Goal: Communication & Community: Answer question/provide support

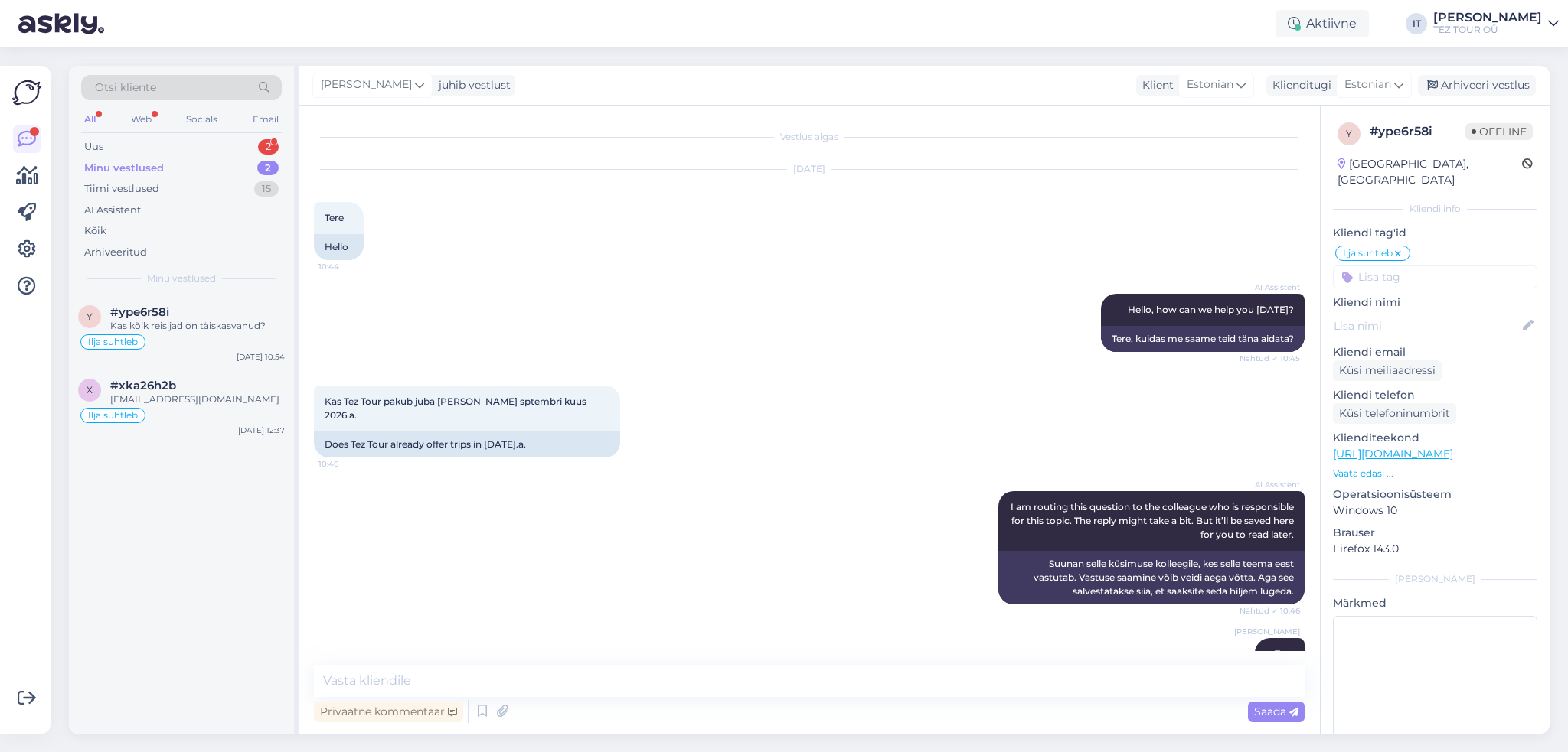
scroll to position [471, 0]
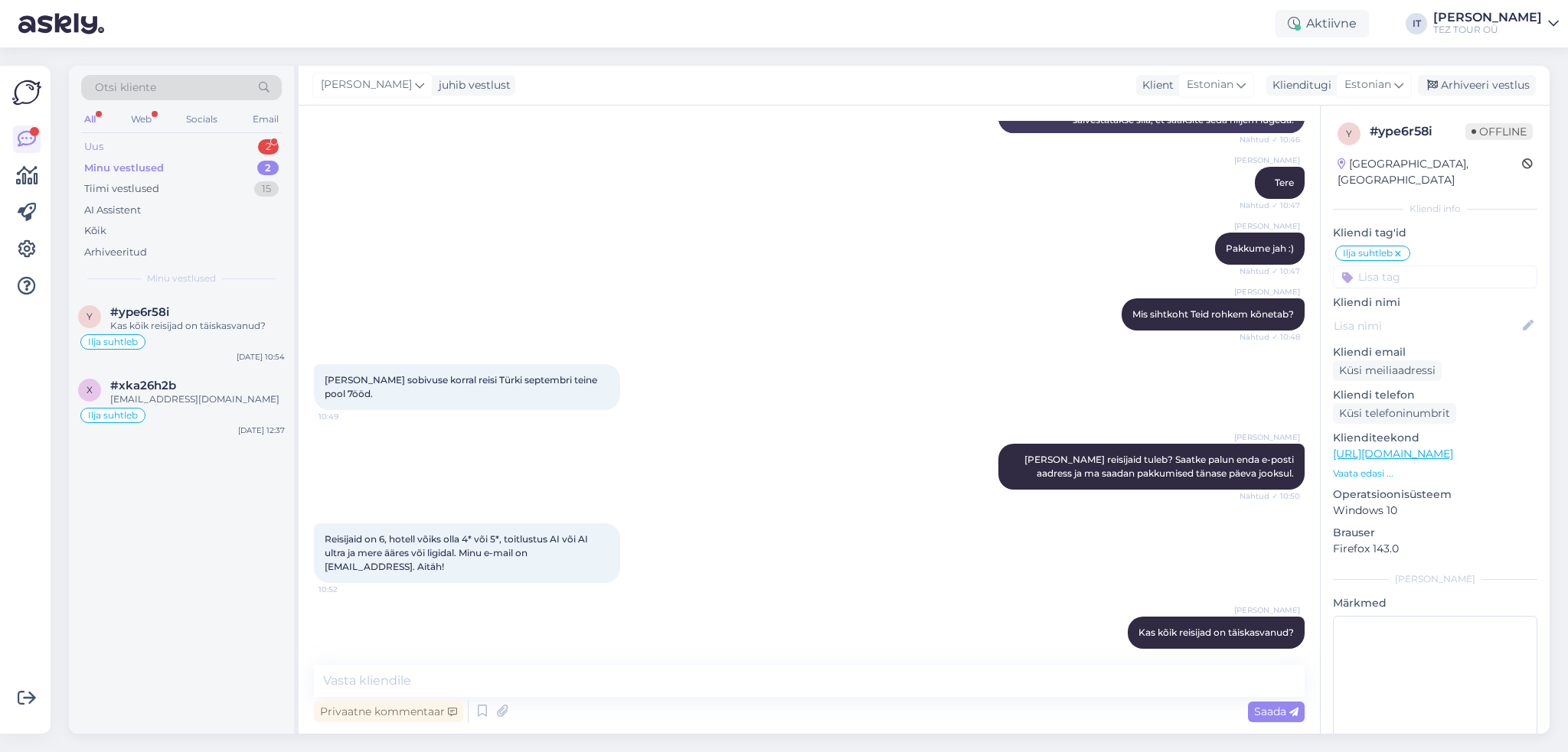
click at [208, 149] on div "Uus 2" at bounding box center [181, 146] width 200 height 21
click at [180, 351] on div "a #aheydck2 Hello, I am routing this question to the colleague who is responsib…" at bounding box center [182, 329] width 225 height 69
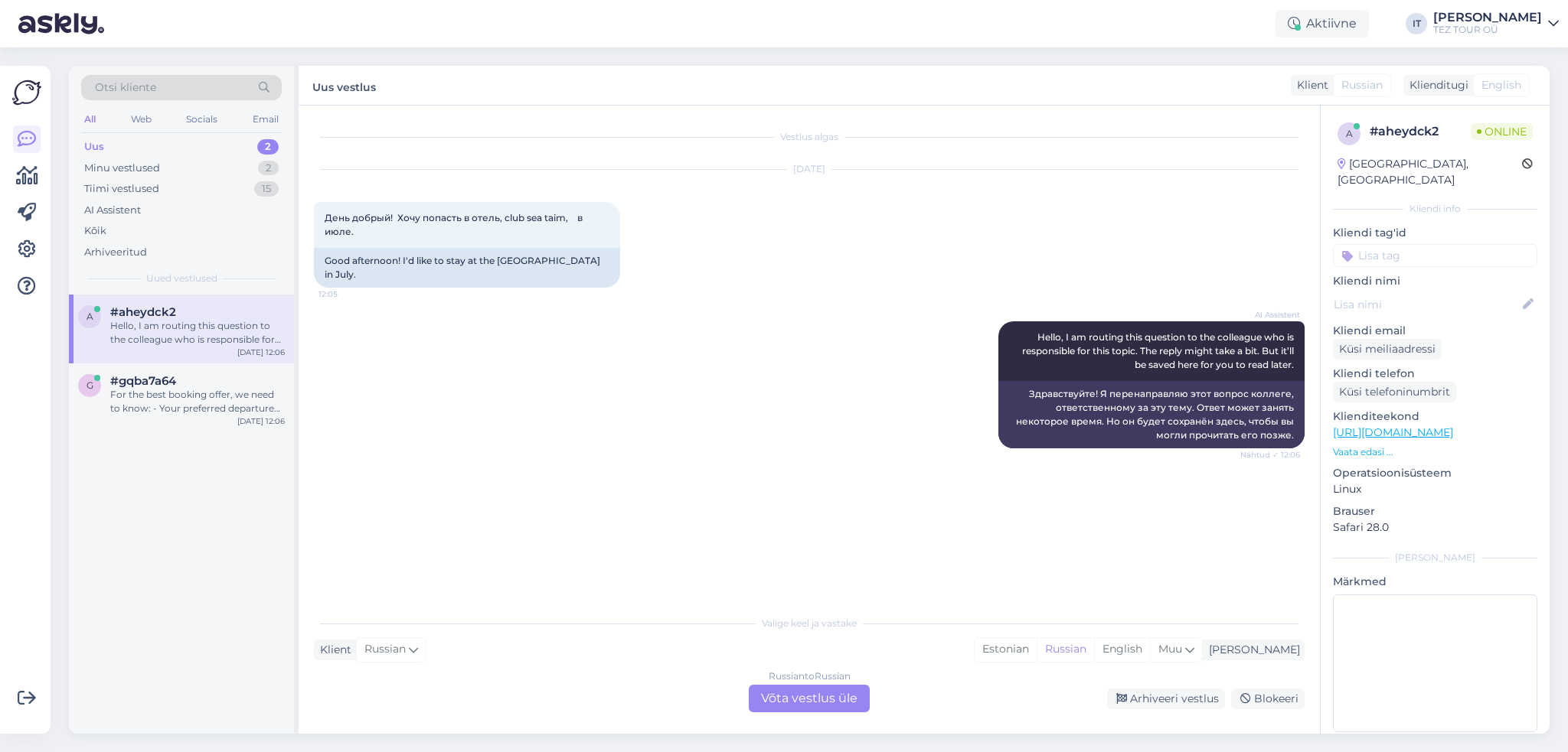
click at [813, 697] on div "Russian to Russian Võta vestlus üle" at bounding box center [809, 699] width 121 height 28
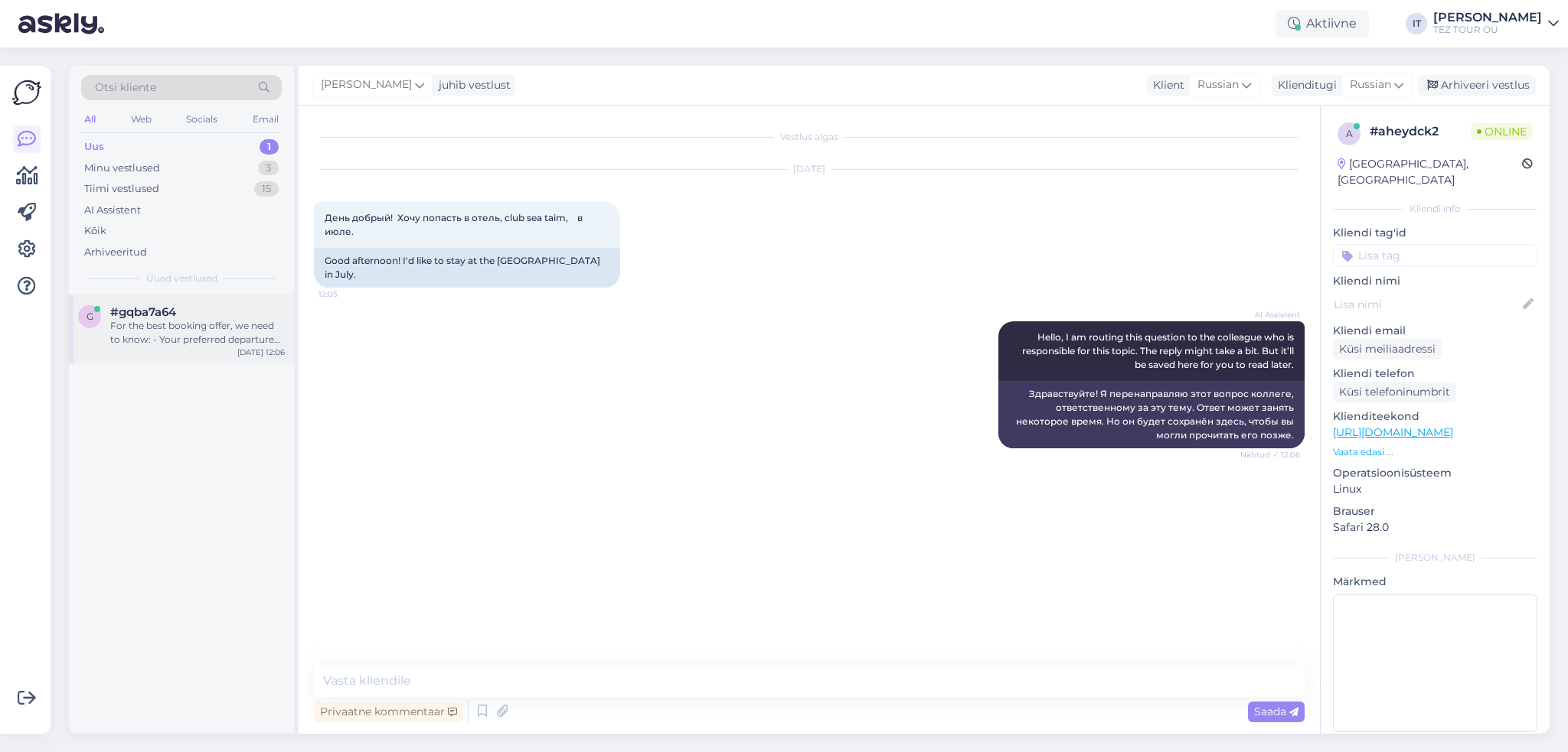
click at [193, 350] on div "g #gqba7a64 For the best booking offer, we need to know: - Your preferred depar…" at bounding box center [182, 329] width 225 height 69
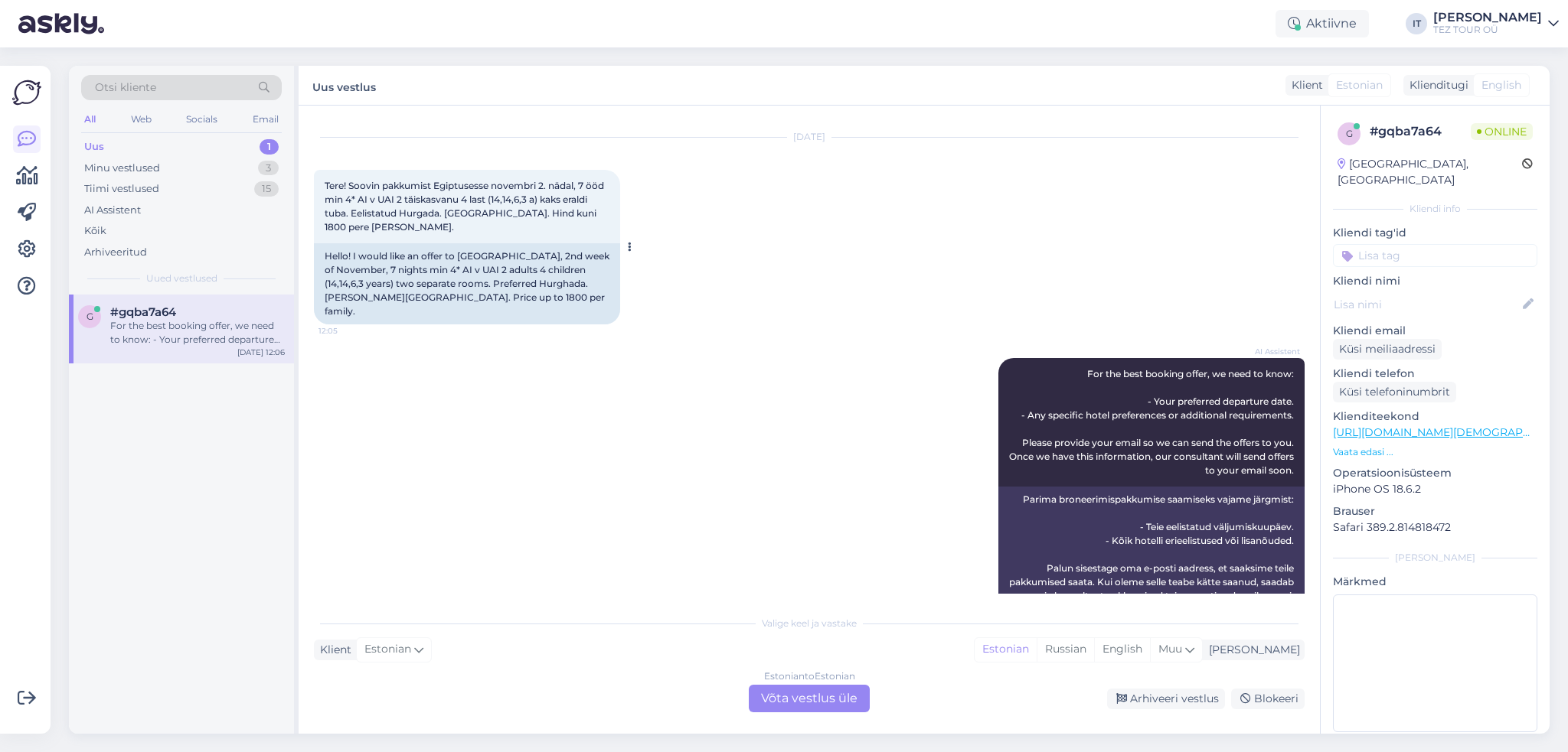
scroll to position [64, 0]
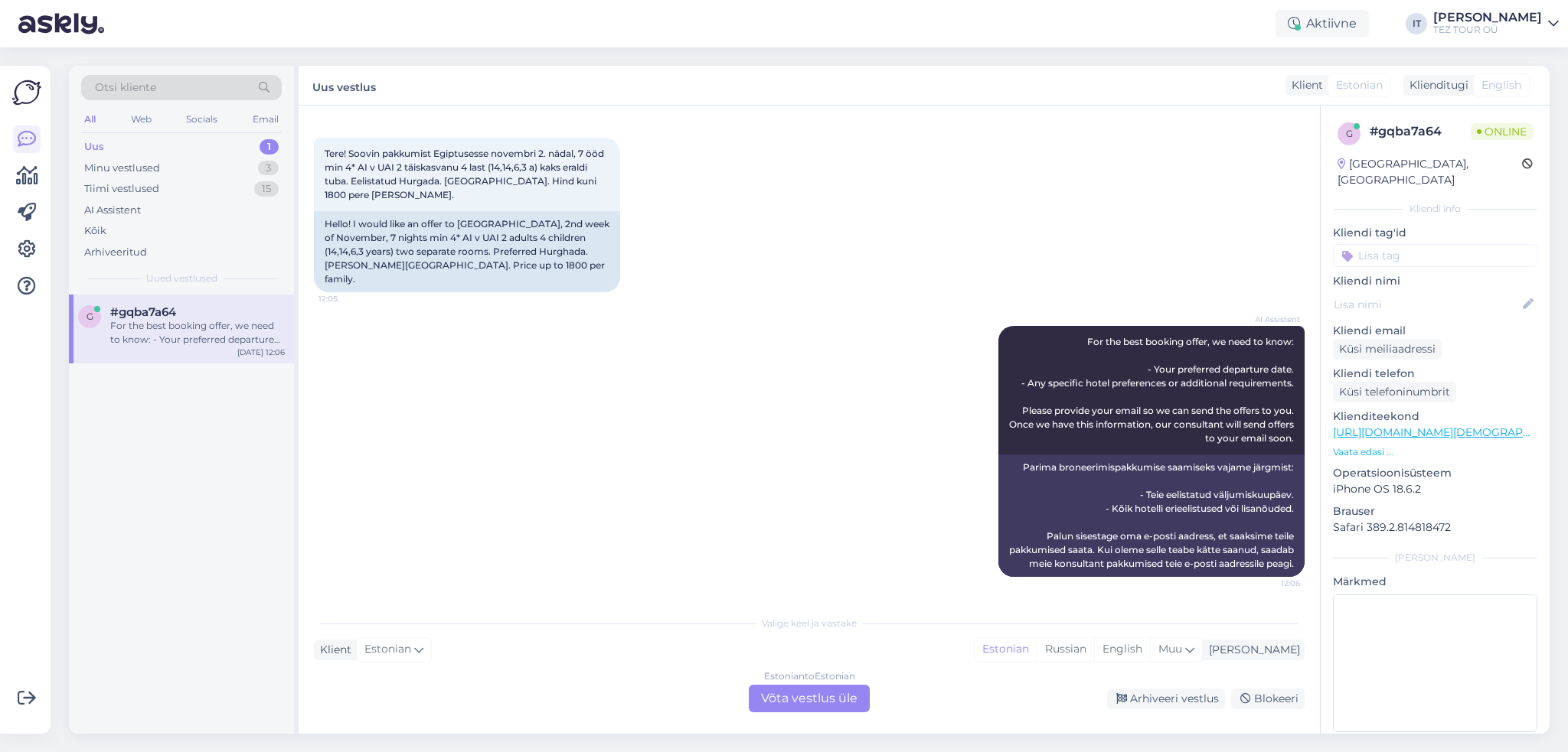
click at [809, 681] on div "Estonian to Estonian" at bounding box center [809, 676] width 91 height 14
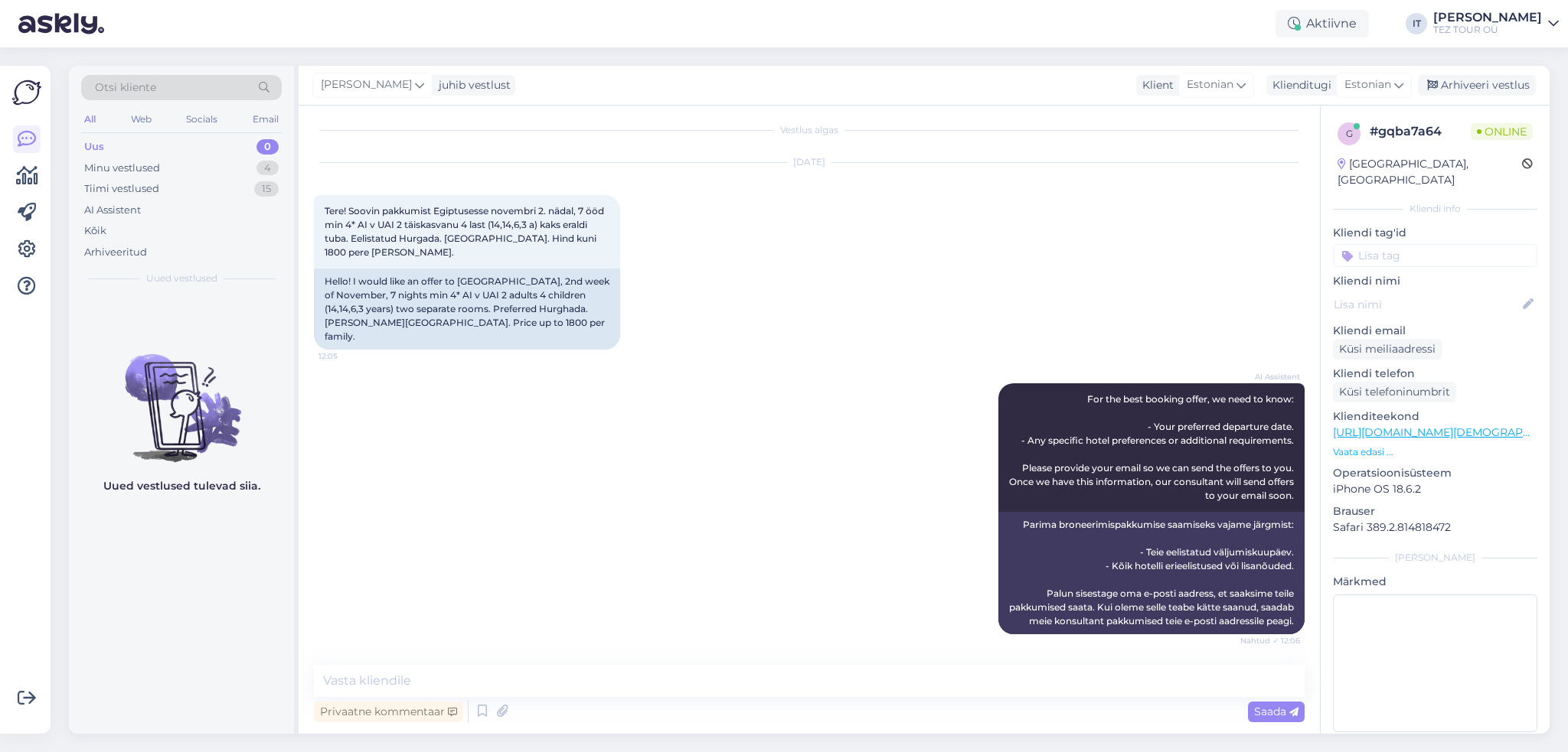
scroll to position [7, 0]
click at [153, 168] on div "Minu vestlused" at bounding box center [121, 168] width 75 height 15
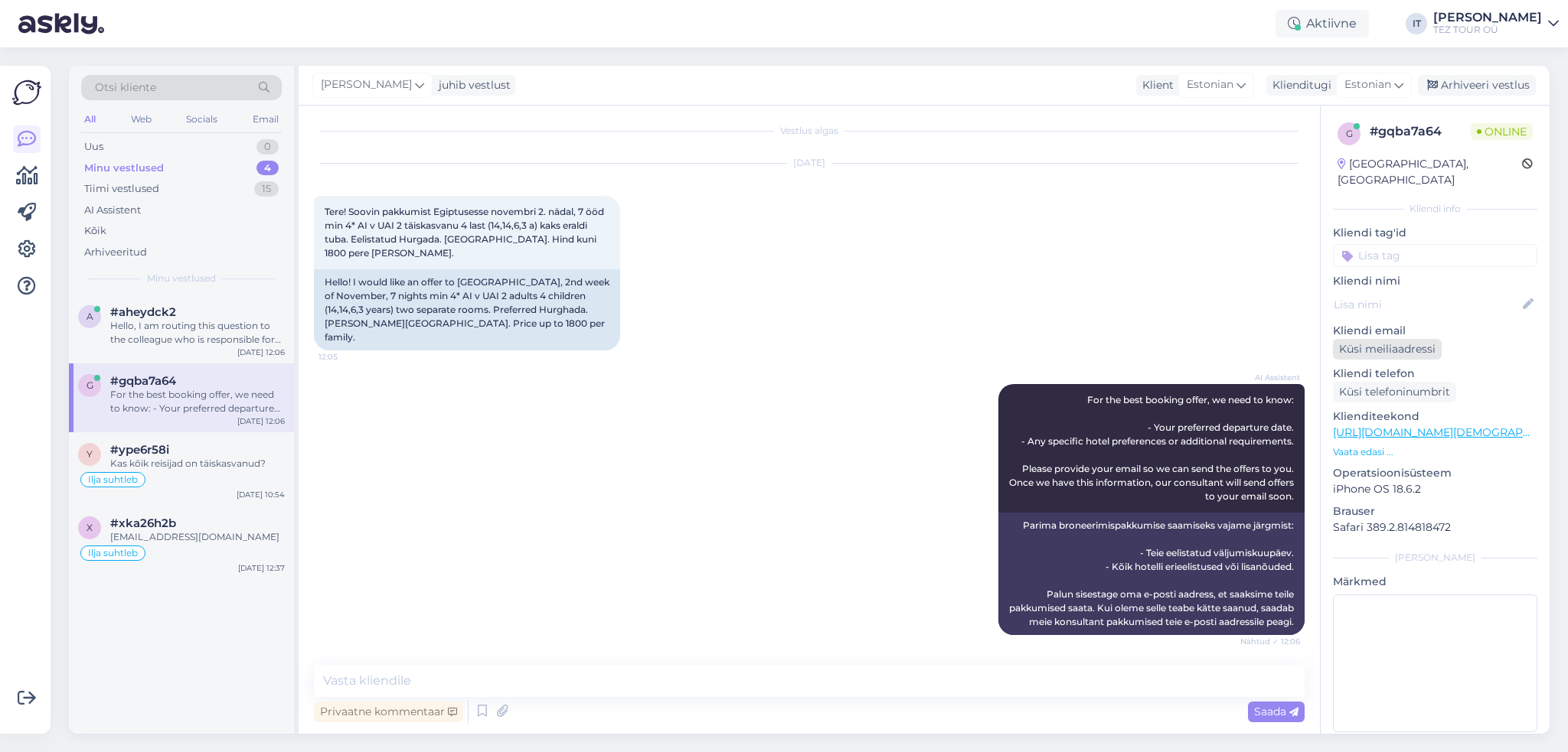
click at [1415, 339] on div "Küsi meiliaadressi" at bounding box center [1386, 349] width 109 height 20
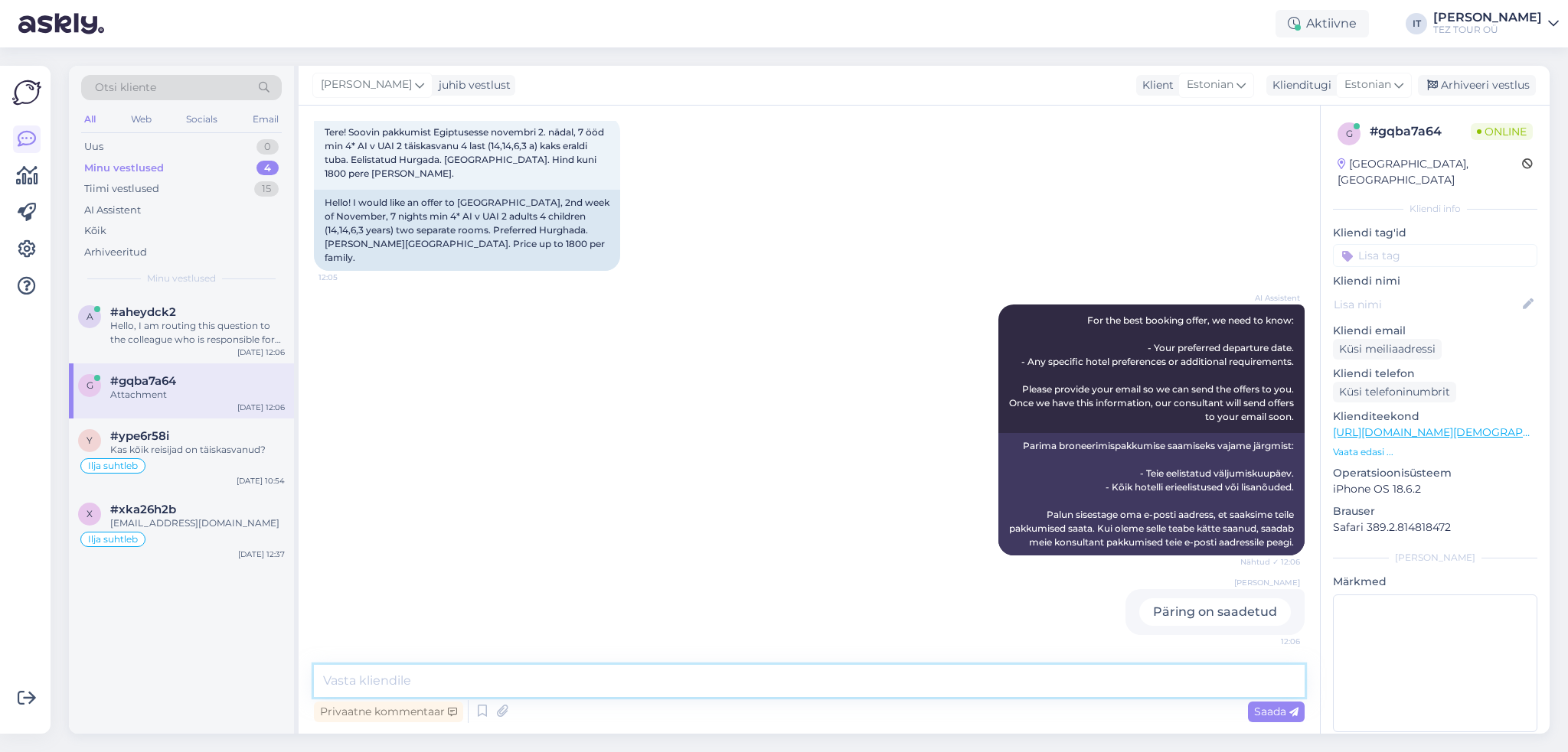
click at [665, 686] on textarea at bounding box center [809, 680] width 991 height 33
type textarea "Tere"
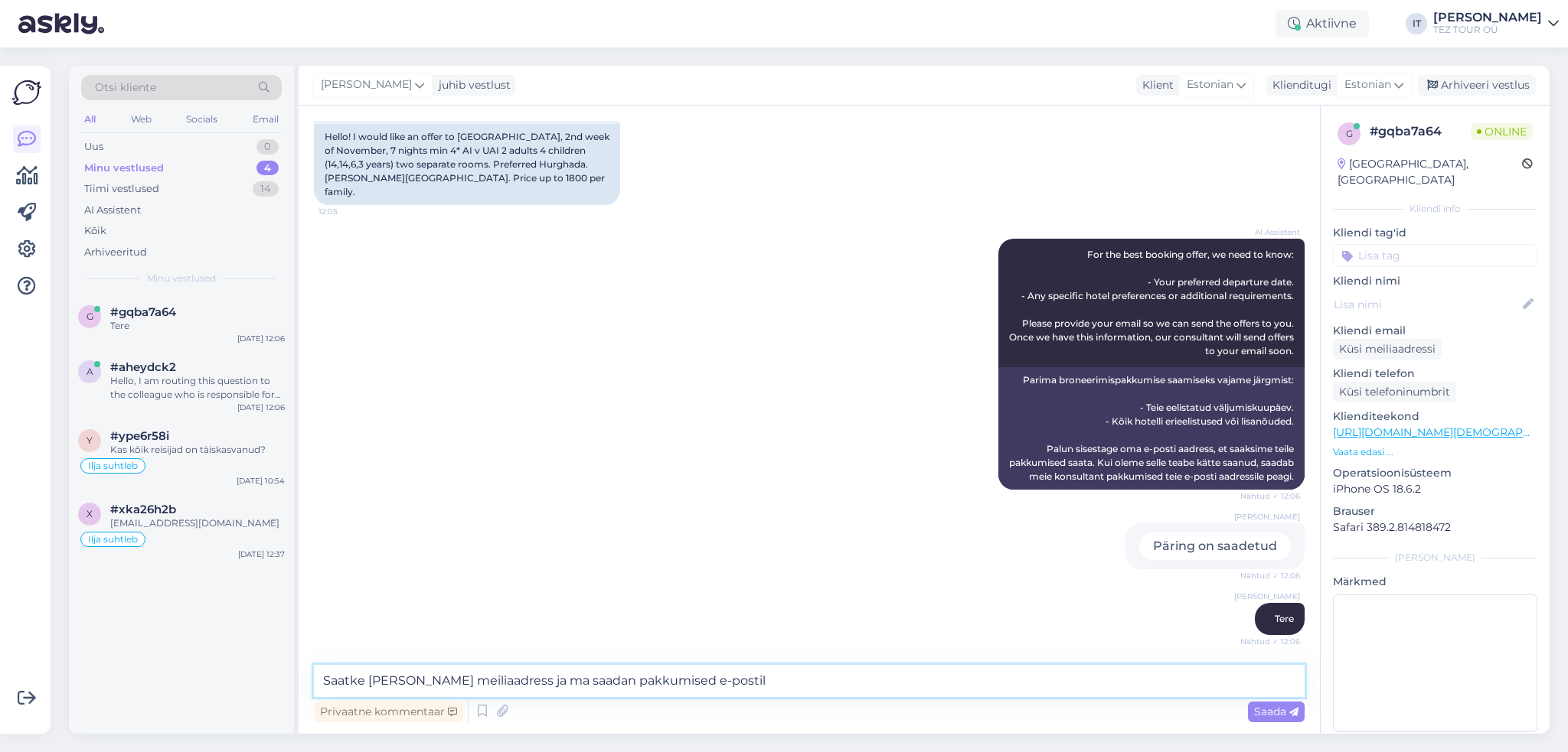
type textarea "Saatke [PERSON_NAME] meiliaadress ja ma saadan pakkumised e-postile"
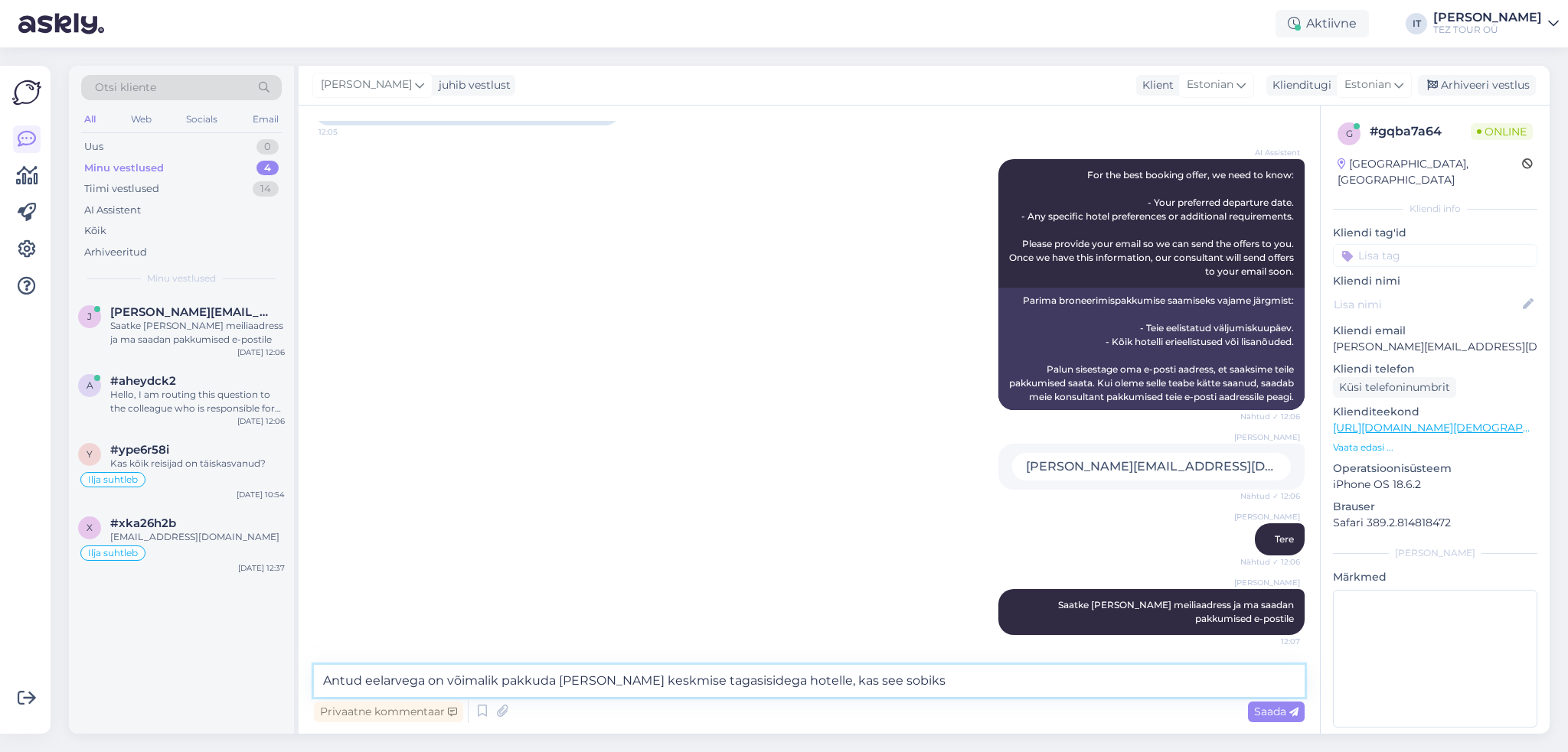
type textarea "Antud eelarvega on võimalik pakkuda [PERSON_NAME] keskmise tagasisidega hotelle…"
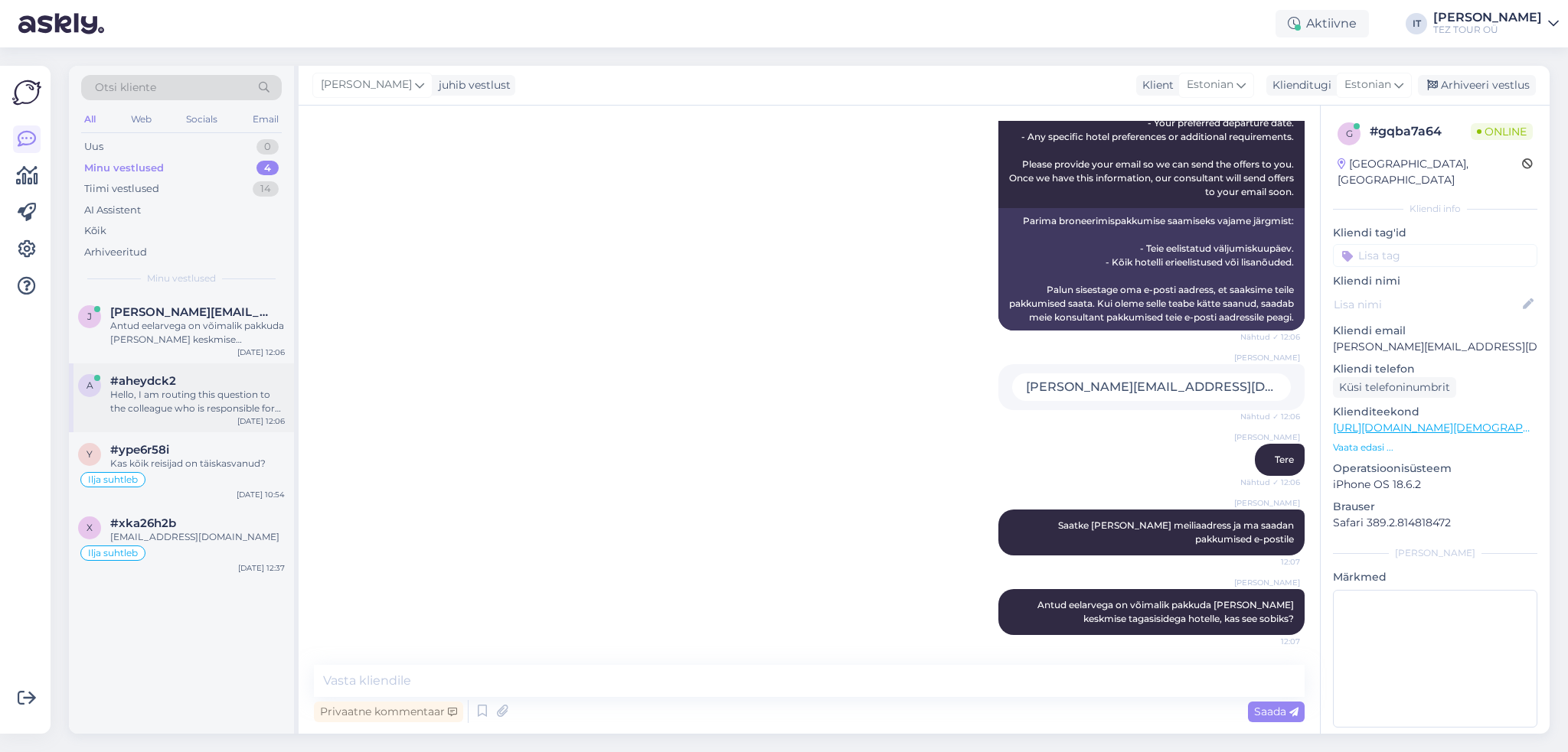
click at [150, 404] on div "Hello, I am routing this question to the colleague who is responsible for this …" at bounding box center [196, 402] width 174 height 28
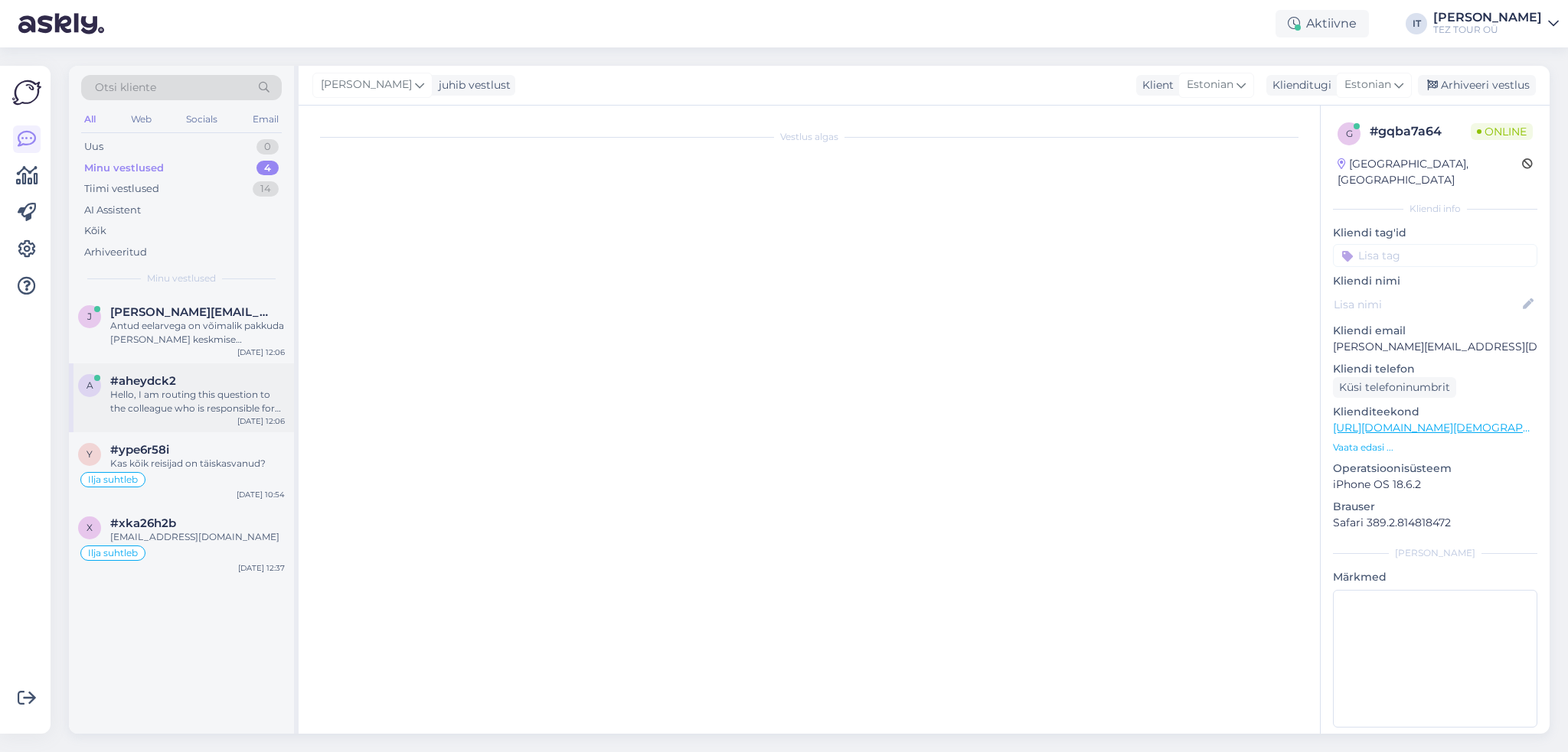
scroll to position [0, 0]
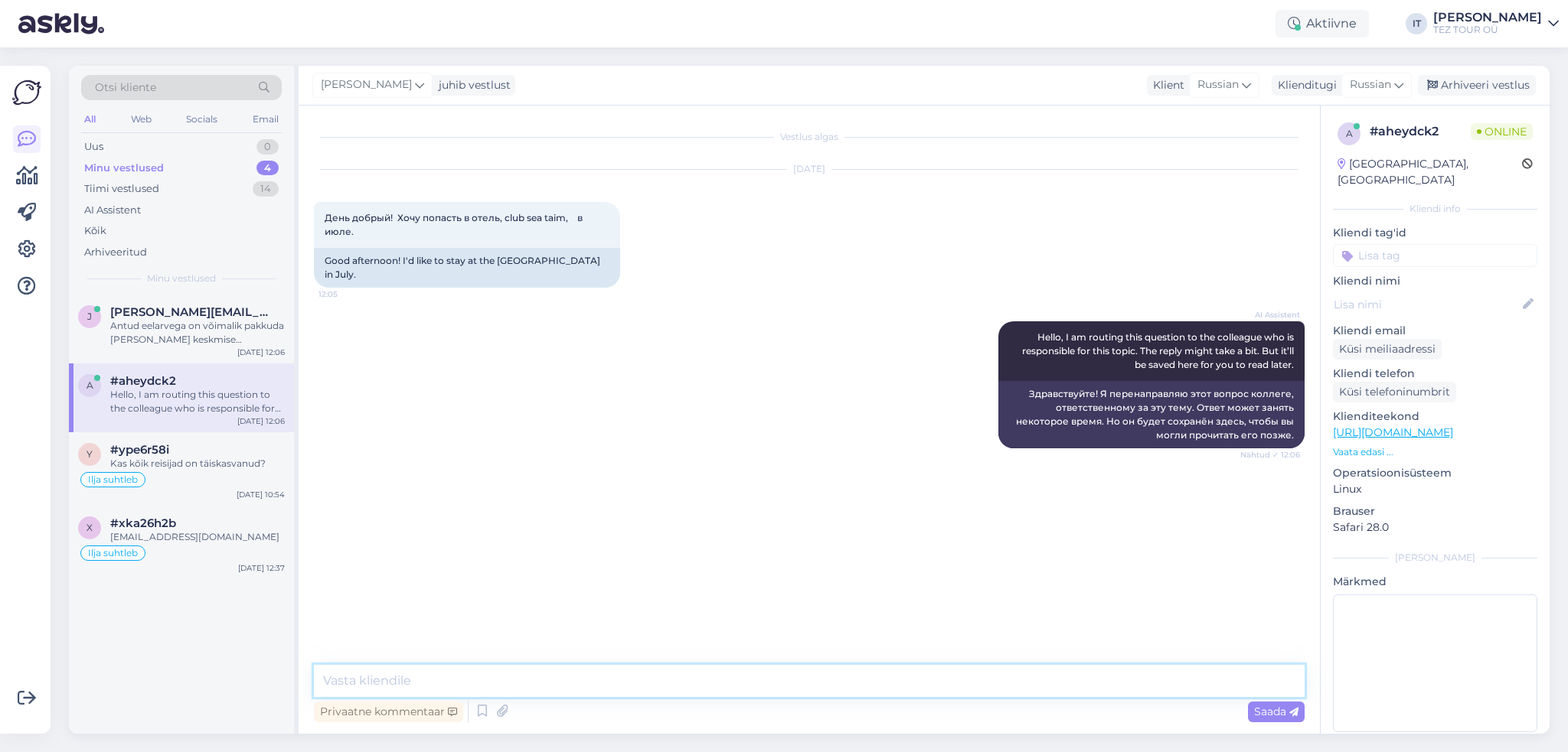
click at [665, 678] on textarea at bounding box center [809, 680] width 991 height 33
type textarea "Здравствуйте"
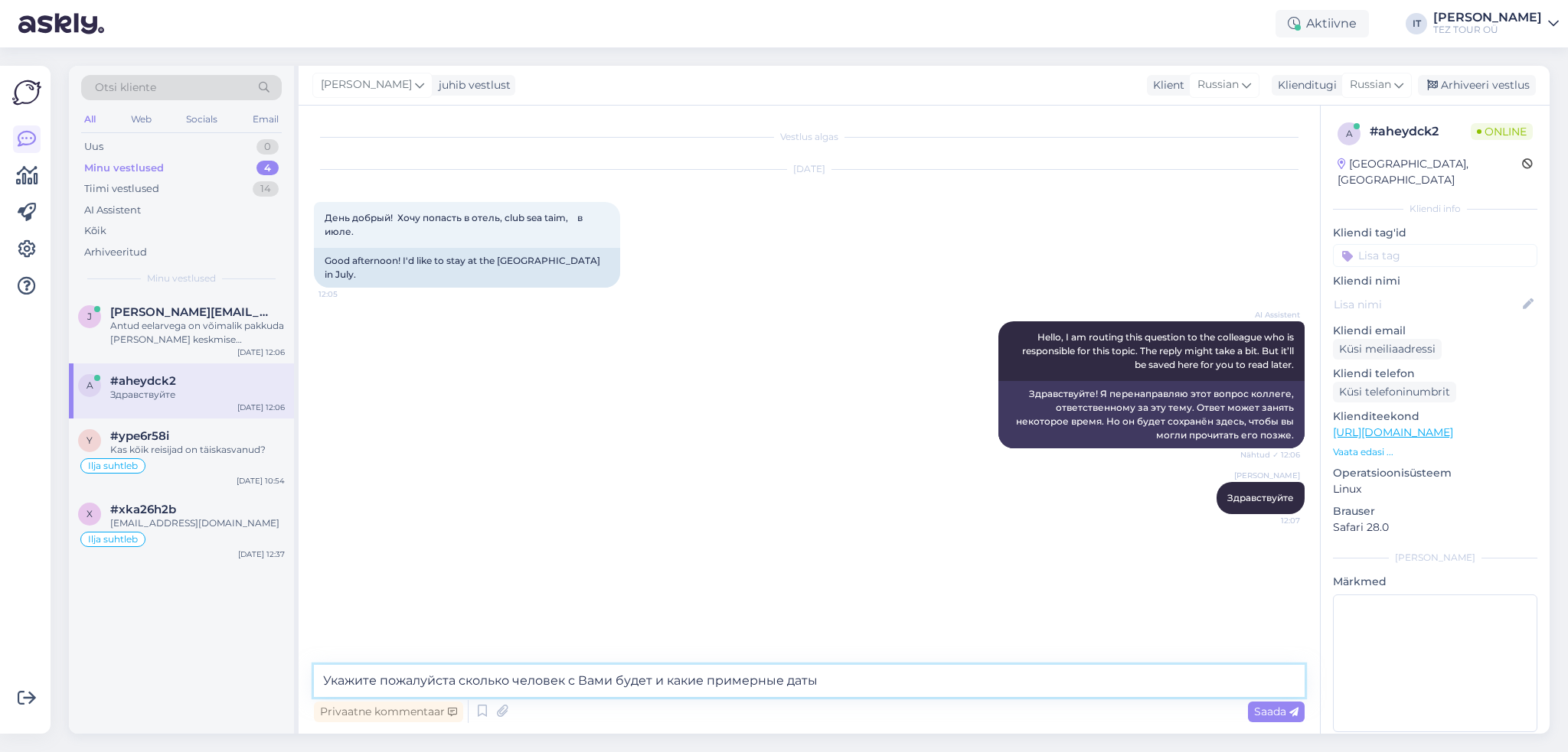
type textarea "Укажите пожалуйста сколько человек с Вами будет и какие примерные даты?"
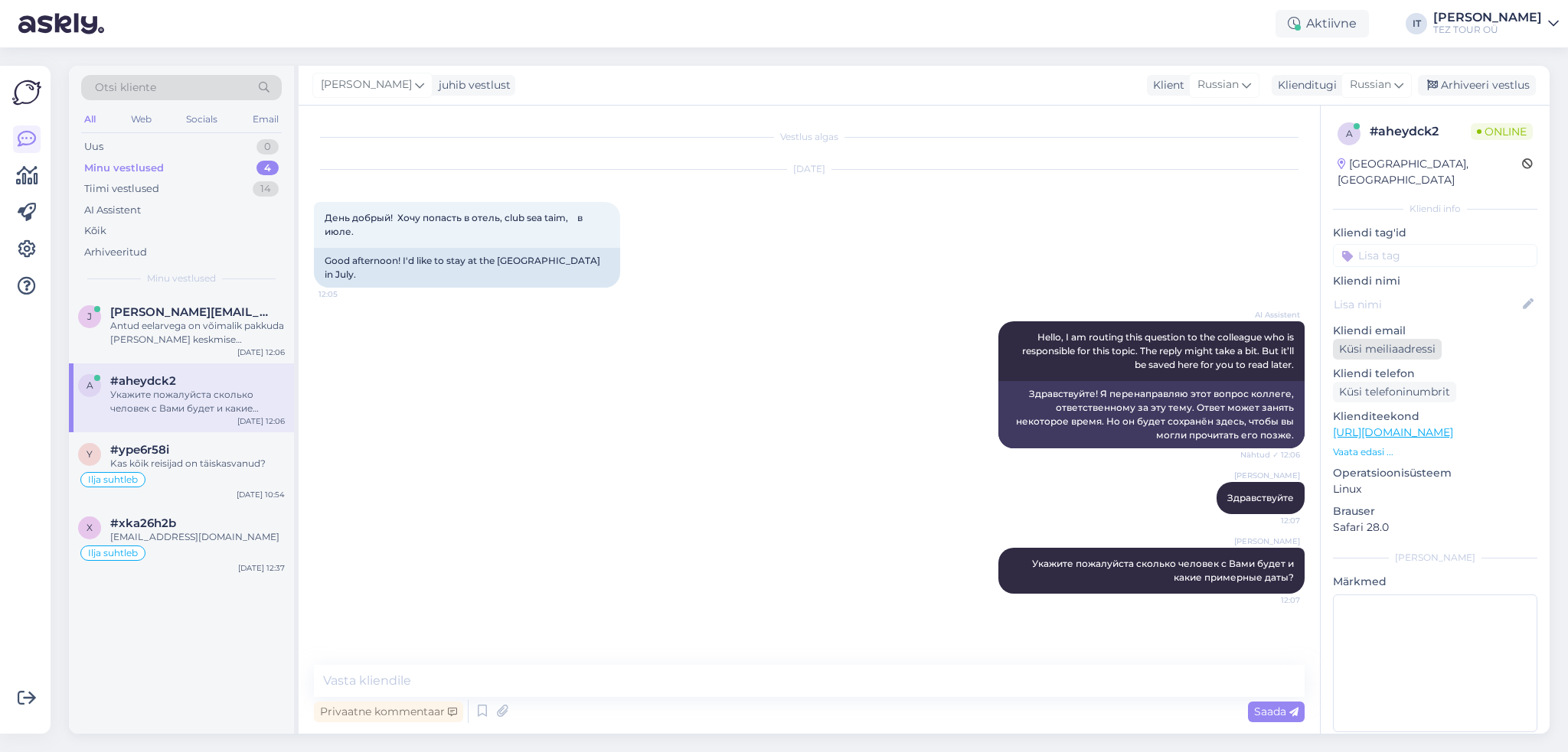
click at [1374, 339] on div "Küsi meiliaadressi" at bounding box center [1386, 349] width 109 height 20
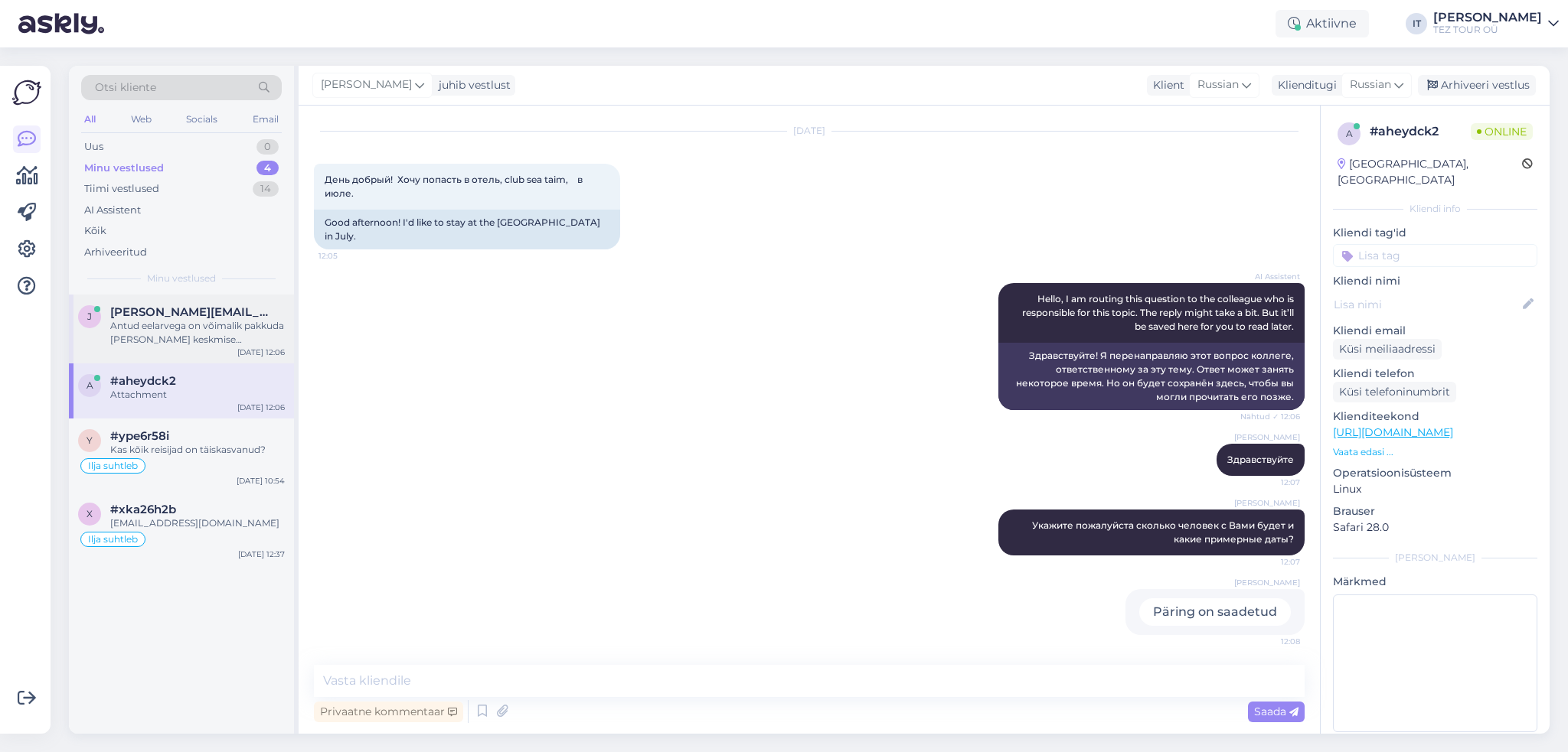
click at [166, 349] on div "[PERSON_NAME] [PERSON_NAME][EMAIL_ADDRESS][DOMAIN_NAME] Antud eelarvega on võim…" at bounding box center [182, 329] width 225 height 69
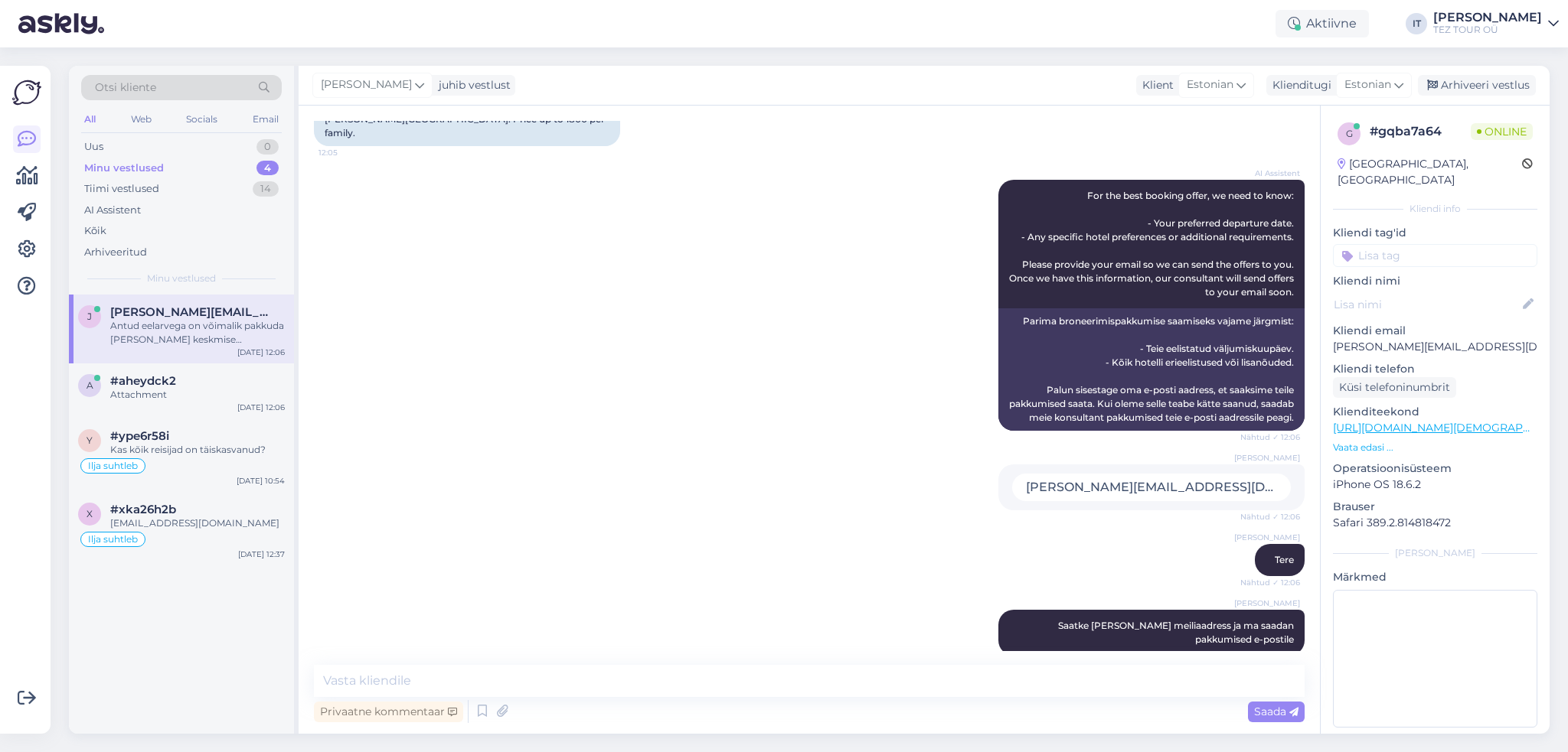
scroll to position [311, 0]
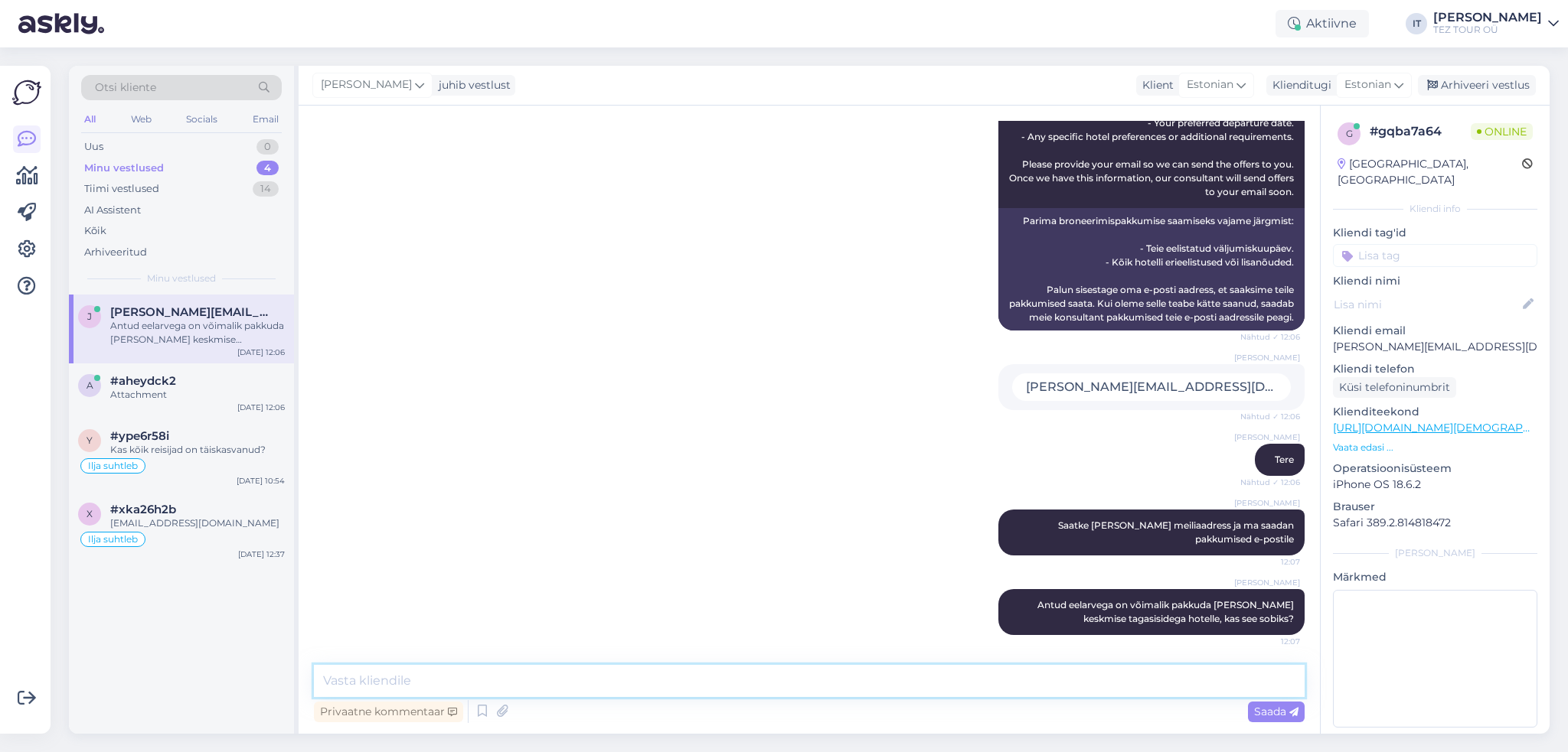
click at [666, 678] on textarea at bounding box center [809, 680] width 991 height 33
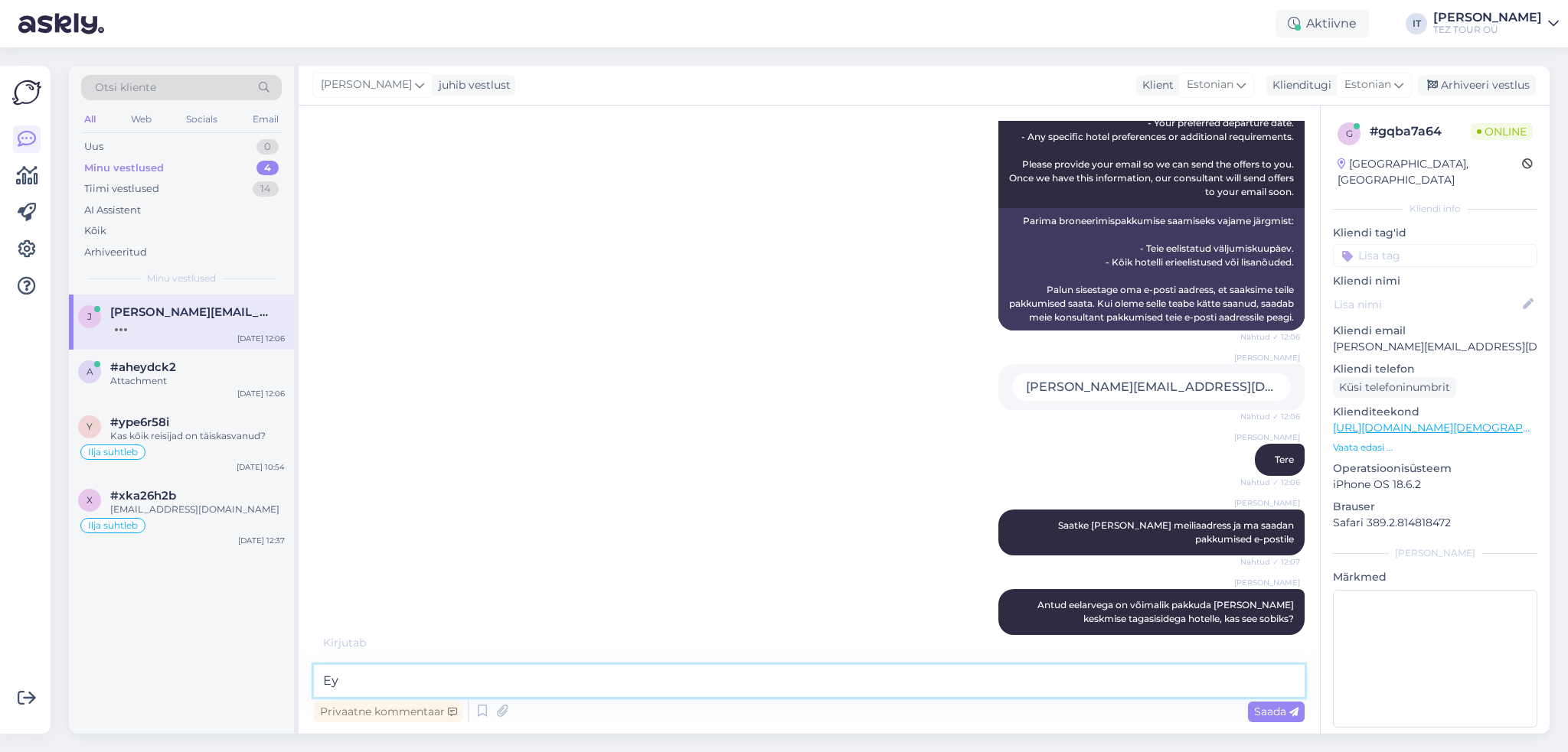
type textarea "[PERSON_NAME]"
type textarea "Ja hinnad on alated 4150EUR"
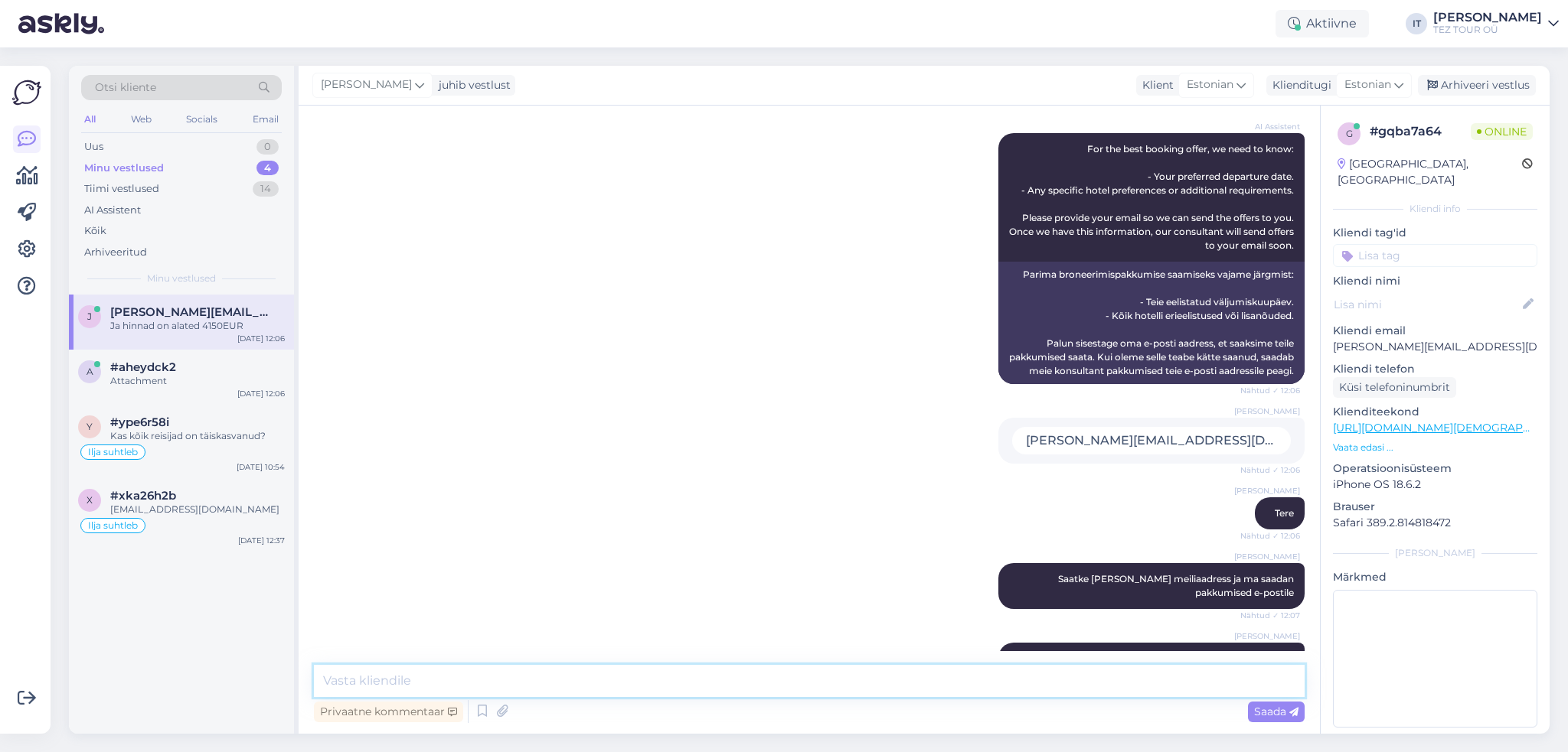
scroll to position [376, 0]
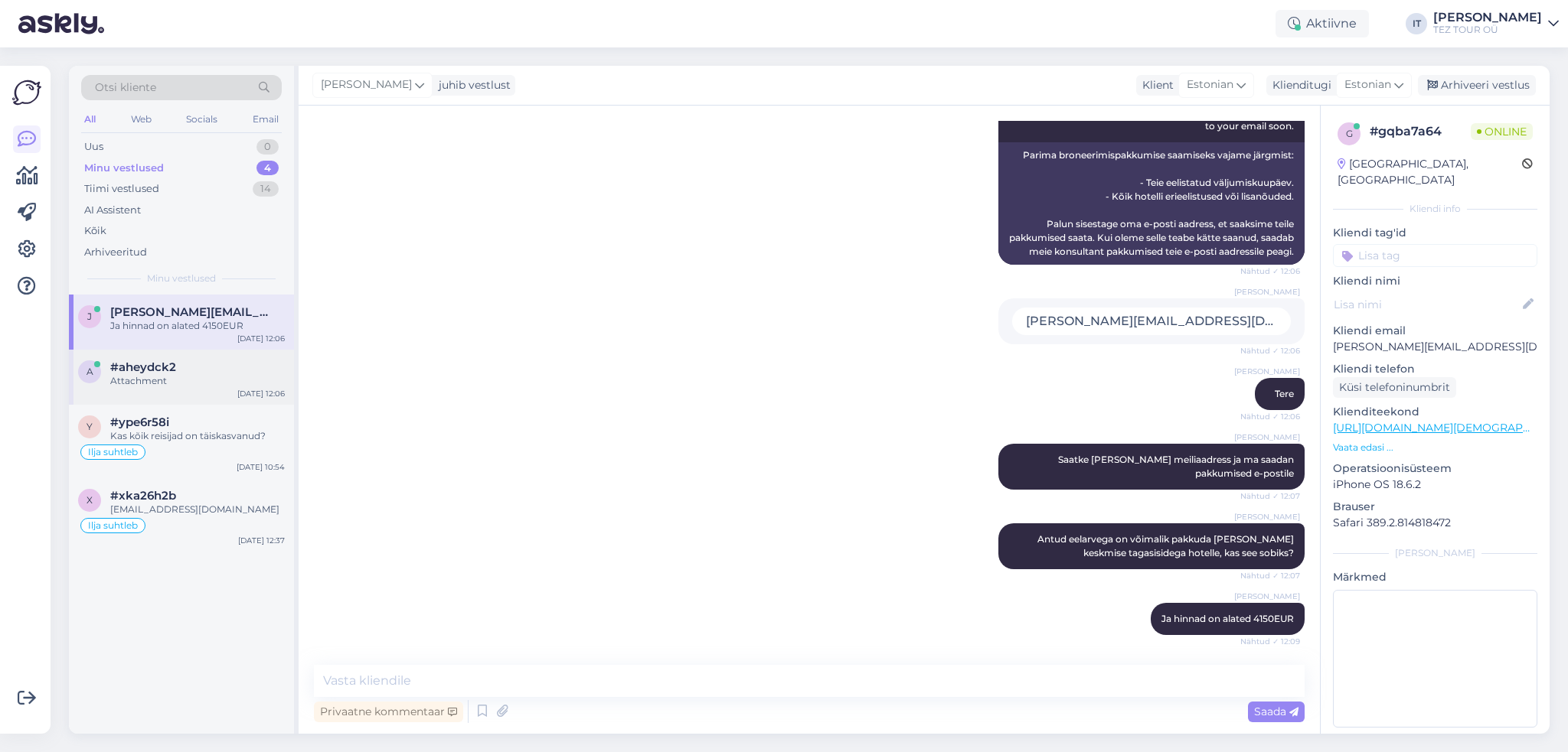
click at [223, 394] on div "a #aheydck2 Attachment [DATE] 12:06" at bounding box center [182, 377] width 225 height 55
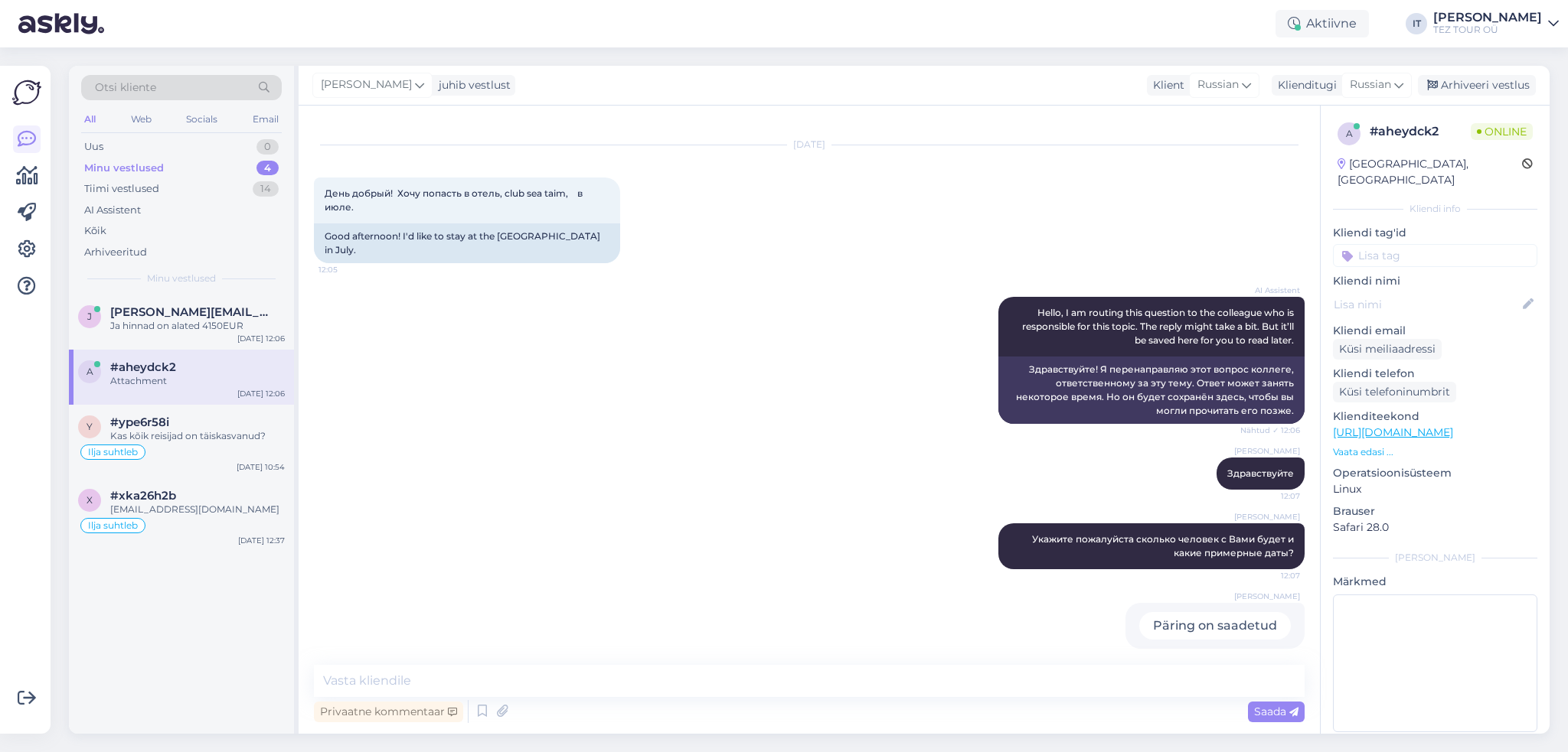
scroll to position [38, 0]
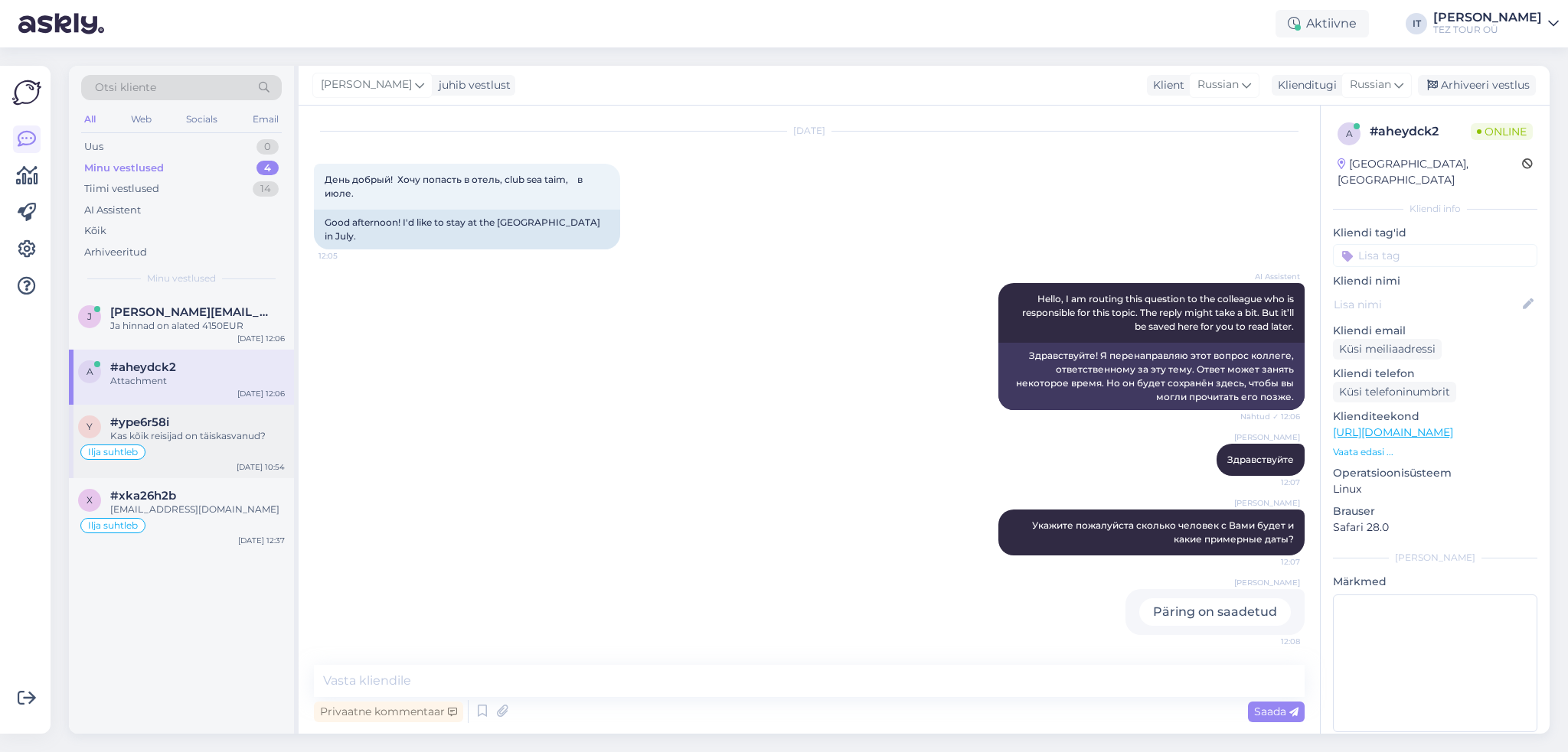
click at [199, 450] on div "Ilja suhtleb" at bounding box center [182, 452] width 207 height 19
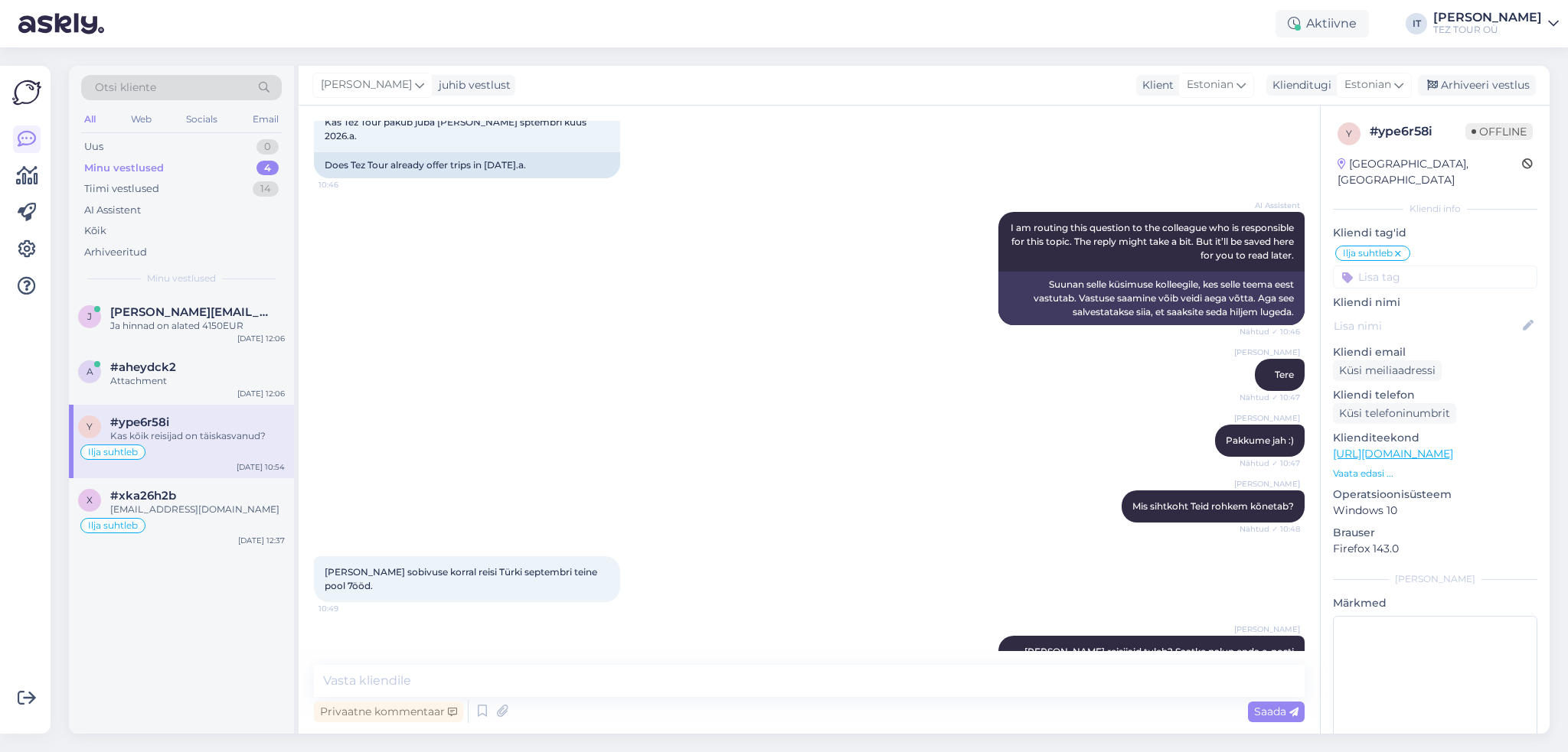
scroll to position [471, 0]
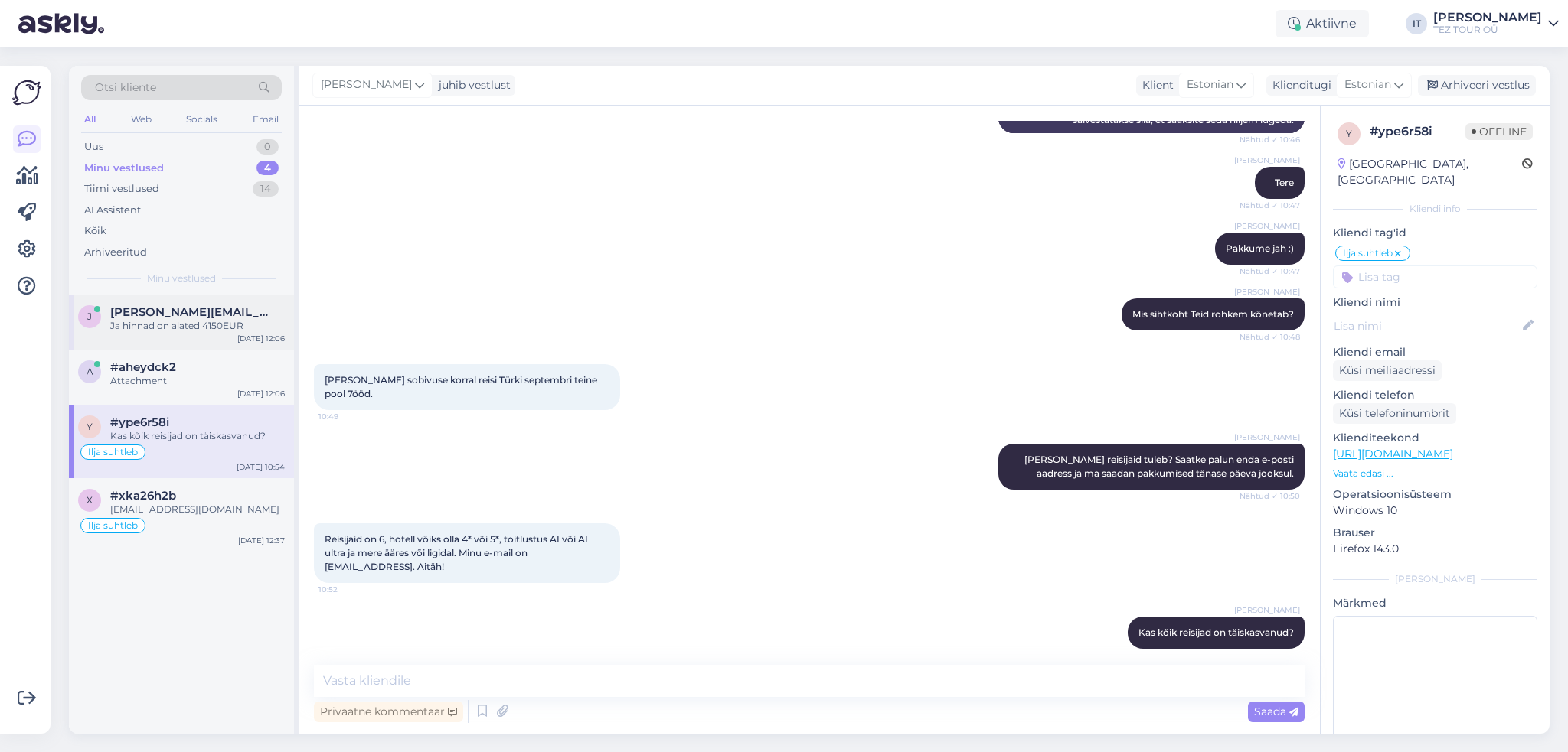
click at [196, 315] on span "[PERSON_NAME][EMAIL_ADDRESS][DOMAIN_NAME]" at bounding box center [189, 312] width 159 height 14
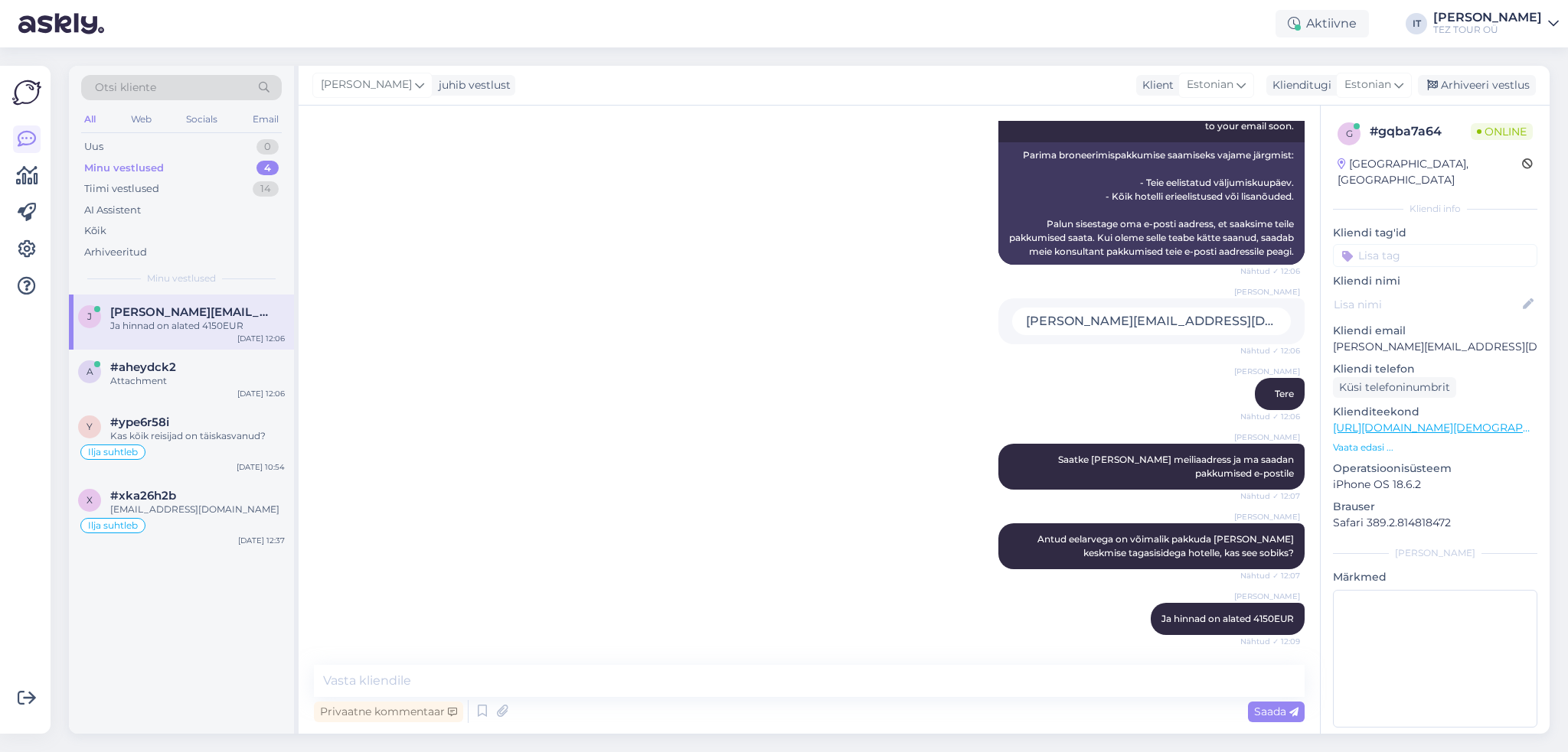
click at [1469, 244] on input at bounding box center [1434, 255] width 204 height 23
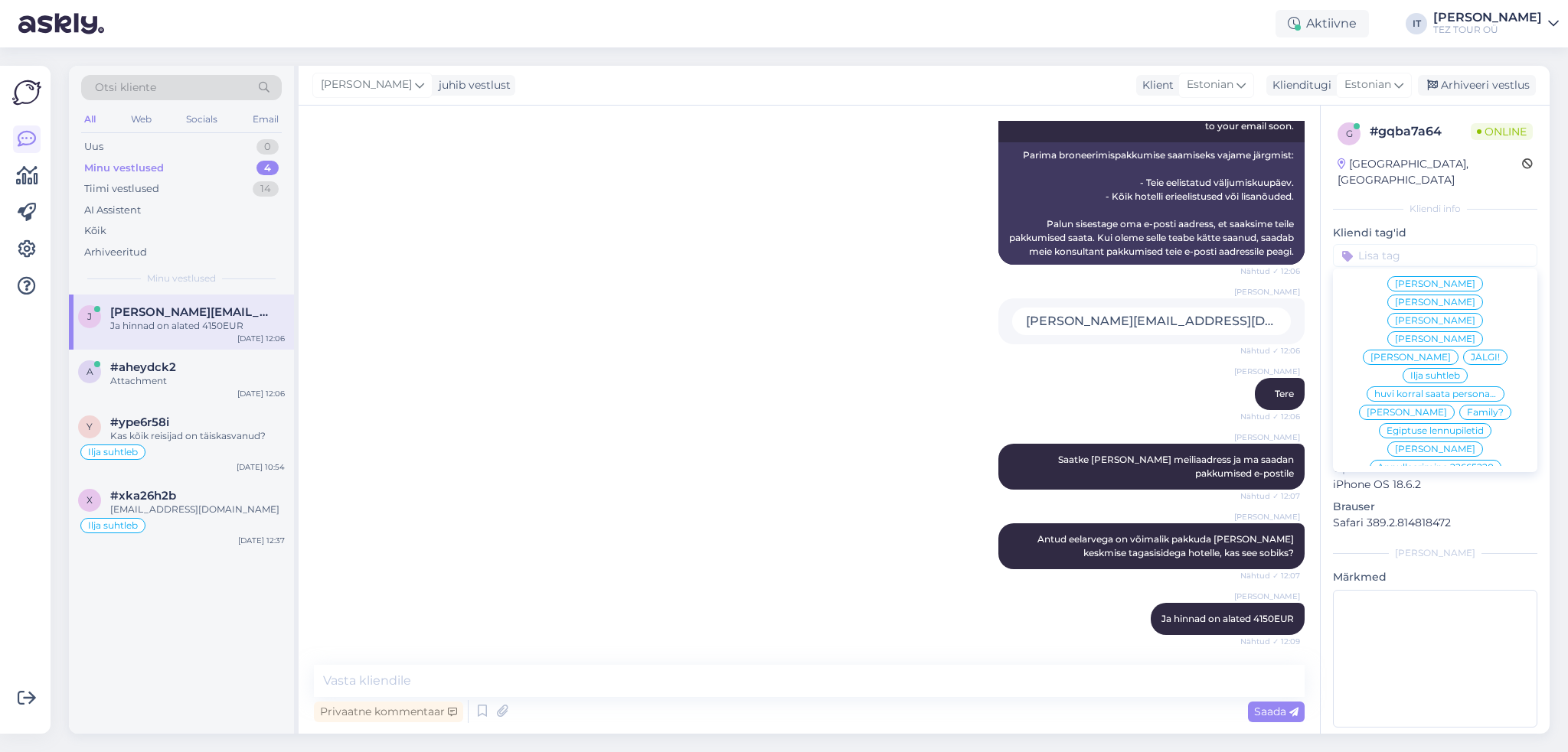
scroll to position [9, 0]
click at [1430, 448] on span "Ilja suhtleb" at bounding box center [1434, 452] width 49 height 9
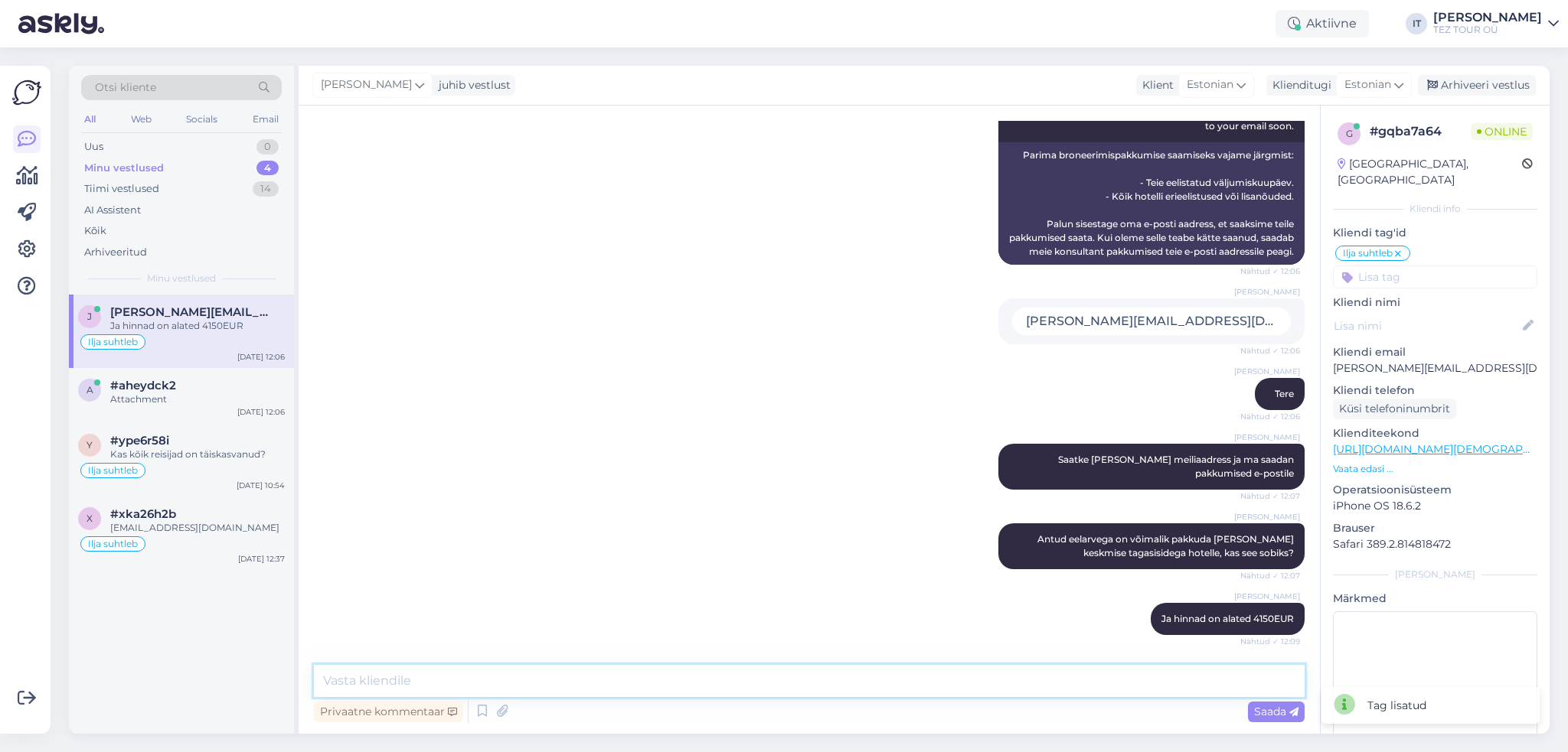
click at [759, 676] on textarea at bounding box center [809, 680] width 991 height 33
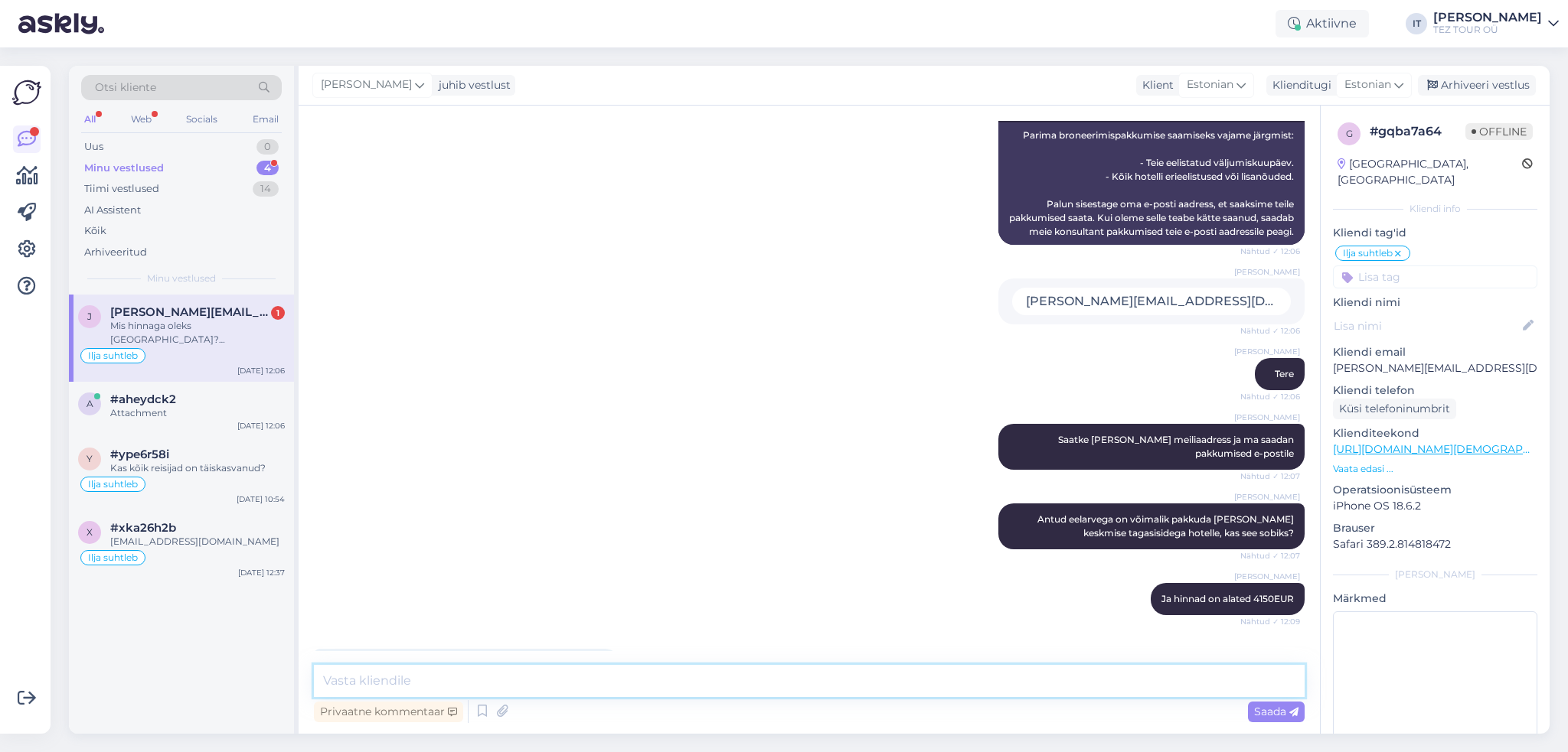
scroll to position [456, 0]
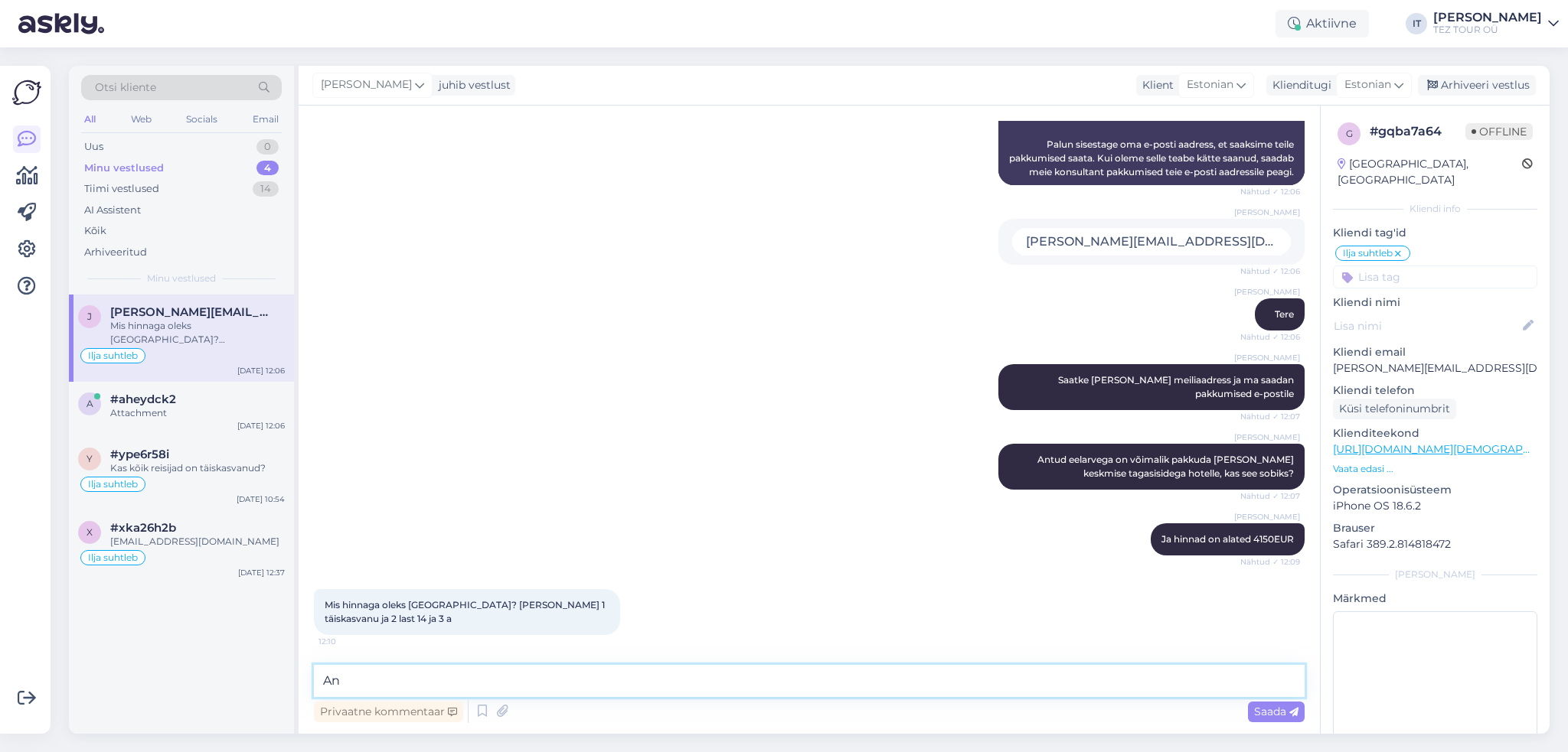
type textarea "A"
click at [590, 682] on textarea "Hetkel meie ei tee koostööd" at bounding box center [809, 680] width 991 height 33
type textarea "Hetkel meie ei tee koostööd antud hotelliga."
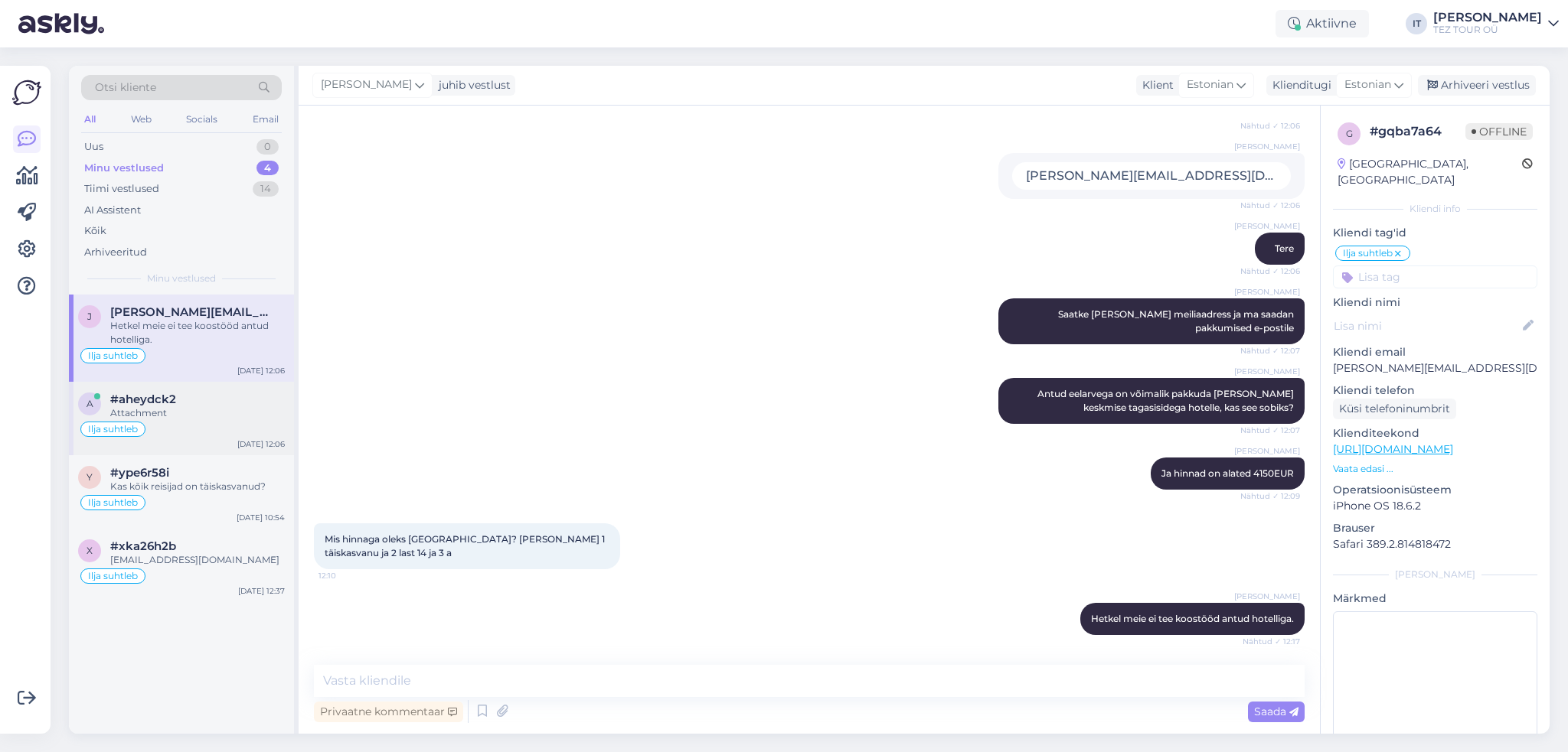
click at [227, 419] on div "Attachment" at bounding box center [196, 413] width 174 height 14
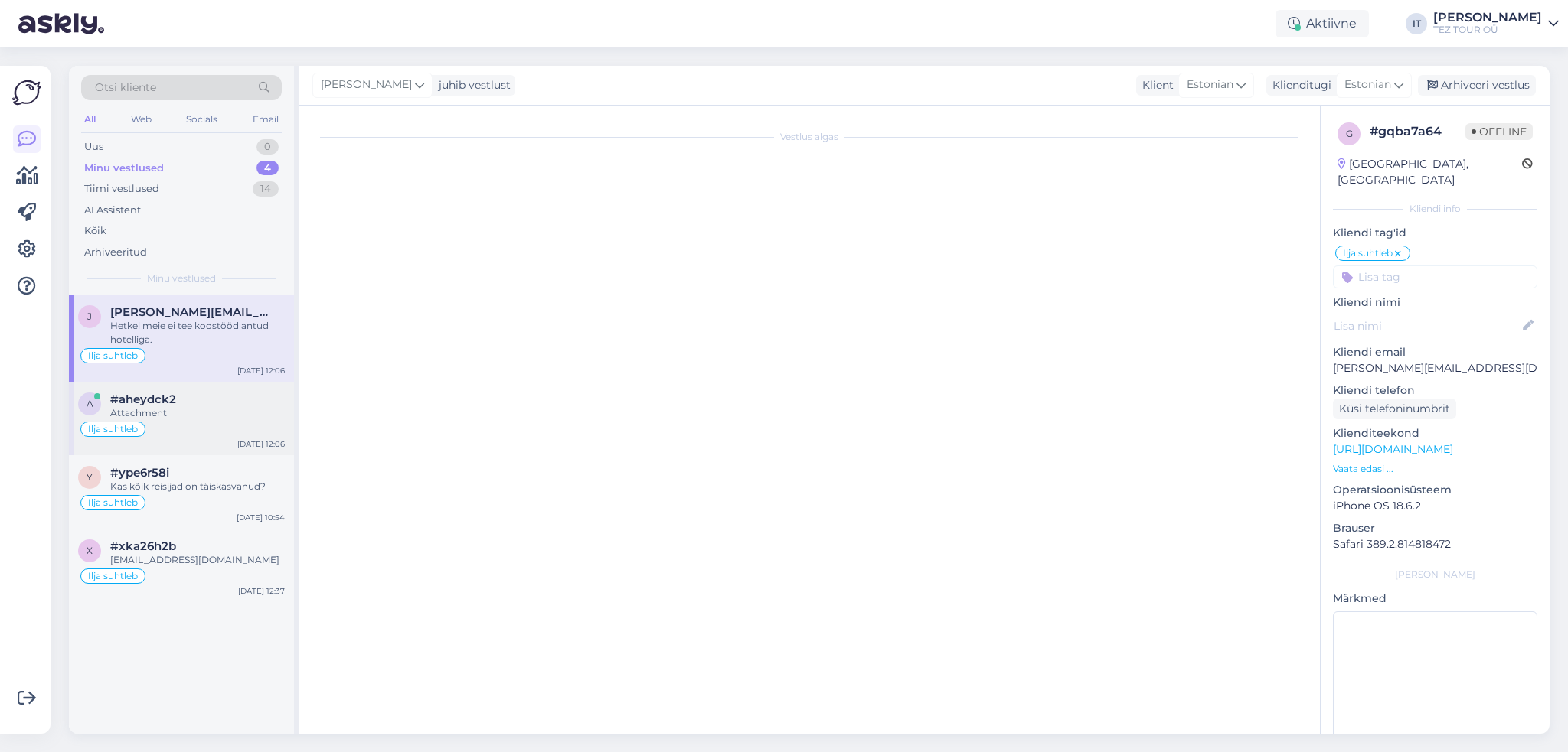
scroll to position [38, 0]
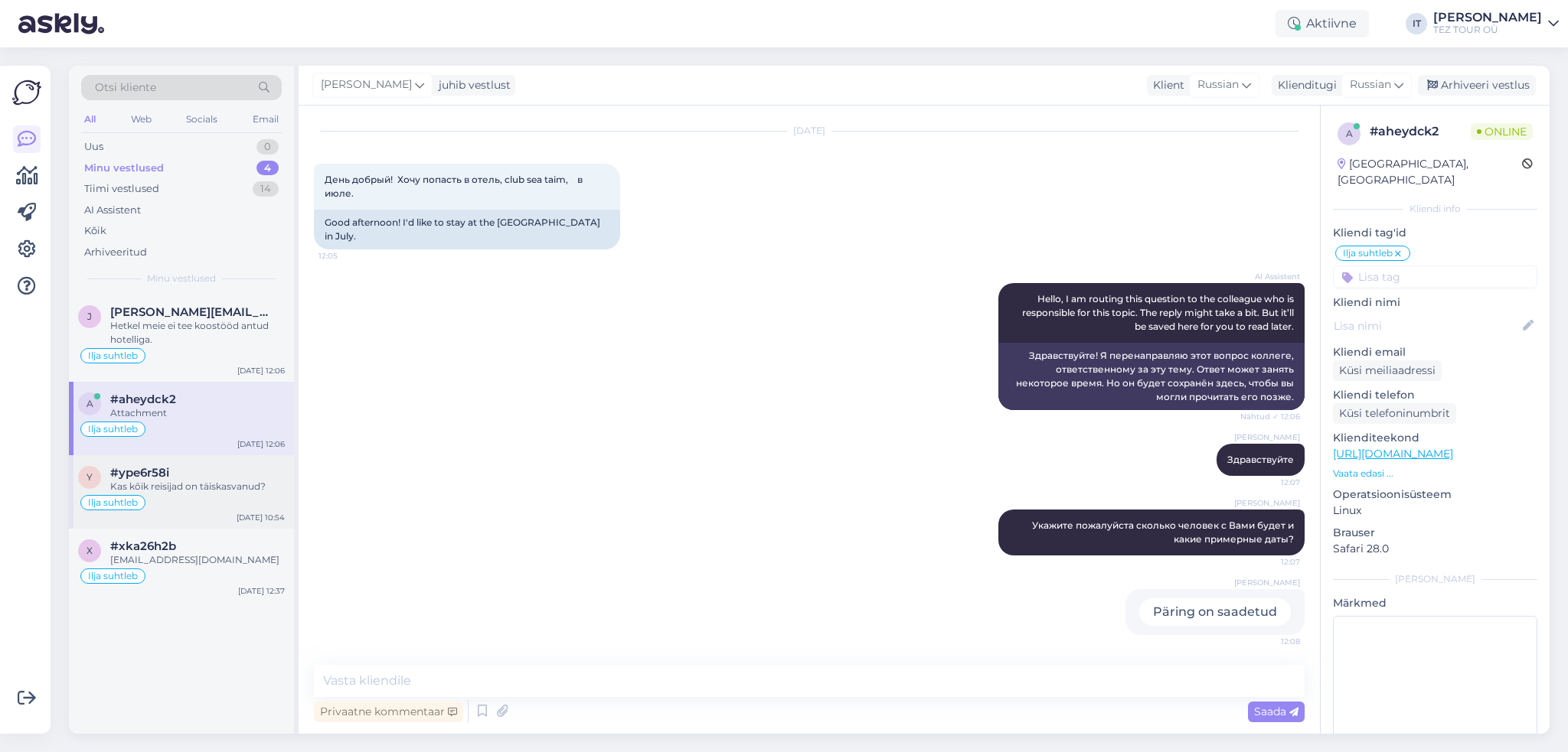
click at [194, 488] on div "Kas kõik reisijad on täiskasvanud?" at bounding box center [196, 486] width 174 height 14
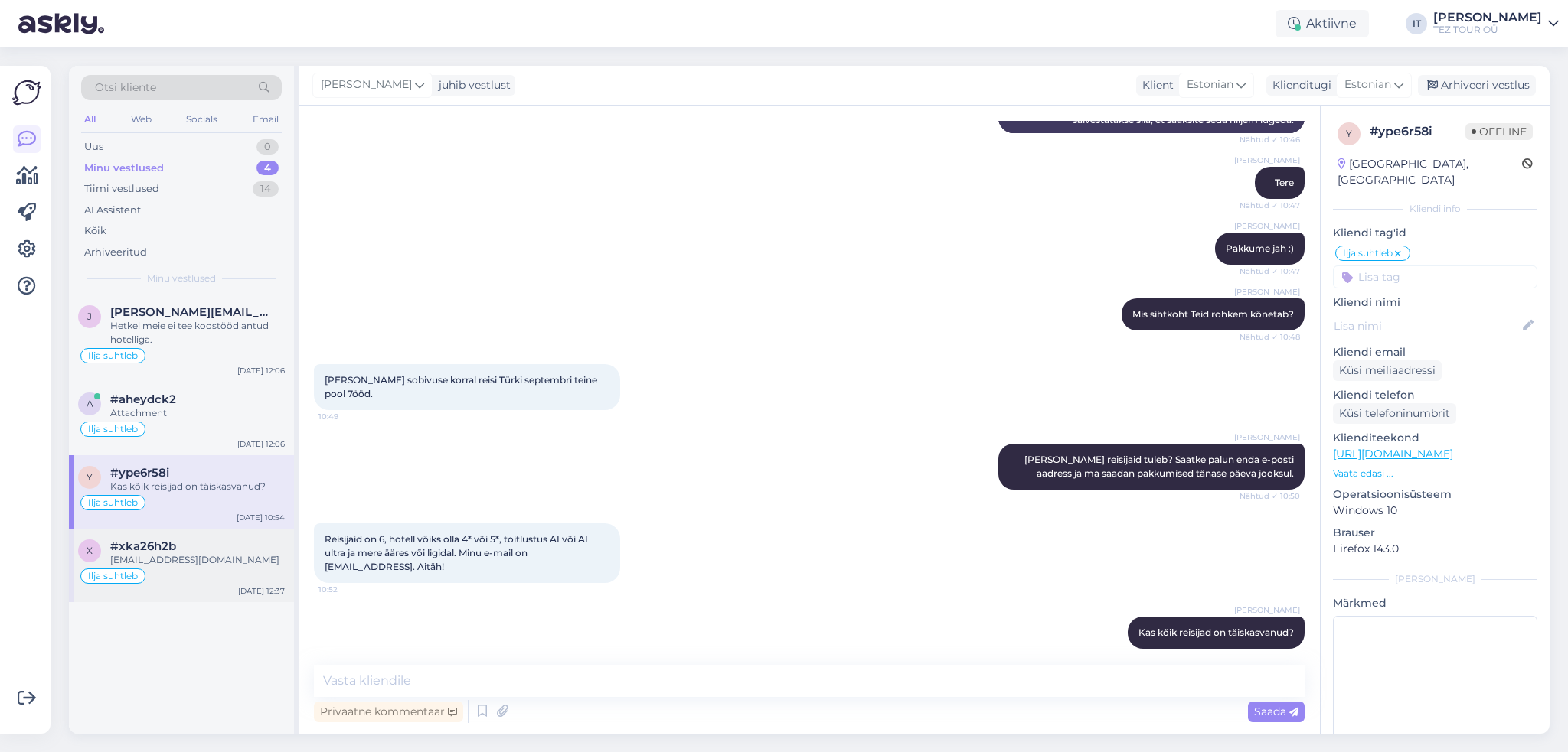
click at [282, 553] on div "[EMAIL_ADDRESS][DOMAIN_NAME]" at bounding box center [196, 559] width 174 height 14
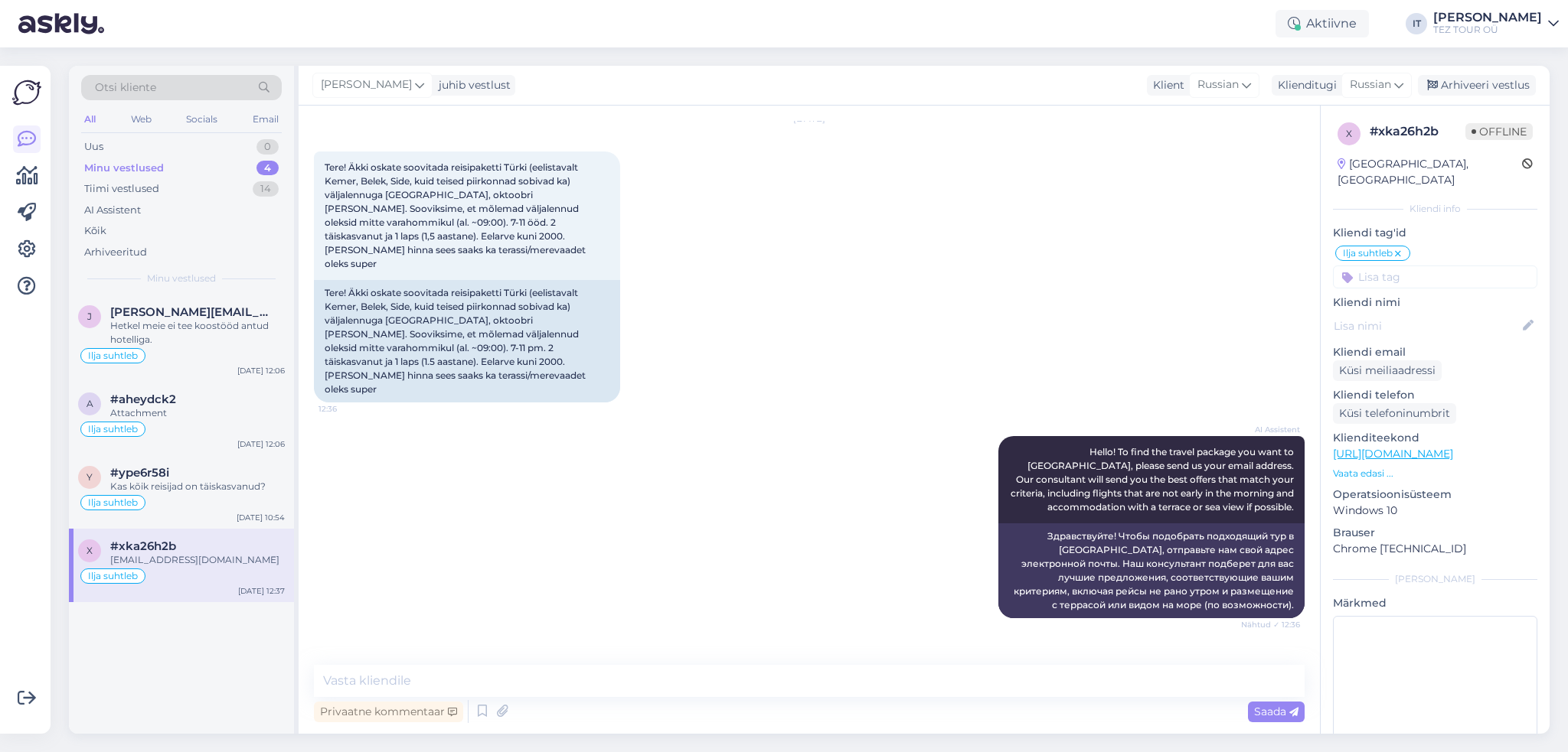
scroll to position [98, 0]
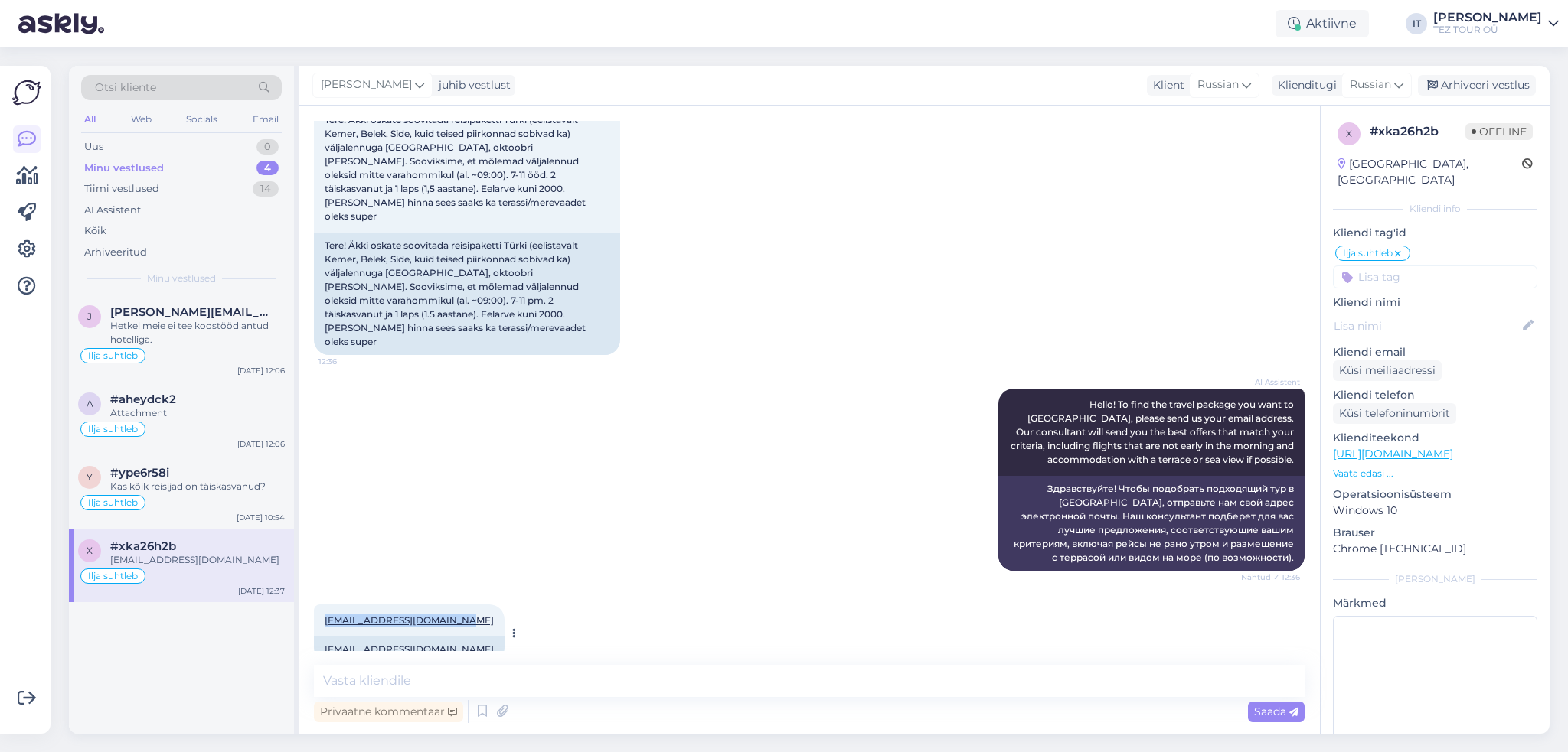
drag, startPoint x: 453, startPoint y: 595, endPoint x: 321, endPoint y: 584, distance: 132.5
click at [321, 604] on div "[EMAIL_ADDRESS][DOMAIN_NAME] 12:37" at bounding box center [409, 620] width 191 height 33
copy link "[EMAIL_ADDRESS][DOMAIN_NAME]"
click at [1463, 85] on div "Arhiveeri vestlus" at bounding box center [1476, 86] width 118 height 20
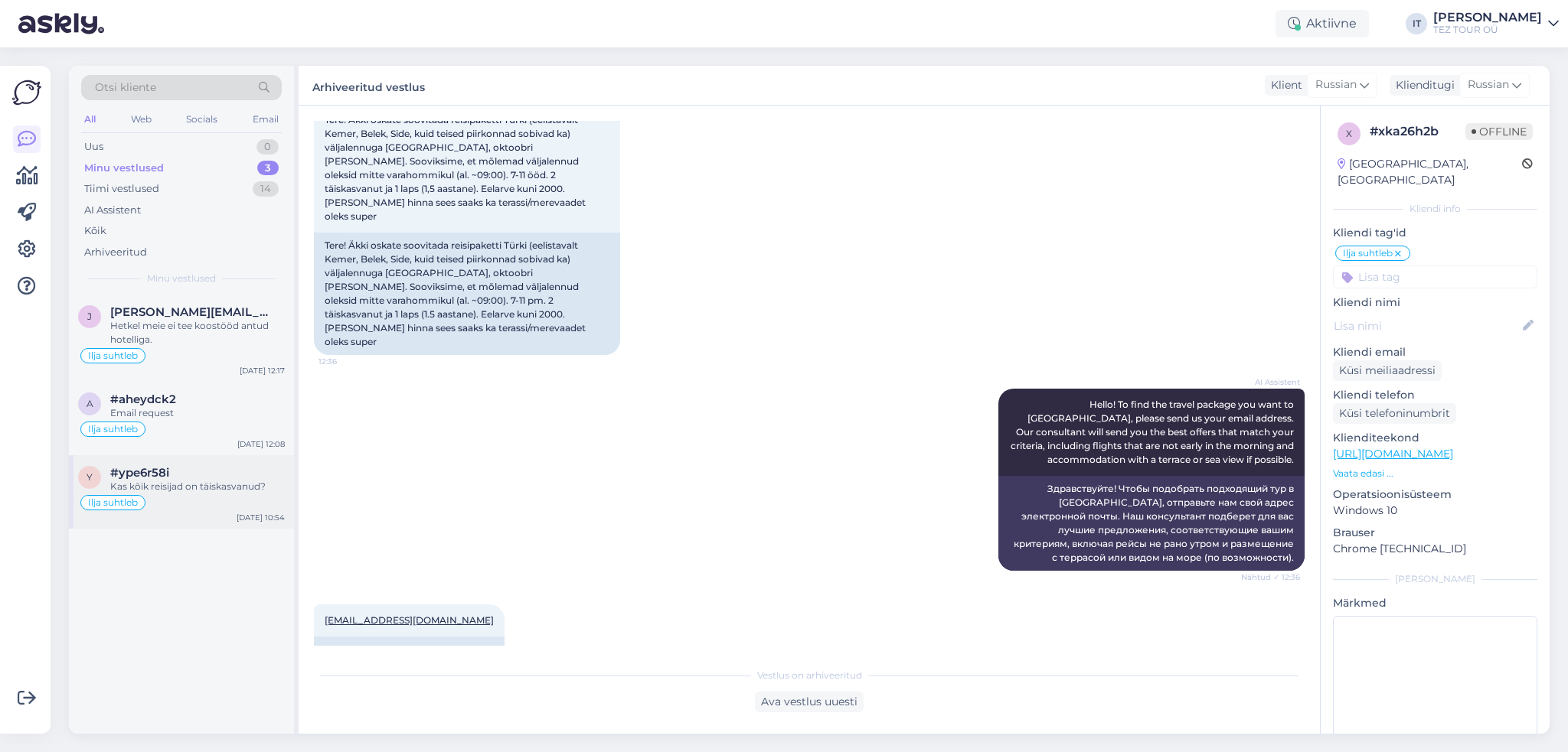
click at [212, 474] on div "#ype6r58i" at bounding box center [196, 473] width 174 height 14
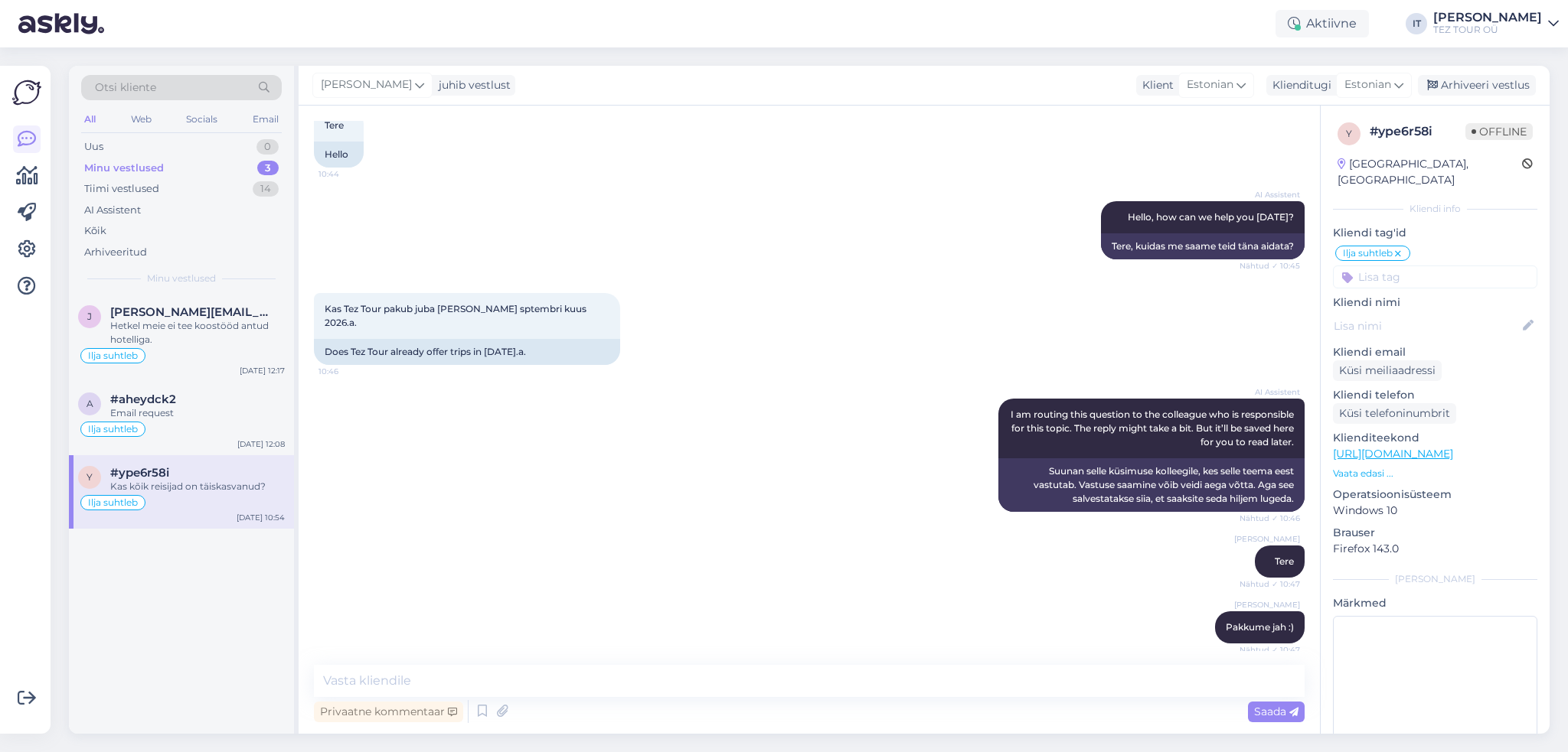
scroll to position [471, 0]
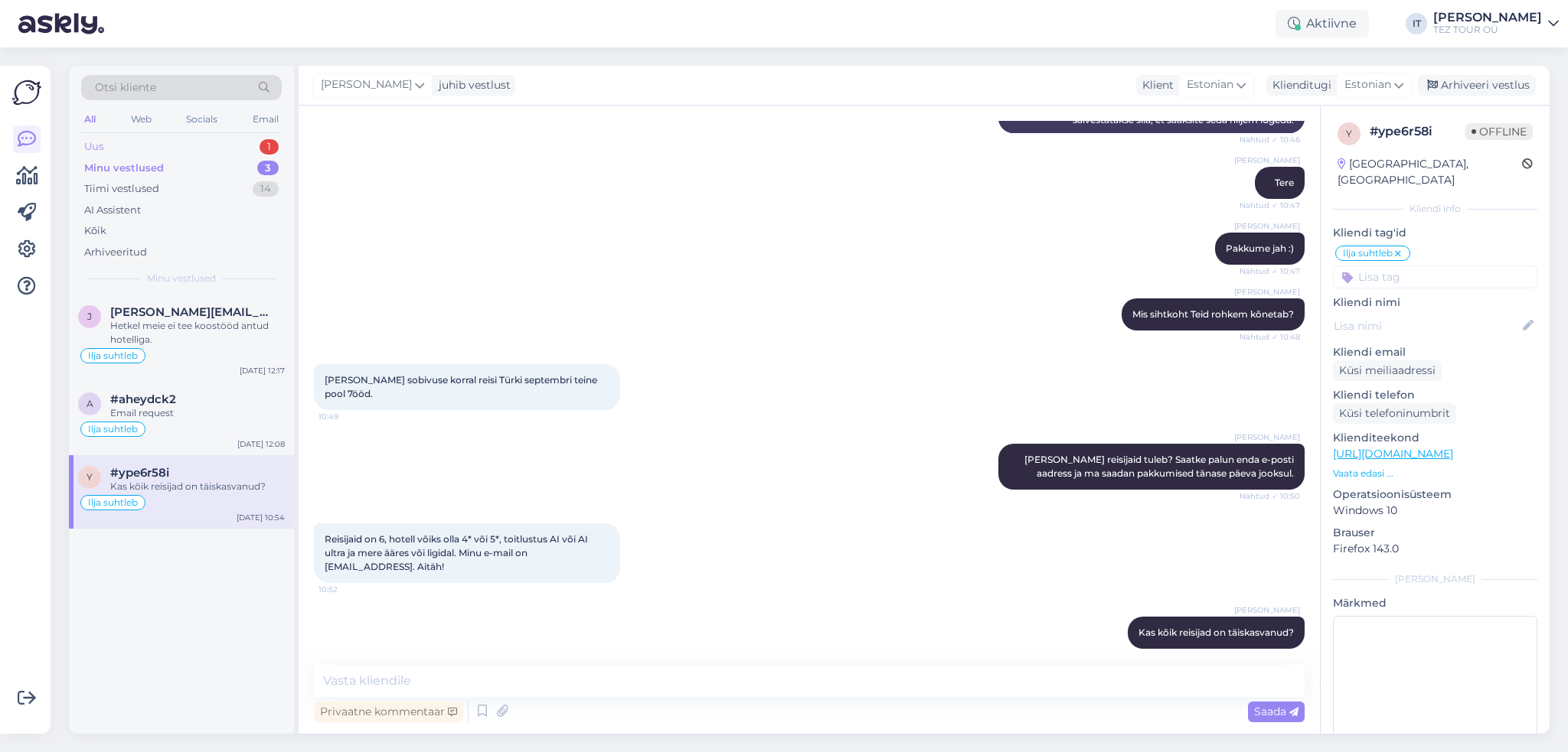
click at [216, 140] on div "Uus 1" at bounding box center [181, 146] width 200 height 21
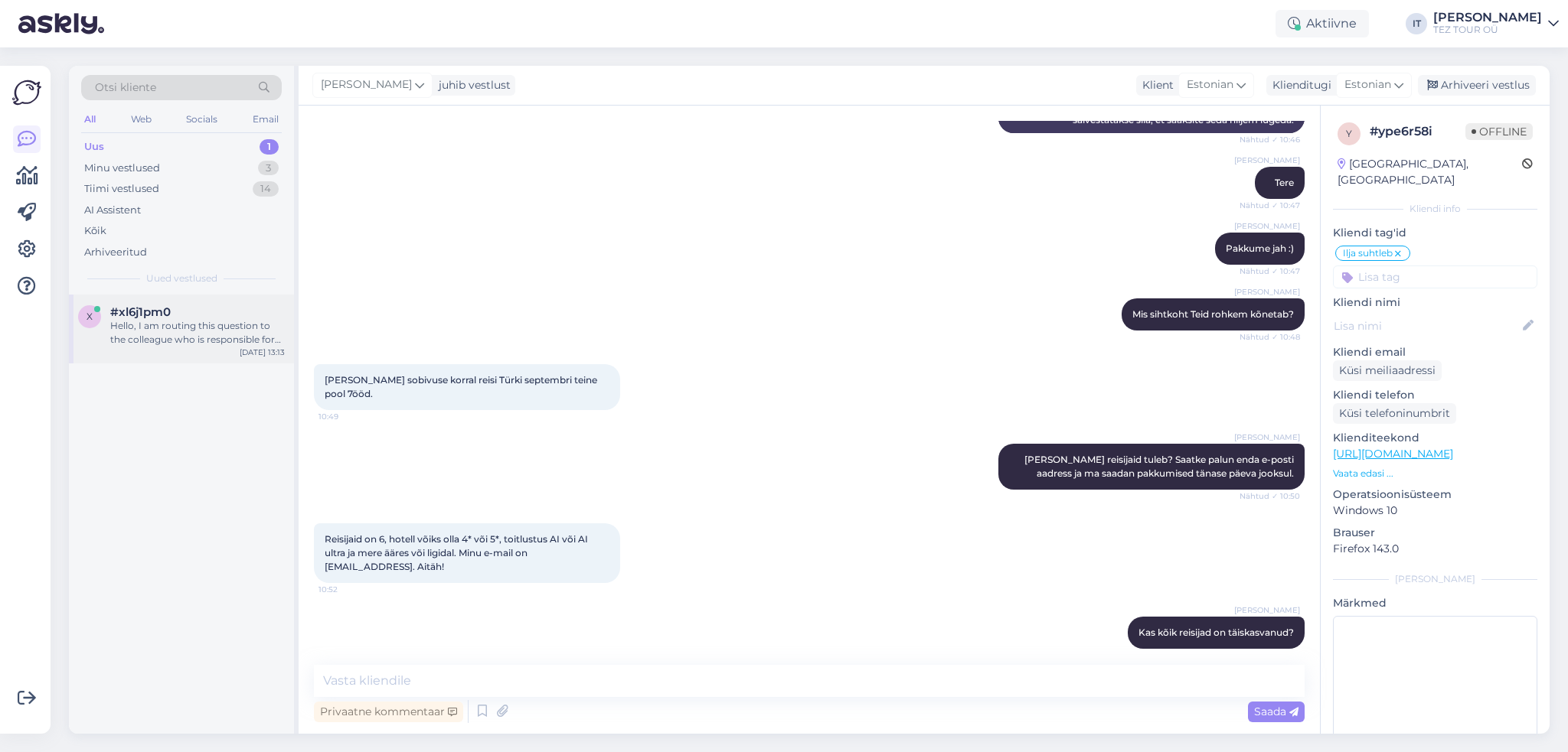
click at [233, 302] on div "x #xl6j1pm0 Hello, I am routing this question to the colleague who is responsib…" at bounding box center [182, 329] width 225 height 69
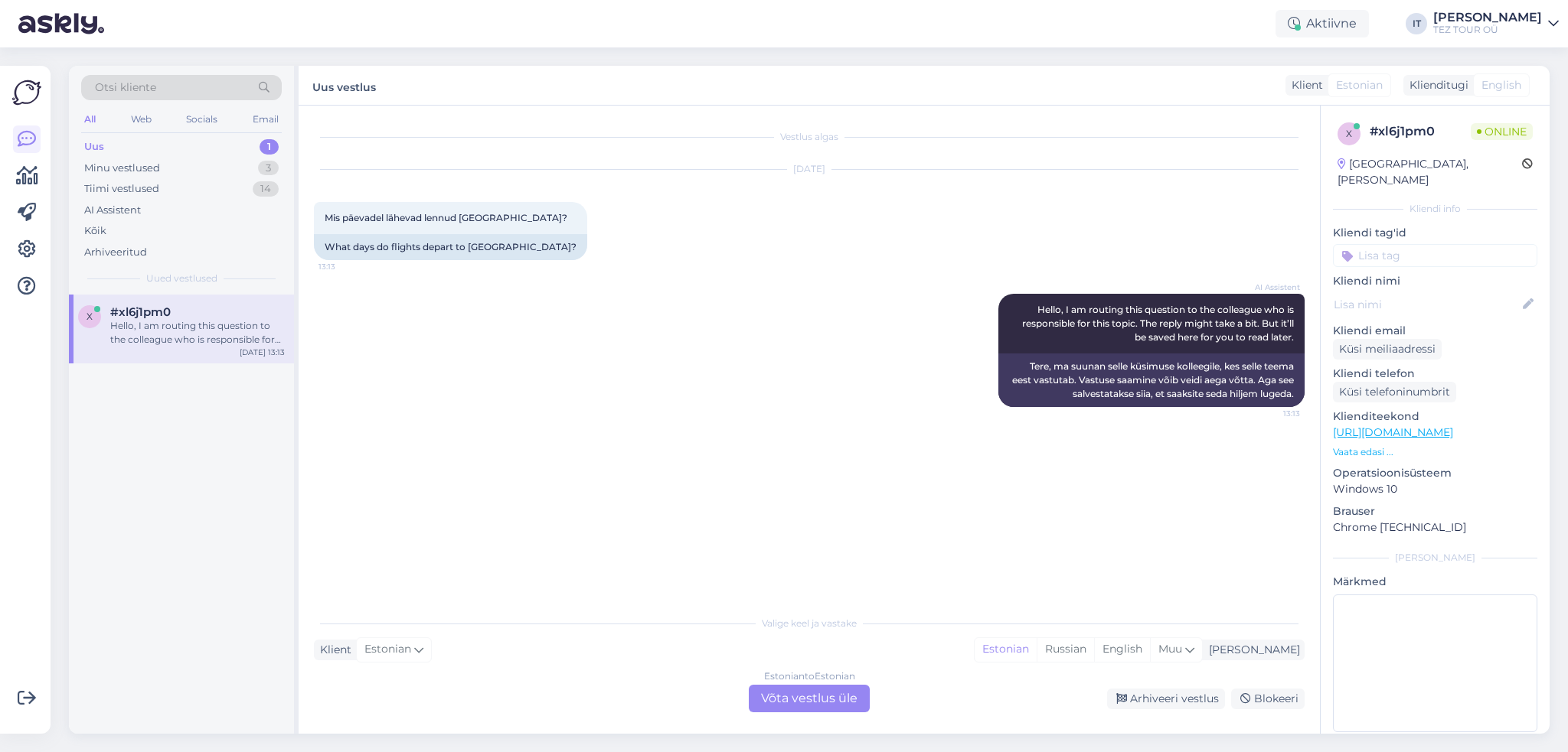
scroll to position [0, 0]
click at [795, 703] on div "Estonian to Estonian Võta vestlus üle" at bounding box center [809, 699] width 121 height 28
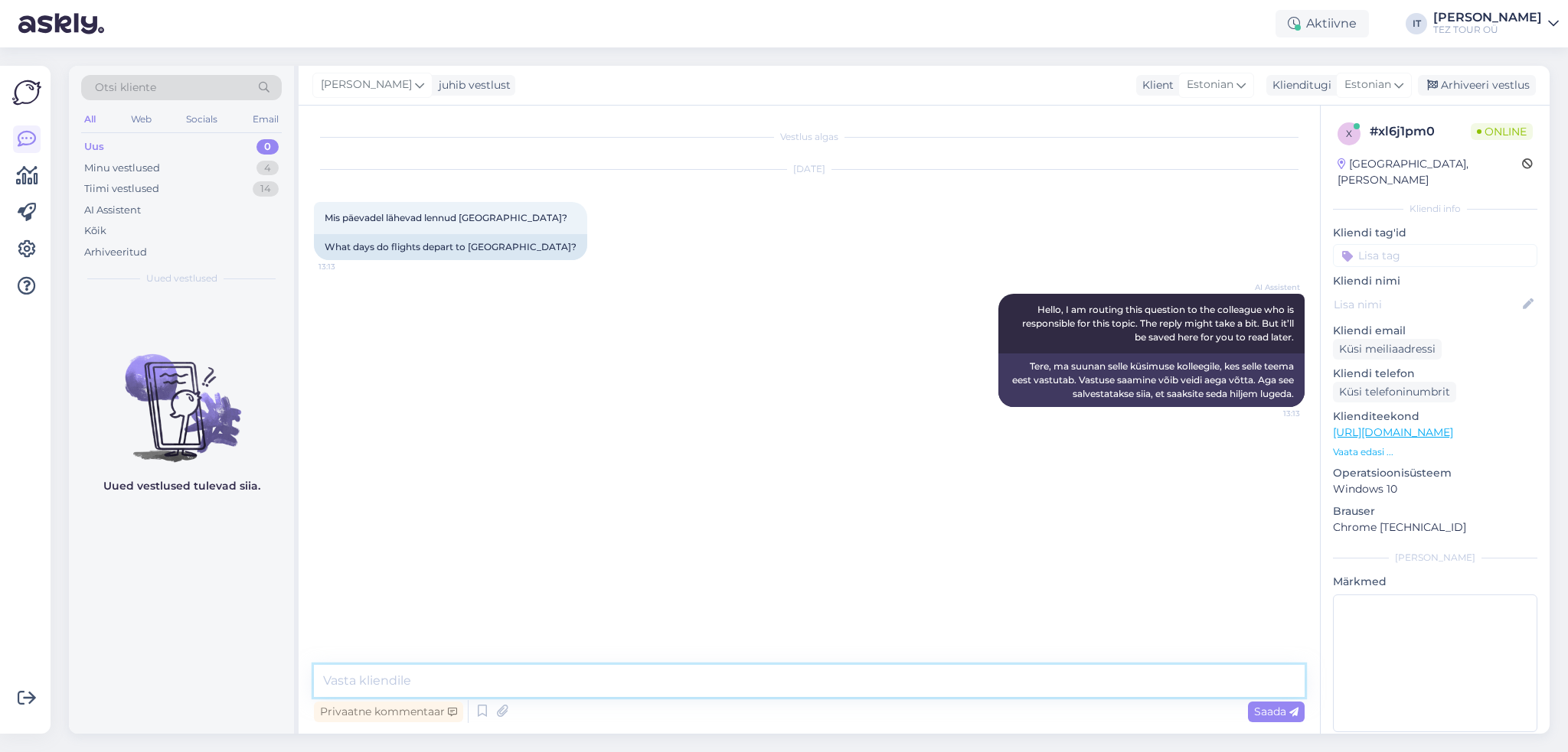
click at [562, 688] on textarea at bounding box center [809, 680] width 991 height 33
type textarea "Tere"
drag, startPoint x: 599, startPoint y: 681, endPoint x: 308, endPoint y: 660, distance: 291.8
click at [308, 660] on div "Vestlus algas [DATE] Mis päevadel lähevad lennud [GEOGRAPHIC_DATA]? 13:13 What …" at bounding box center [809, 419] width 1021 height 628
type textarea "1"
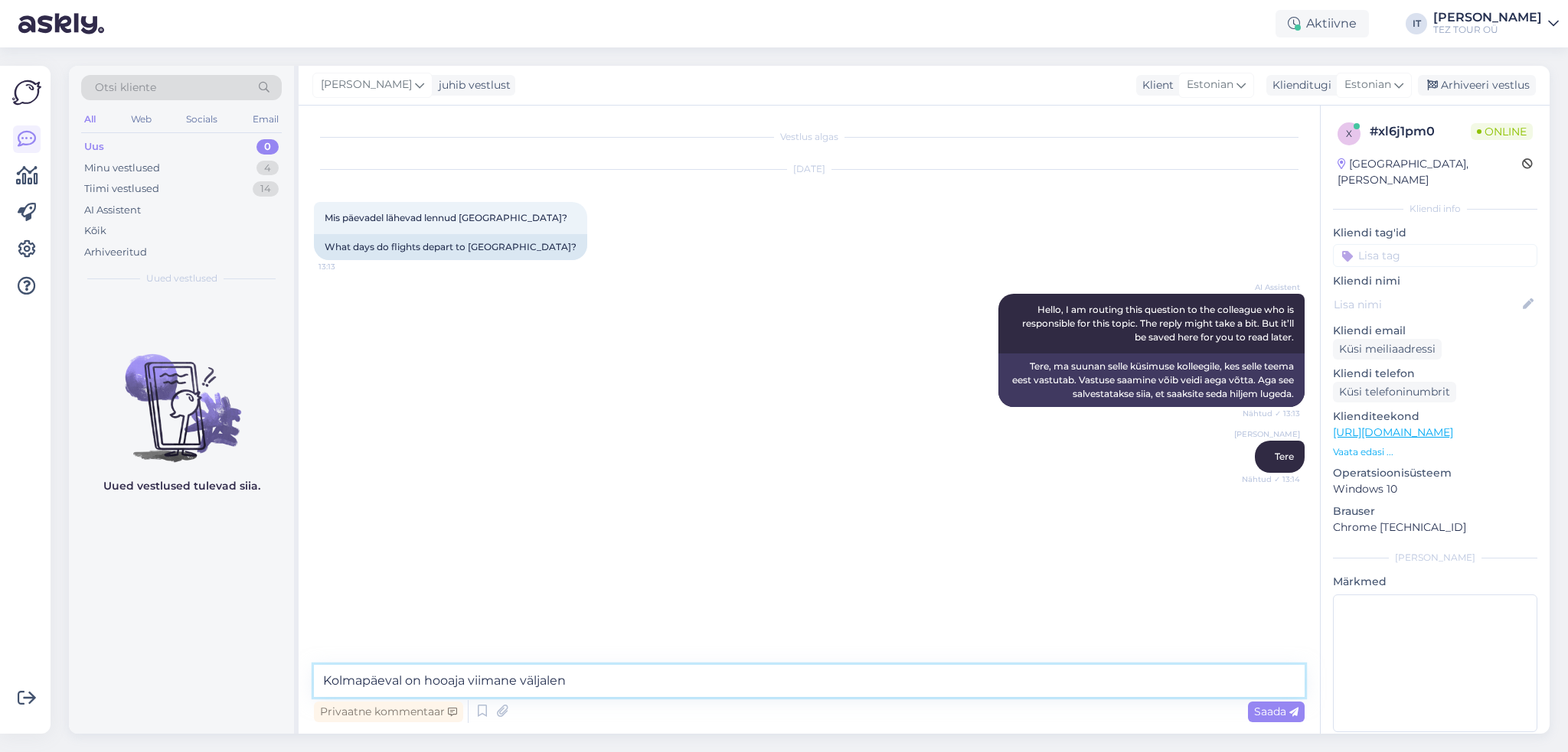
type textarea "Kolmapäeval on hooaja viimane väljalend"
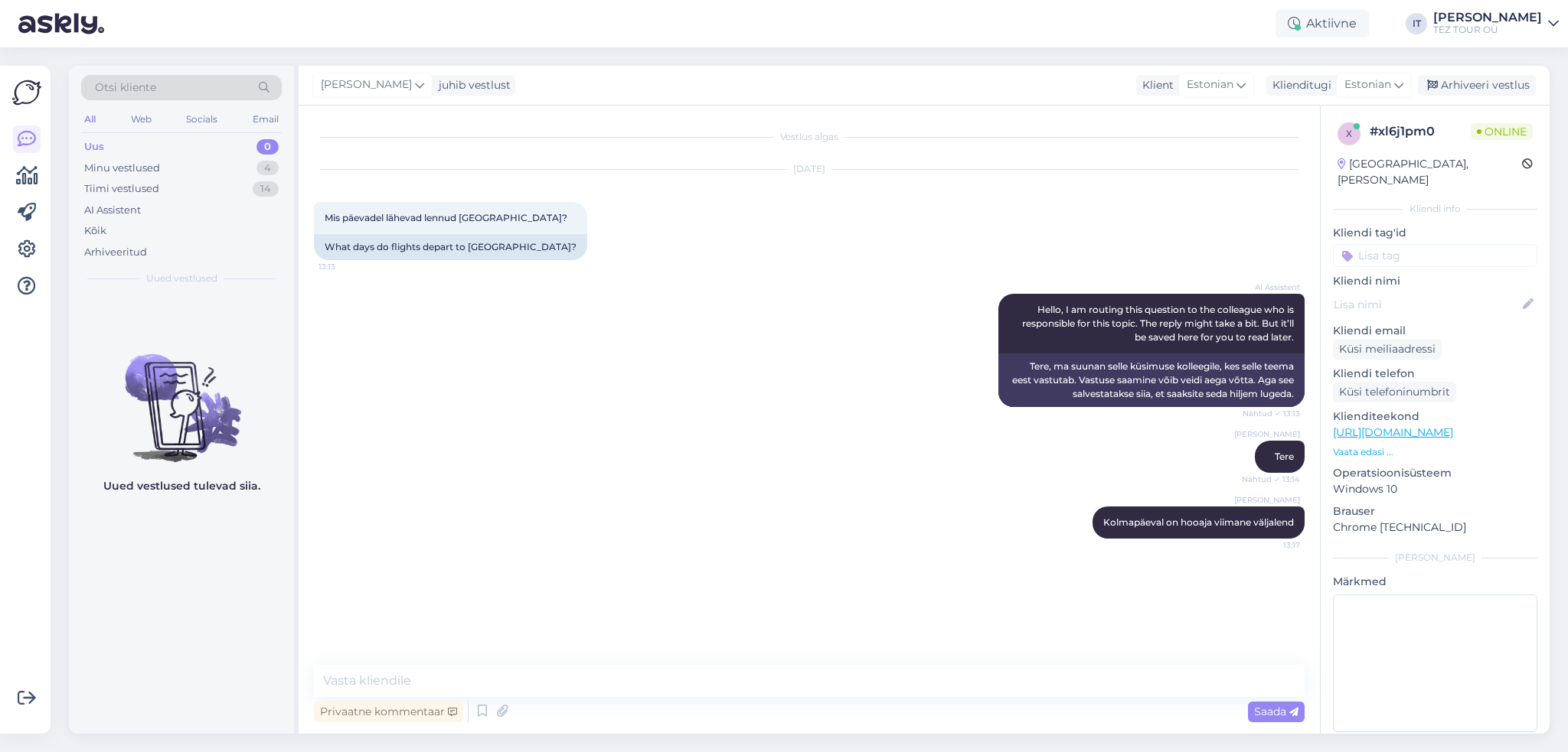
click at [1416, 244] on input at bounding box center [1434, 255] width 204 height 23
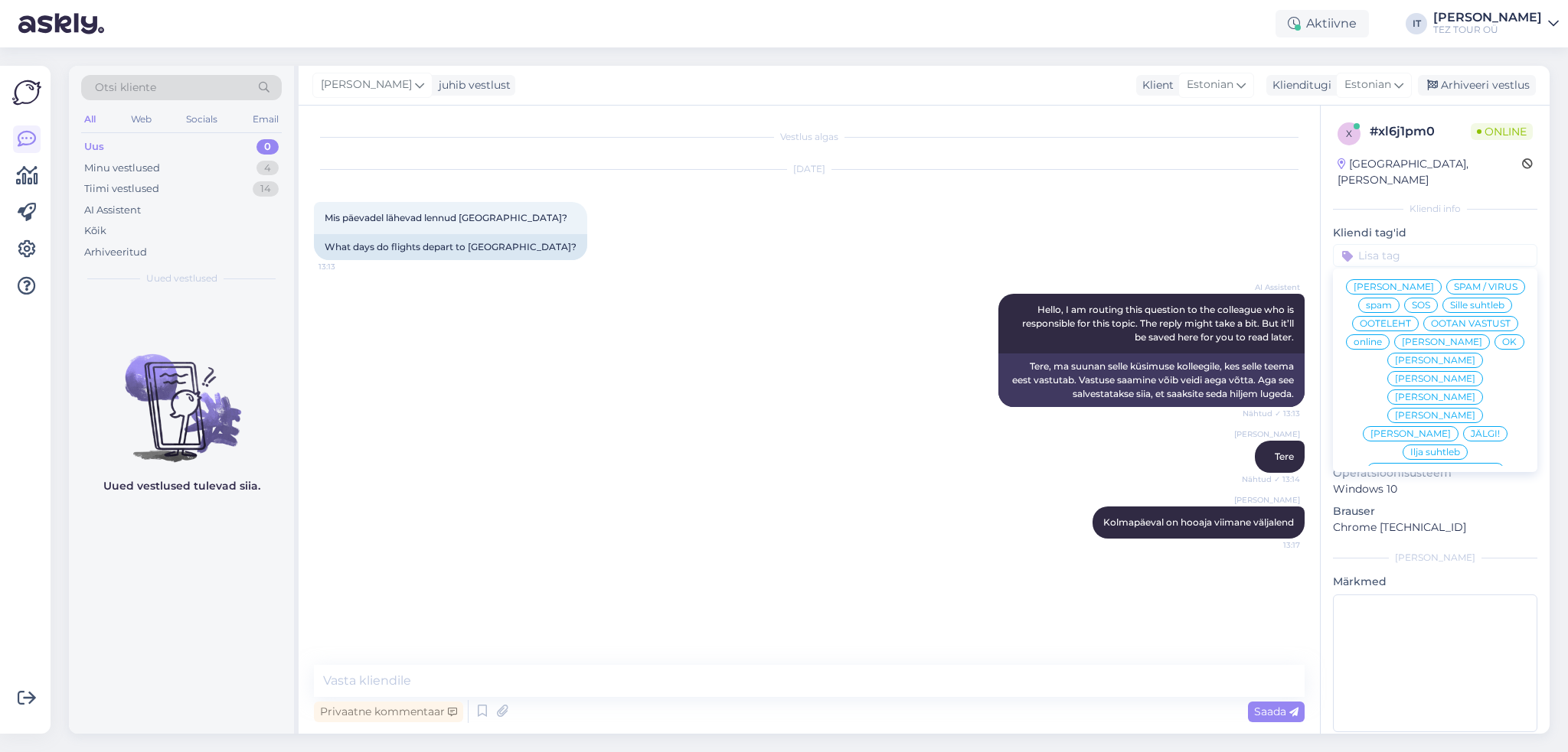
scroll to position [86, 0]
click at [1424, 372] on span "Ilja suhtleb" at bounding box center [1434, 376] width 49 height 9
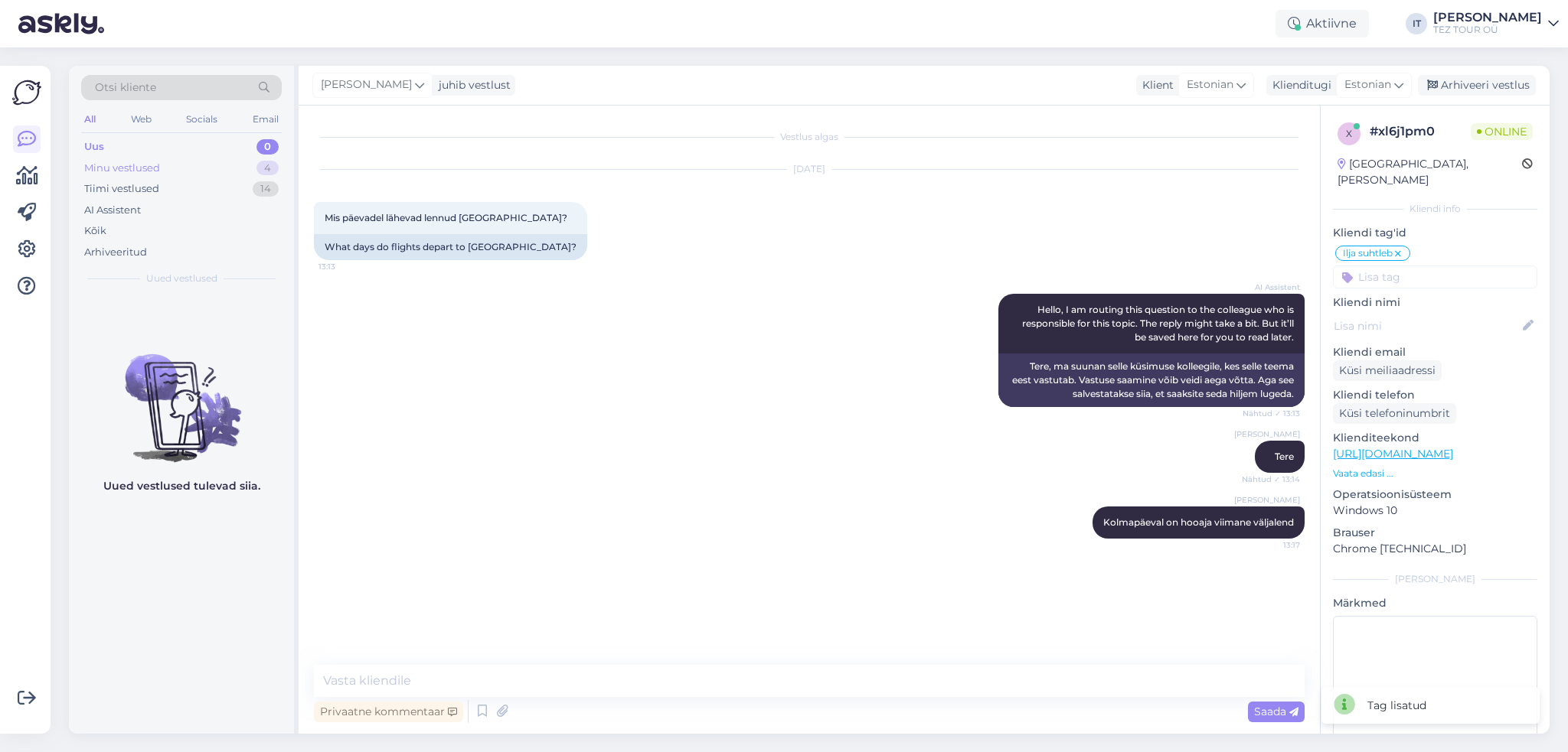
click at [209, 158] on div "Minu vestlused 4" at bounding box center [181, 168] width 200 height 21
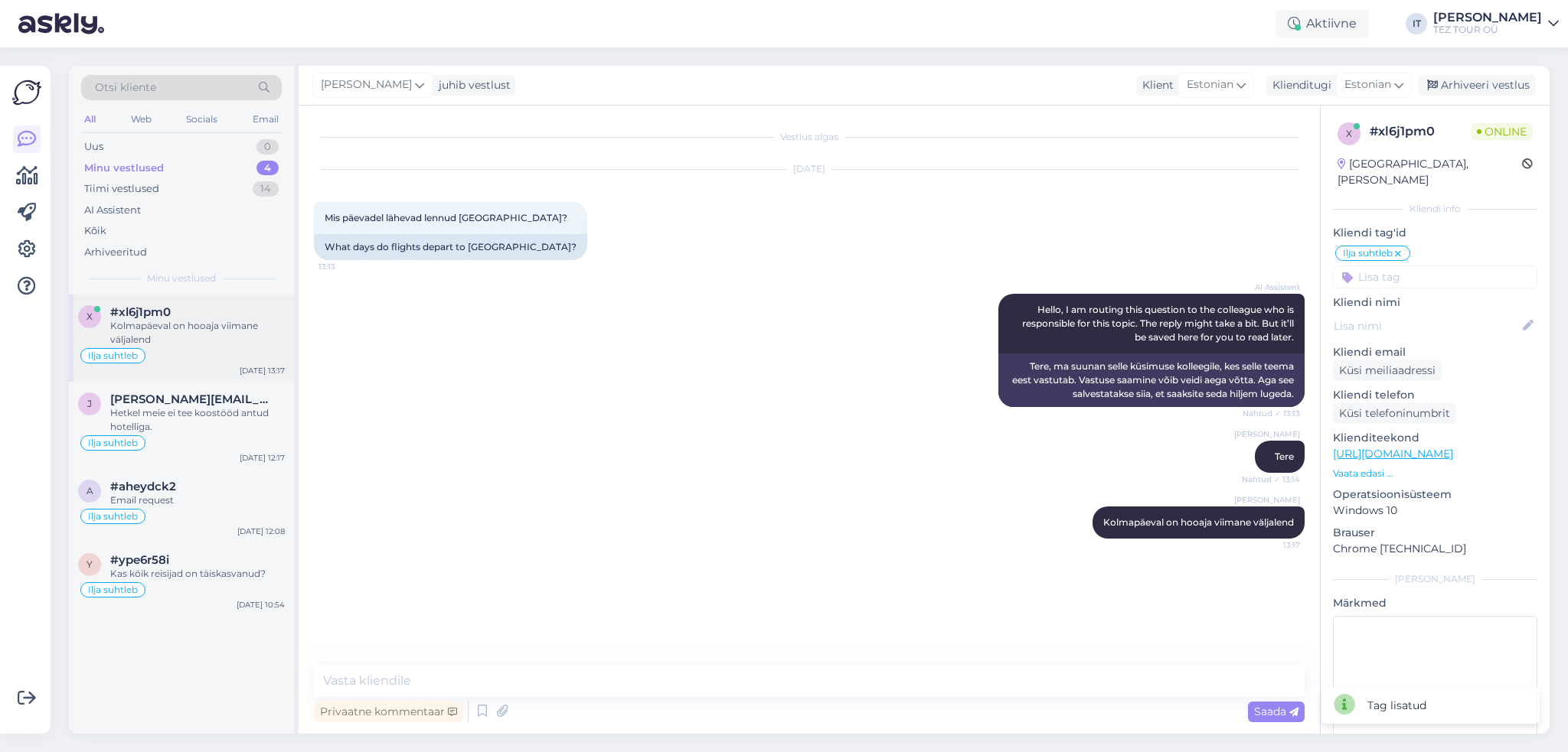
click at [276, 309] on div "#xl6j1pm0" at bounding box center [196, 312] width 174 height 14
click at [196, 435] on div "Ilja suhtleb" at bounding box center [182, 443] width 207 height 19
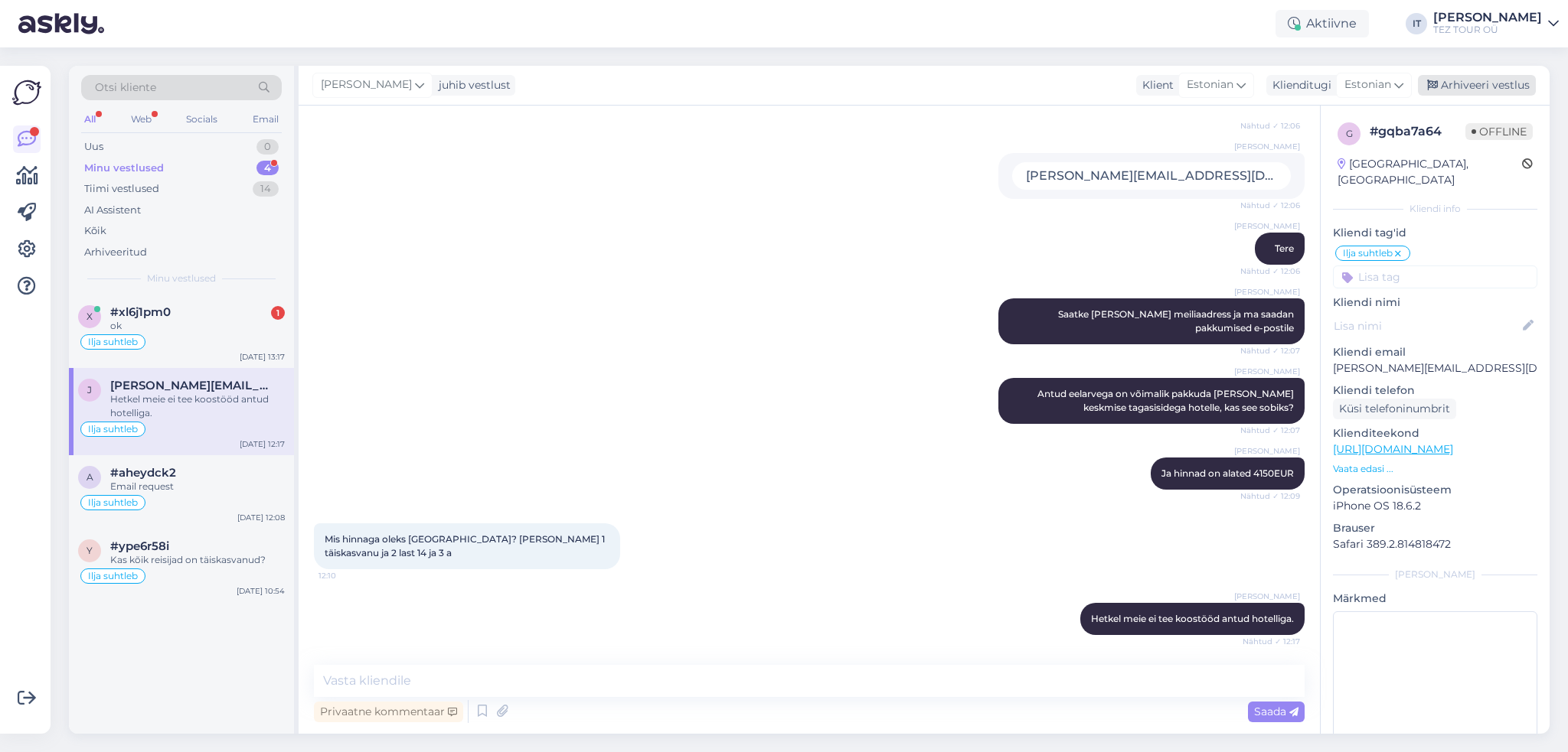
click at [1466, 92] on div "Arhiveeri vestlus" at bounding box center [1476, 86] width 118 height 20
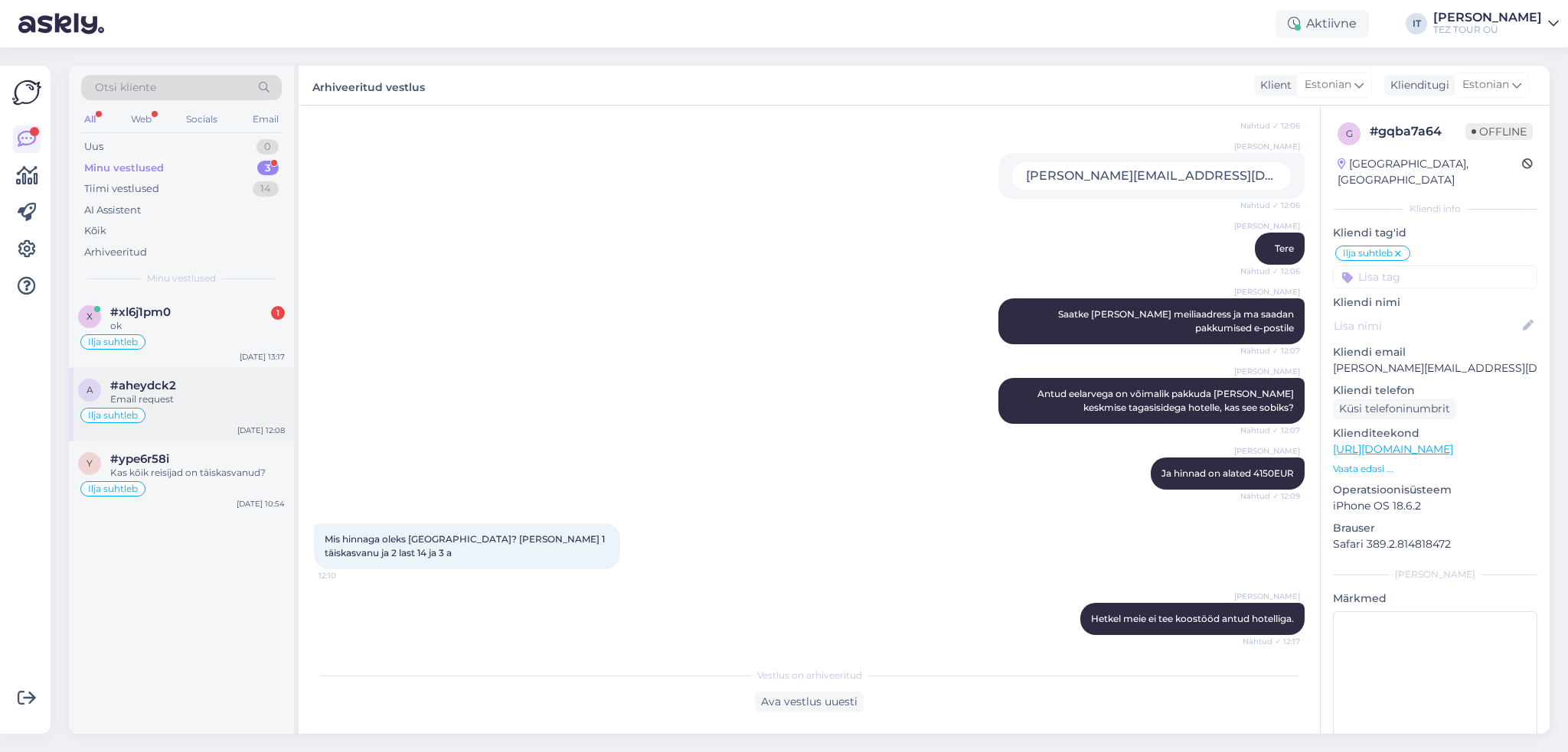
click at [209, 402] on div "Email request" at bounding box center [196, 399] width 174 height 14
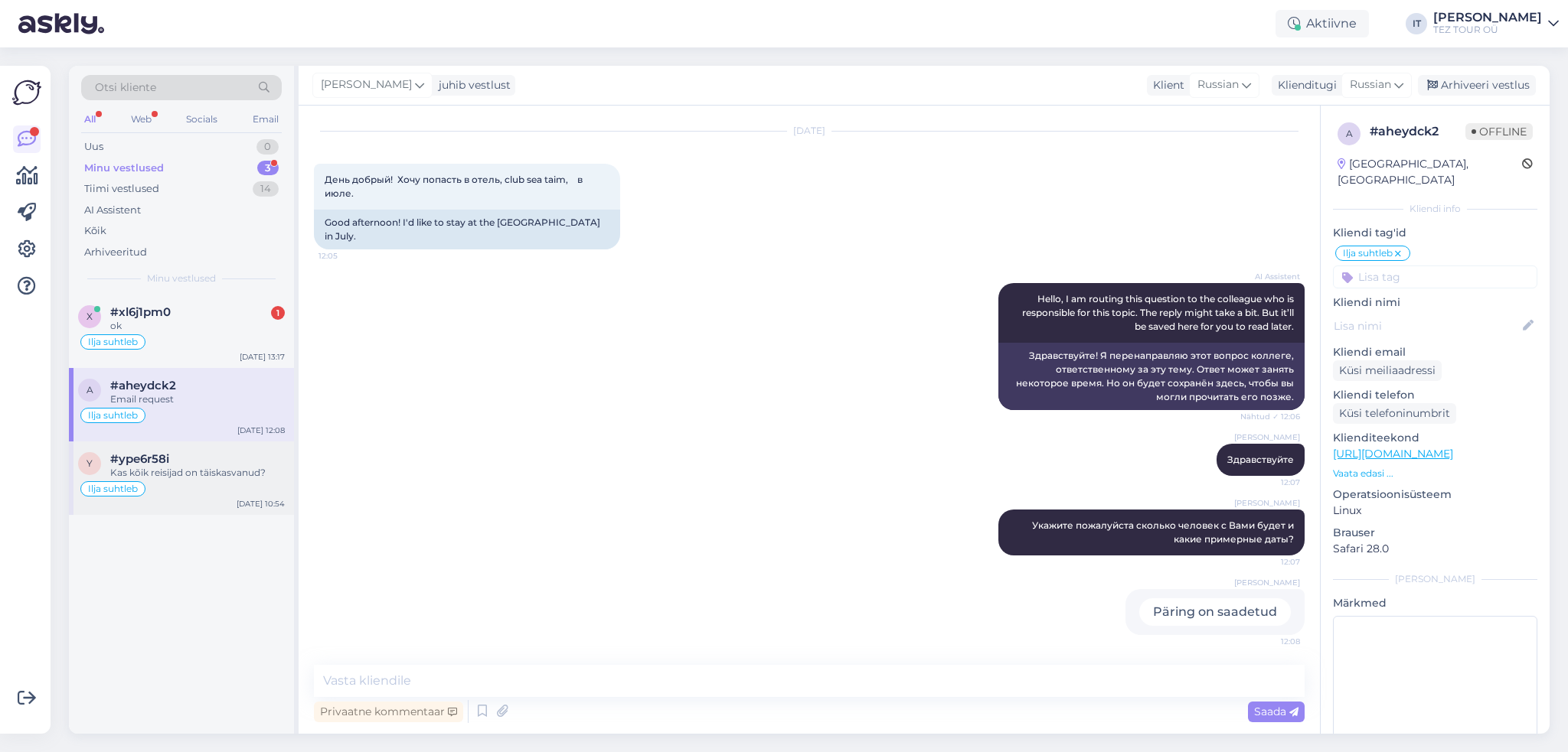
click at [244, 477] on div "Kas kõik reisijad on täiskasvanud?" at bounding box center [196, 473] width 174 height 14
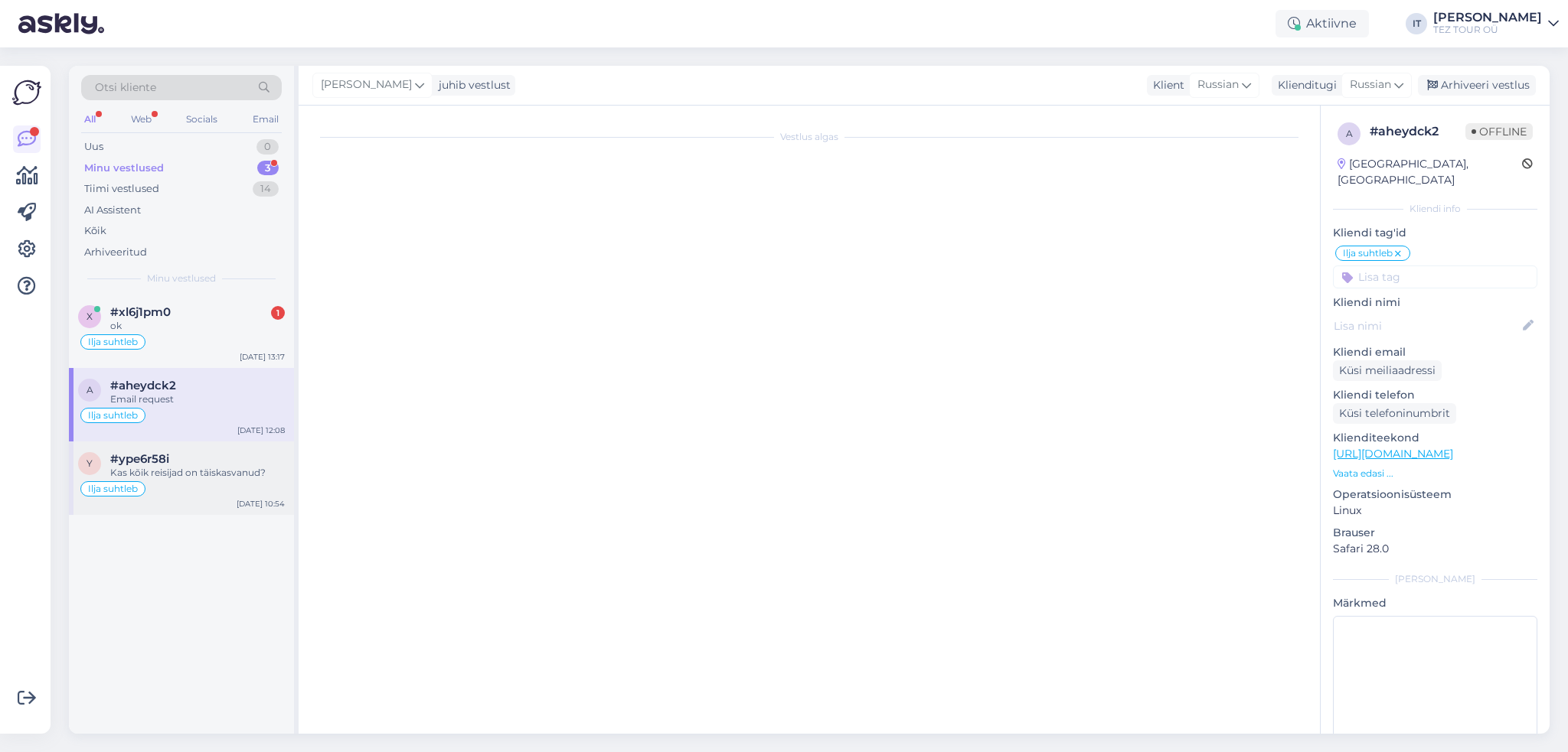
scroll to position [471, 0]
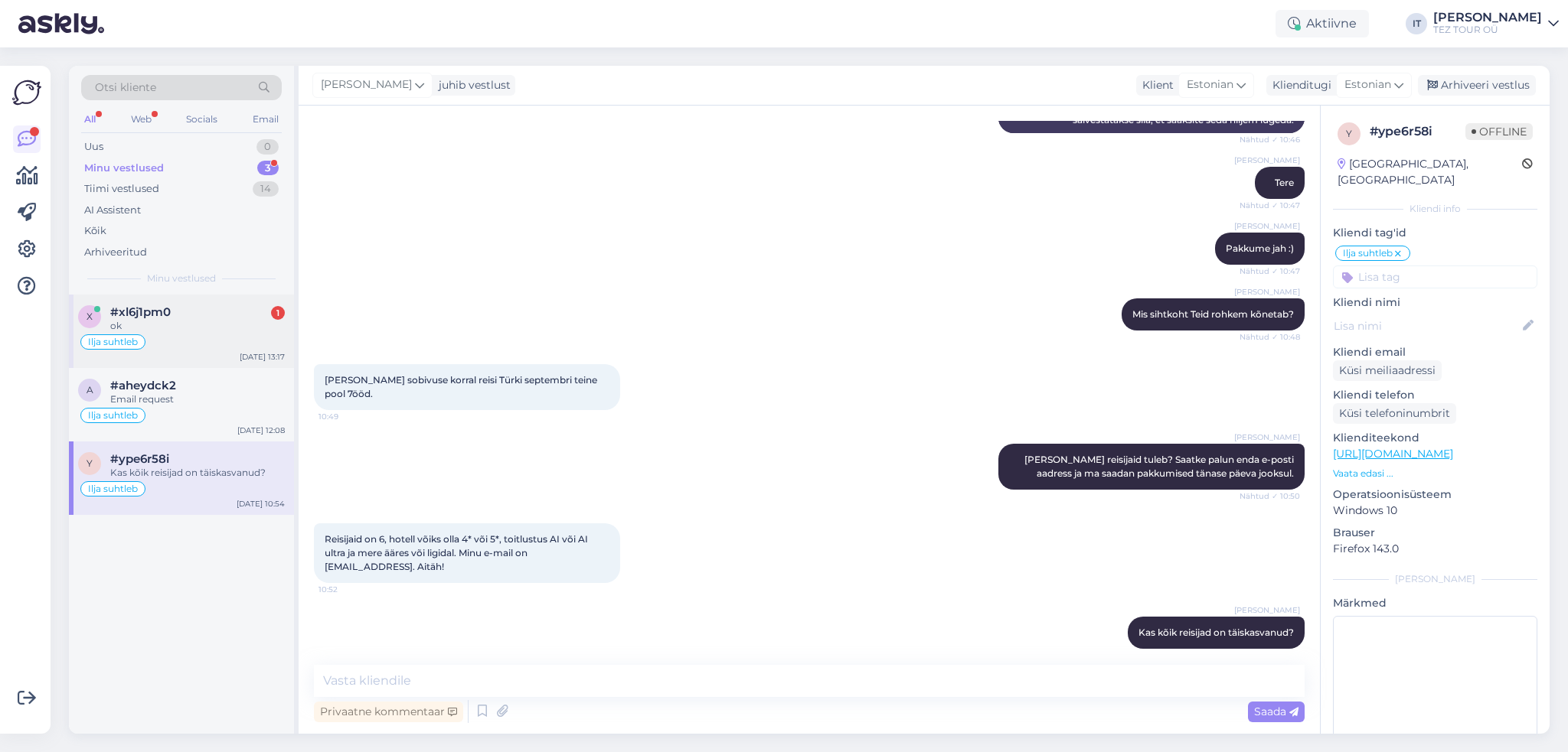
click at [232, 320] on div "ok" at bounding box center [196, 326] width 174 height 14
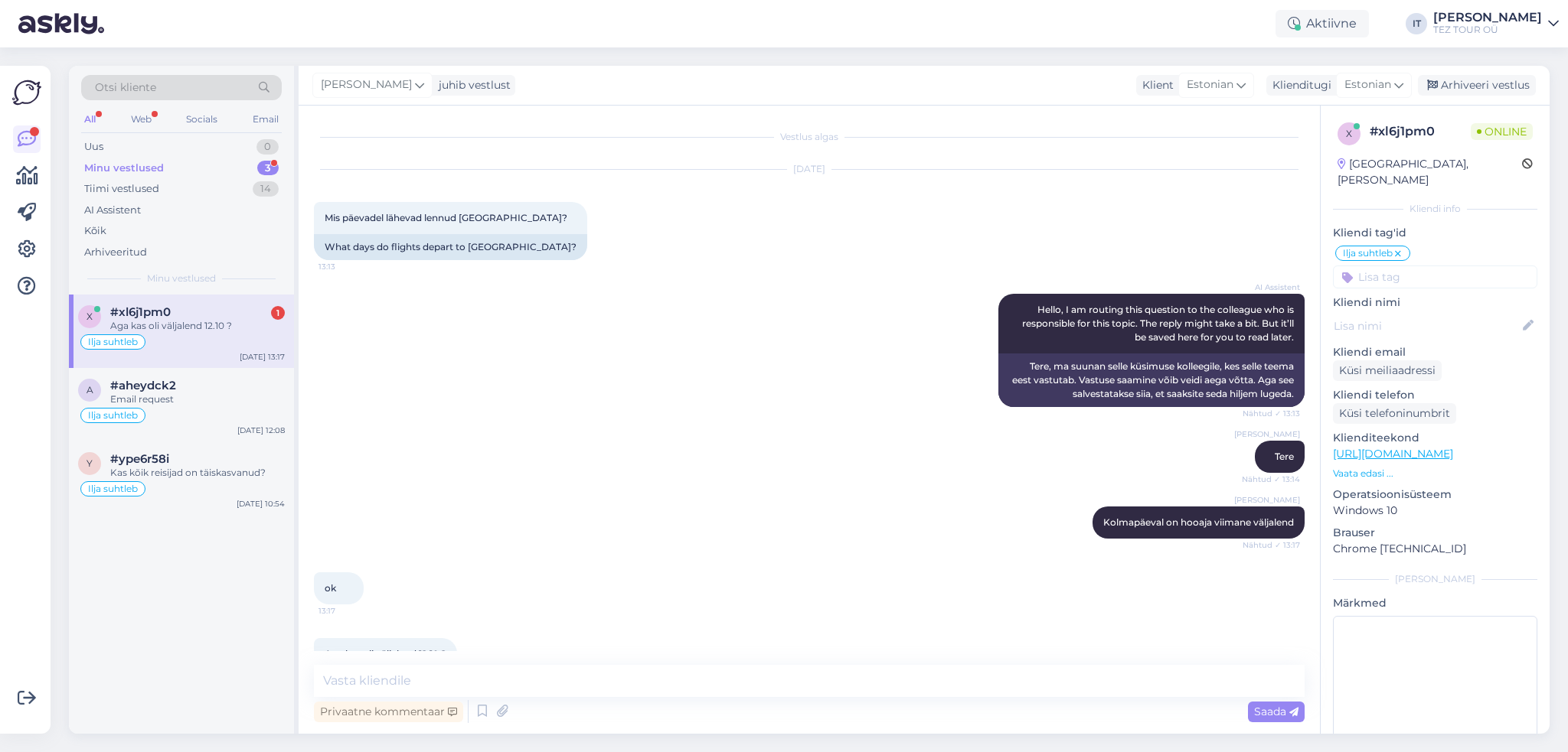
scroll to position [35, 0]
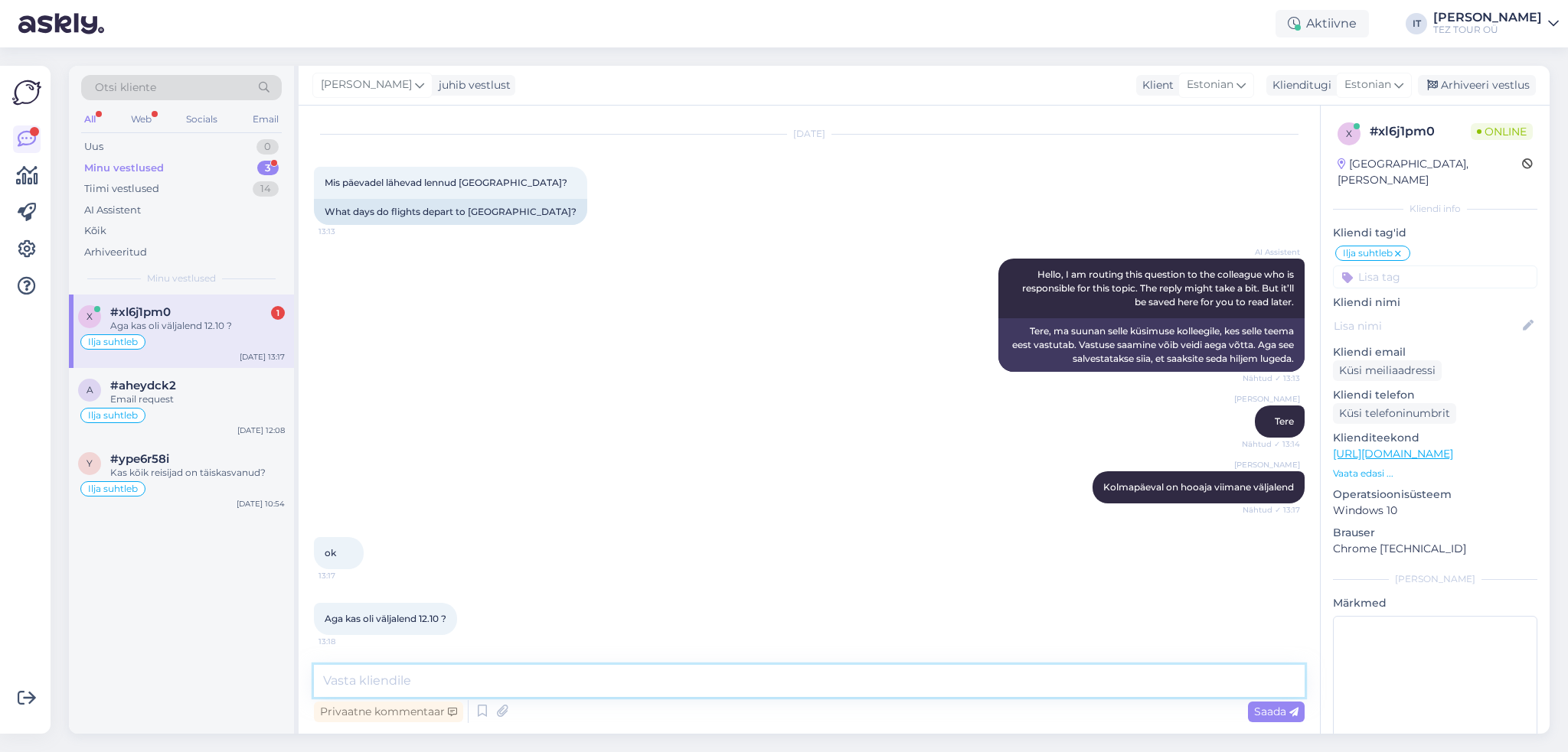
click at [561, 677] on textarea at bounding box center [809, 680] width 991 height 33
type textarea "Jah"
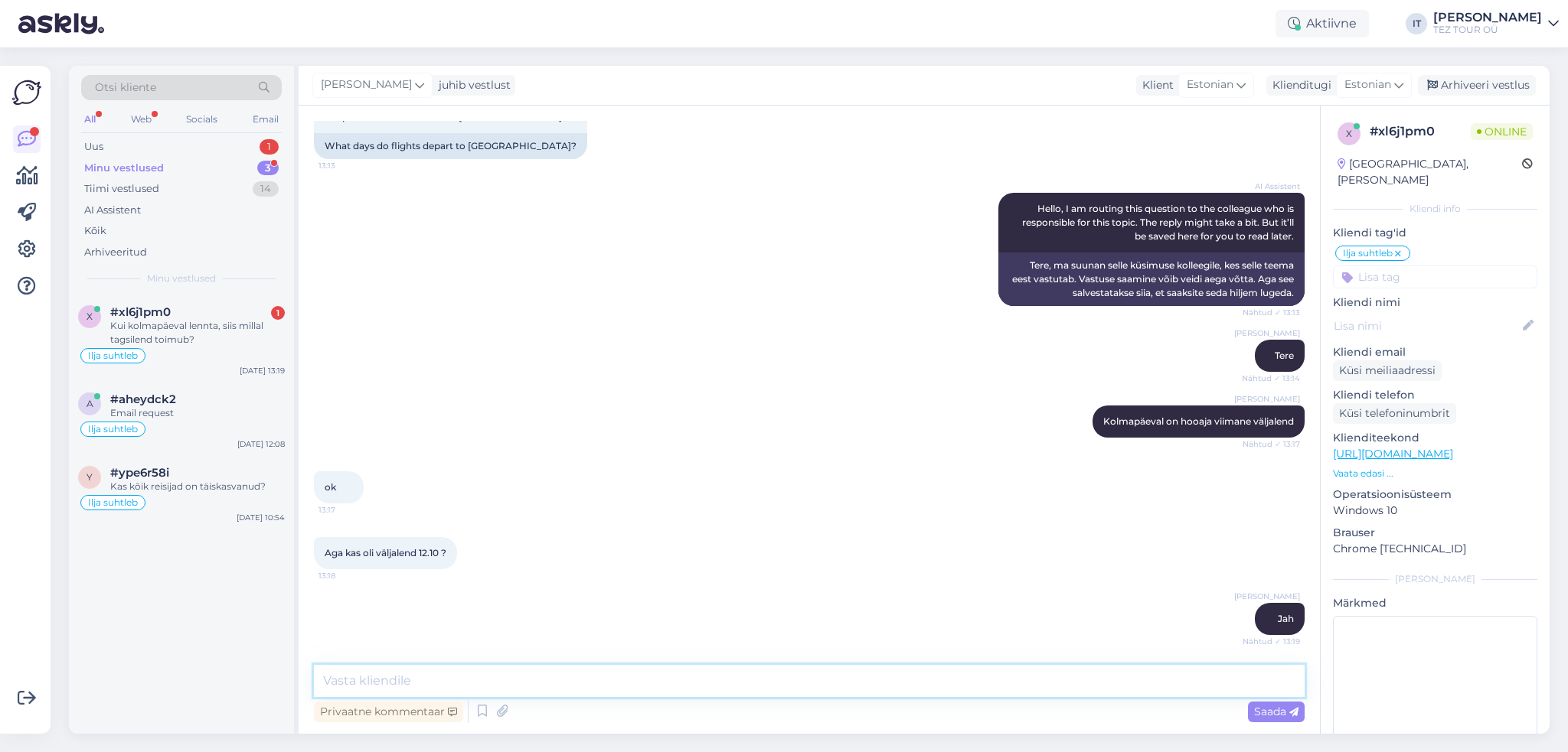
scroll to position [167, 0]
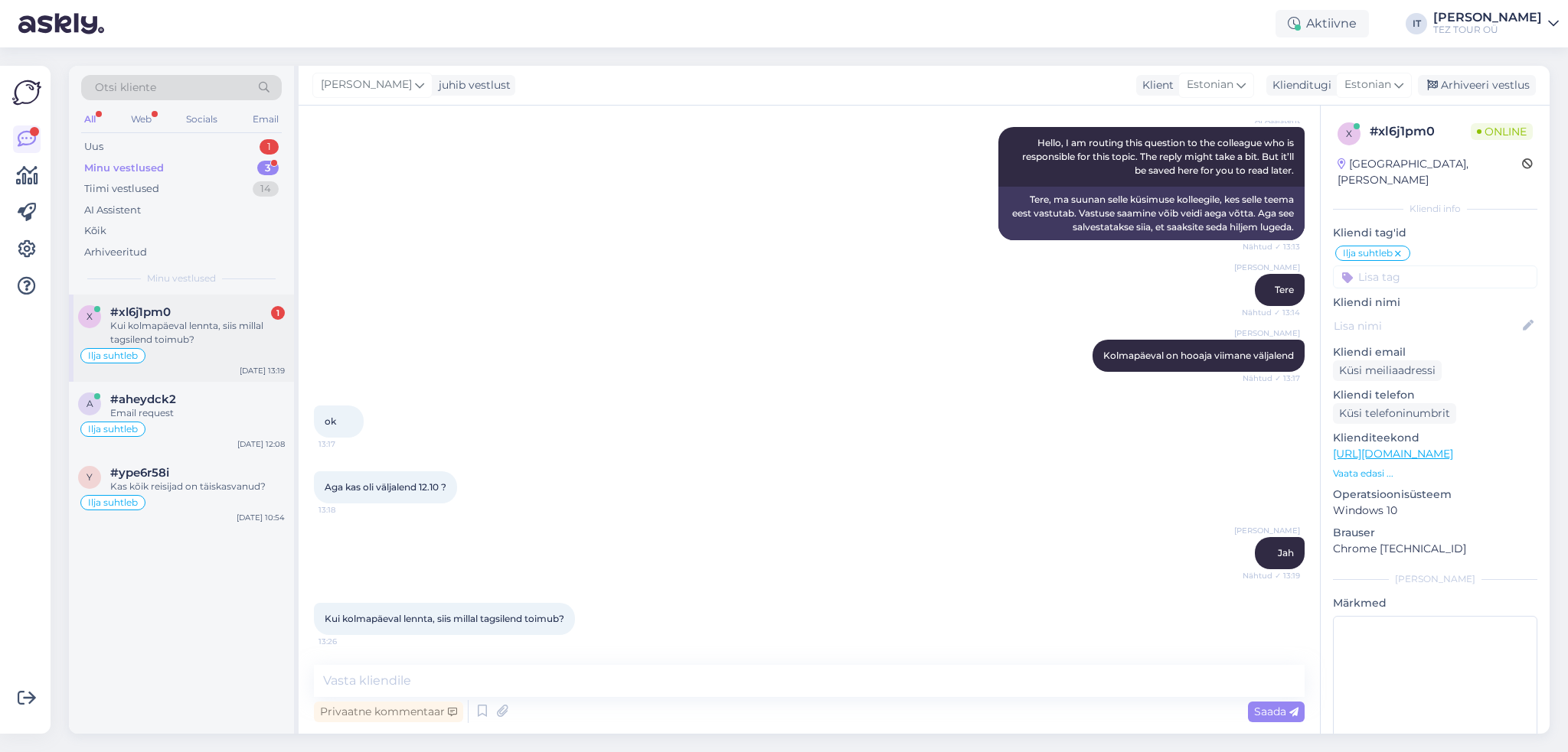
click at [176, 315] on div "#xl6j1pm0 1" at bounding box center [196, 312] width 174 height 14
click at [620, 678] on textarea at bounding box center [809, 680] width 991 height 33
click at [701, 678] on textarea at bounding box center [809, 680] width 991 height 33
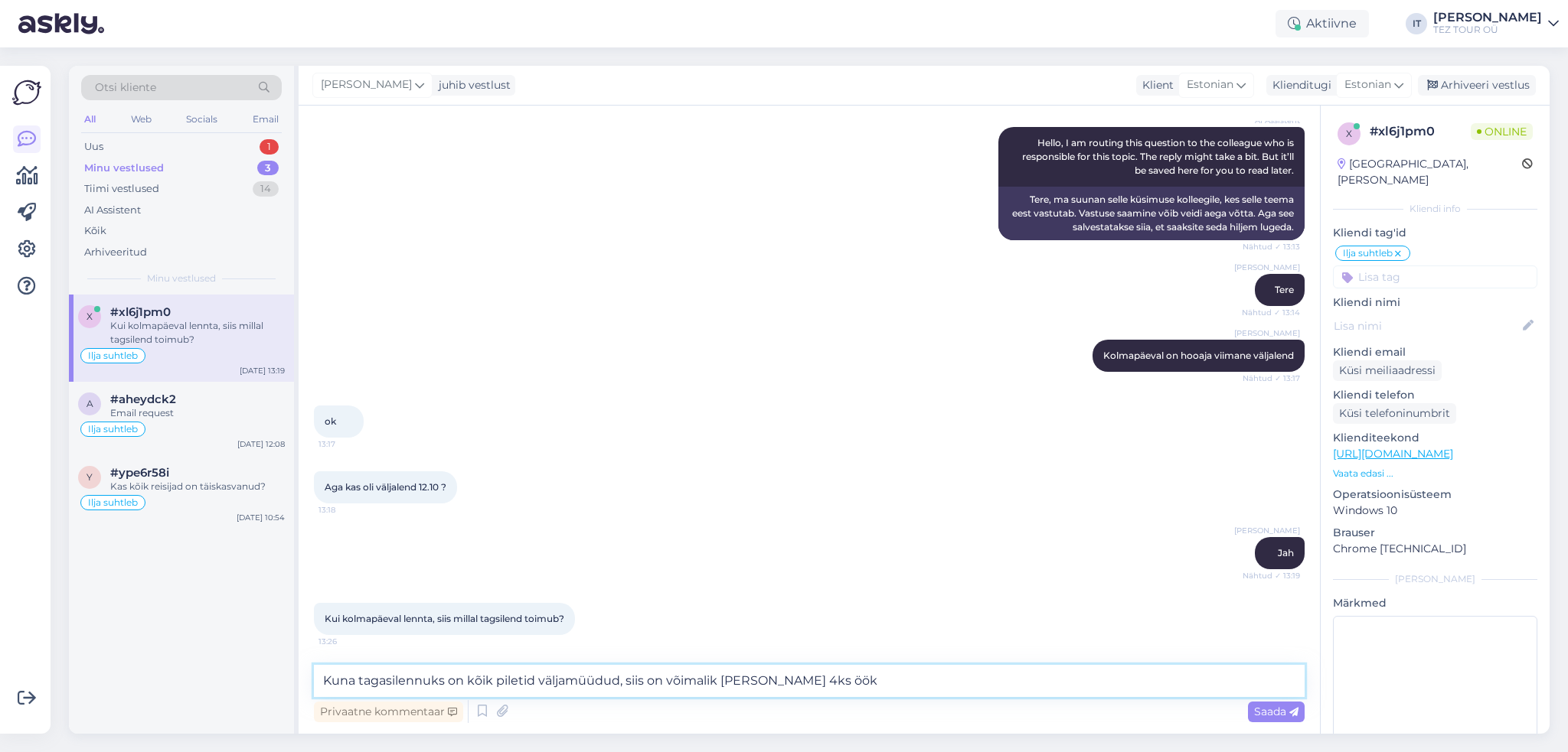
type textarea "Kuna tagasilennuks on kõik piletid väljamüüdud, siis on võimalik [PERSON_NAME] …"
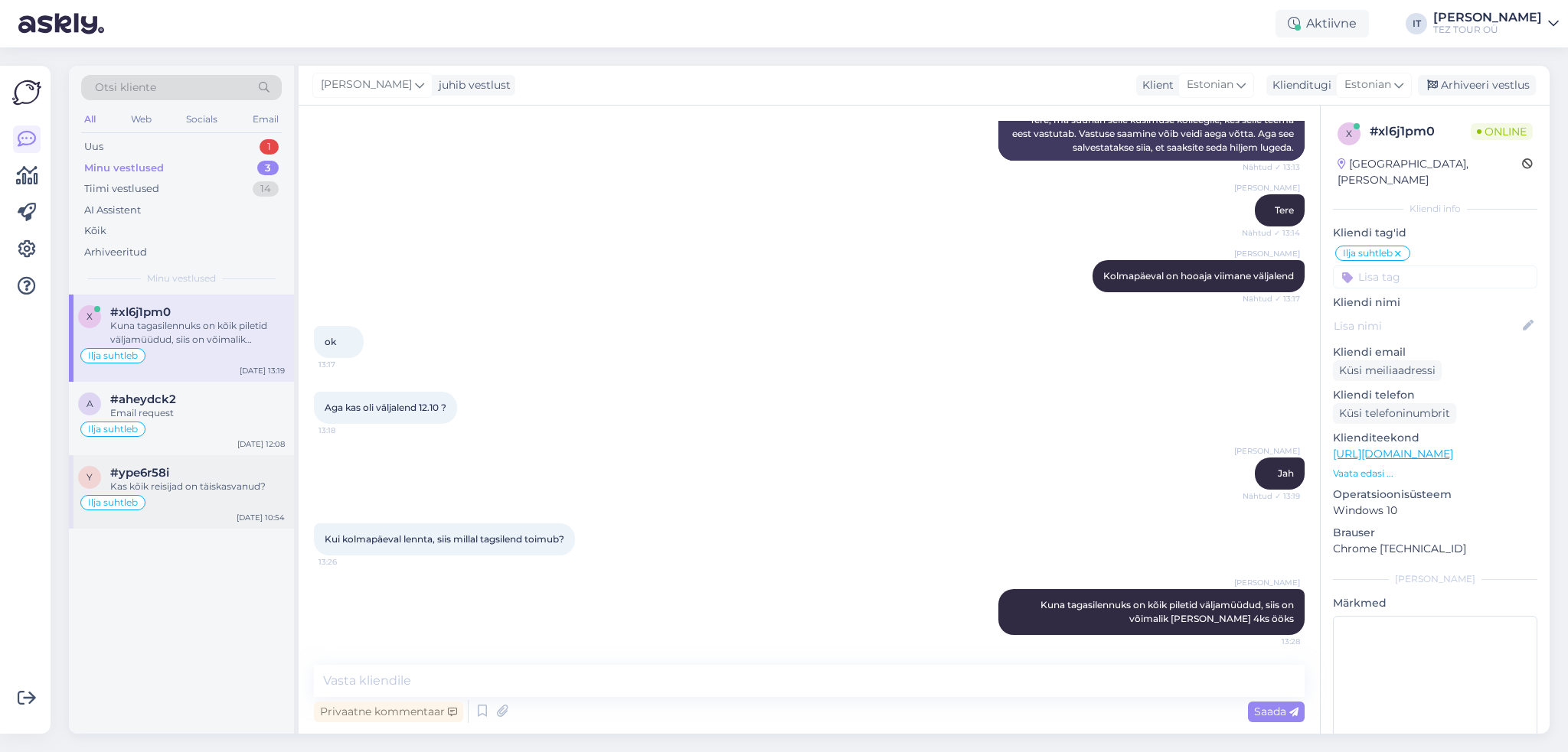
drag, startPoint x: 168, startPoint y: 417, endPoint x: 275, endPoint y: 512, distance: 143.1
click at [173, 423] on div "a #aheydck2 Email request Ilja suhtleb [DATE] 12:08" at bounding box center [182, 418] width 225 height 74
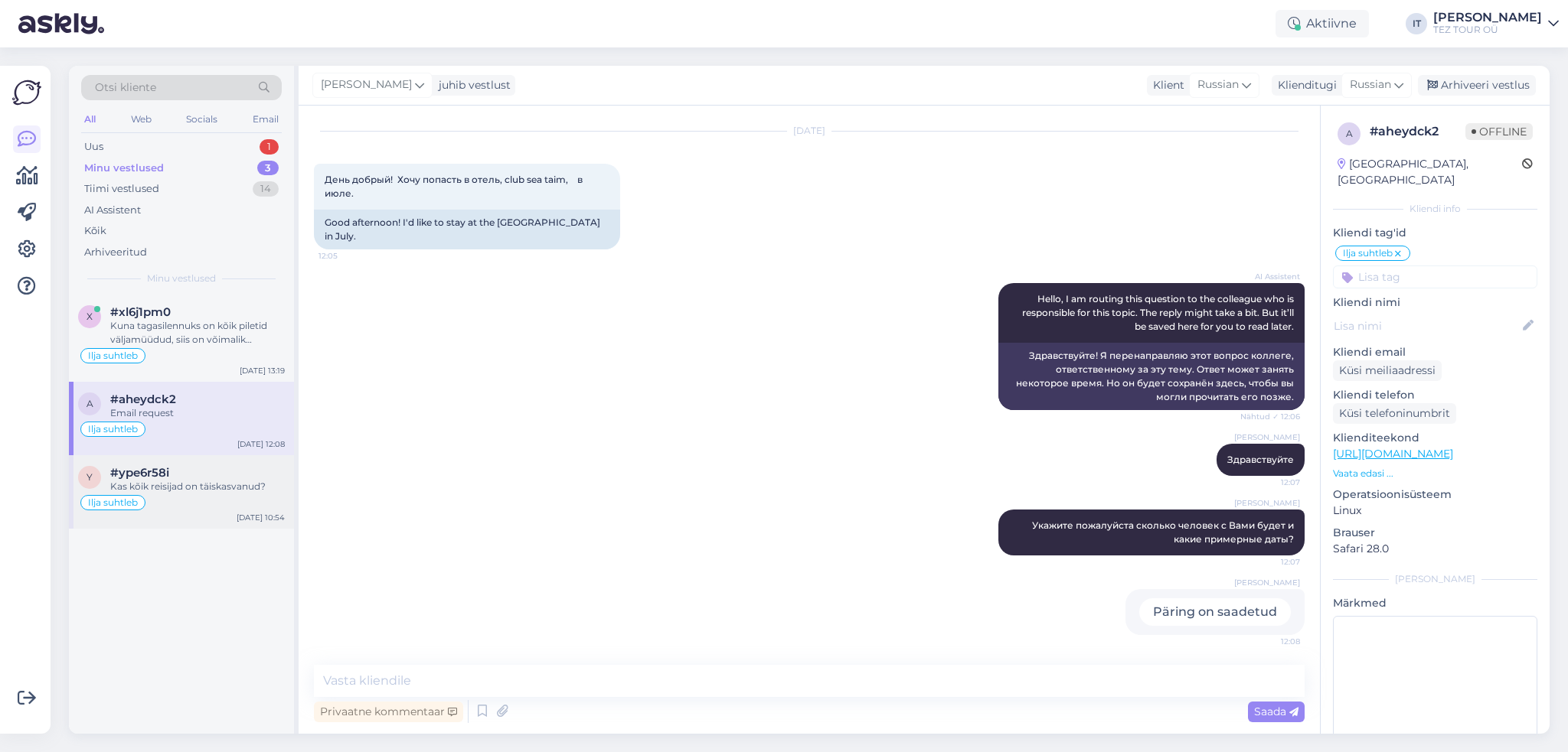
click at [246, 502] on div "Ilja suhtleb" at bounding box center [182, 503] width 207 height 19
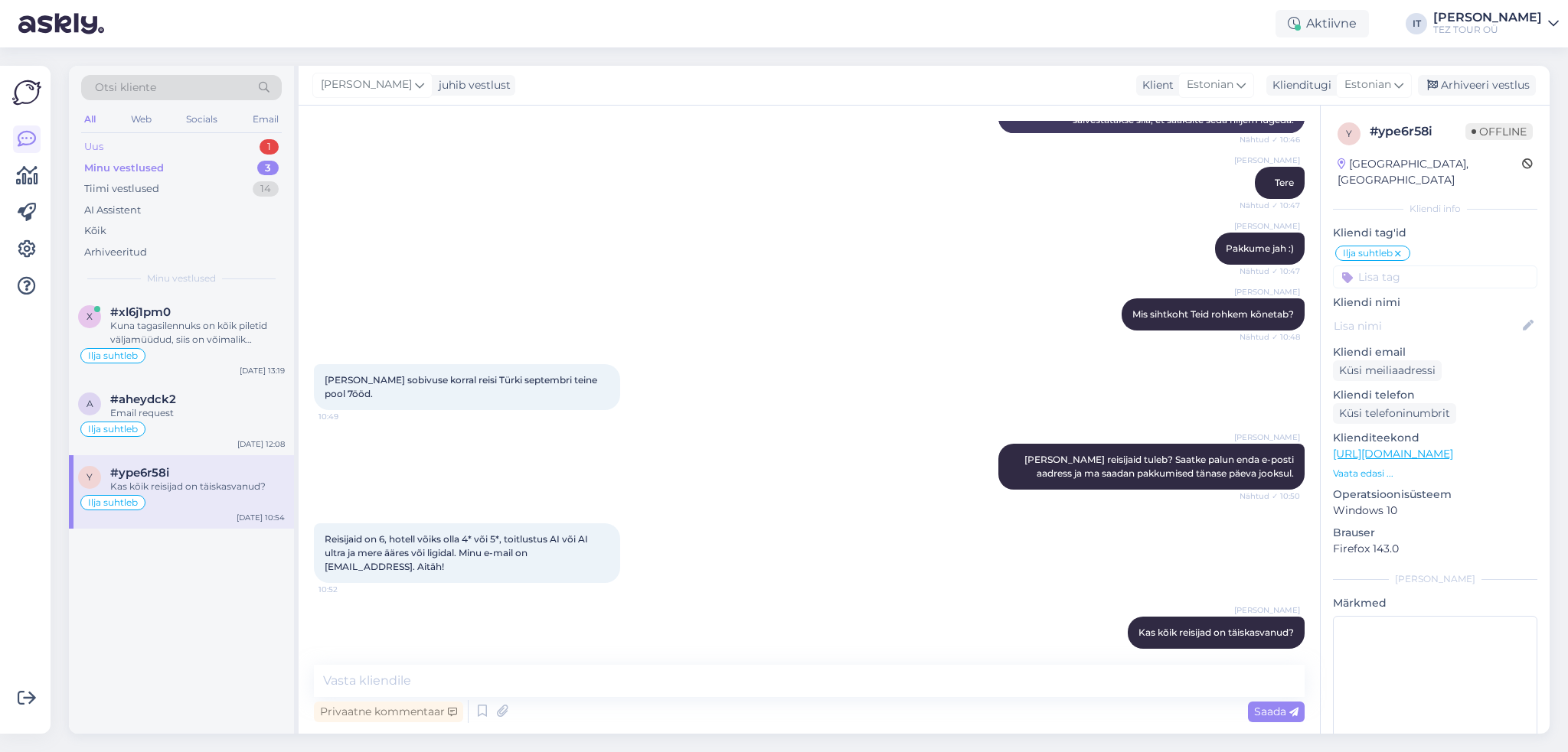
click at [222, 141] on div "Uus 1" at bounding box center [181, 146] width 200 height 21
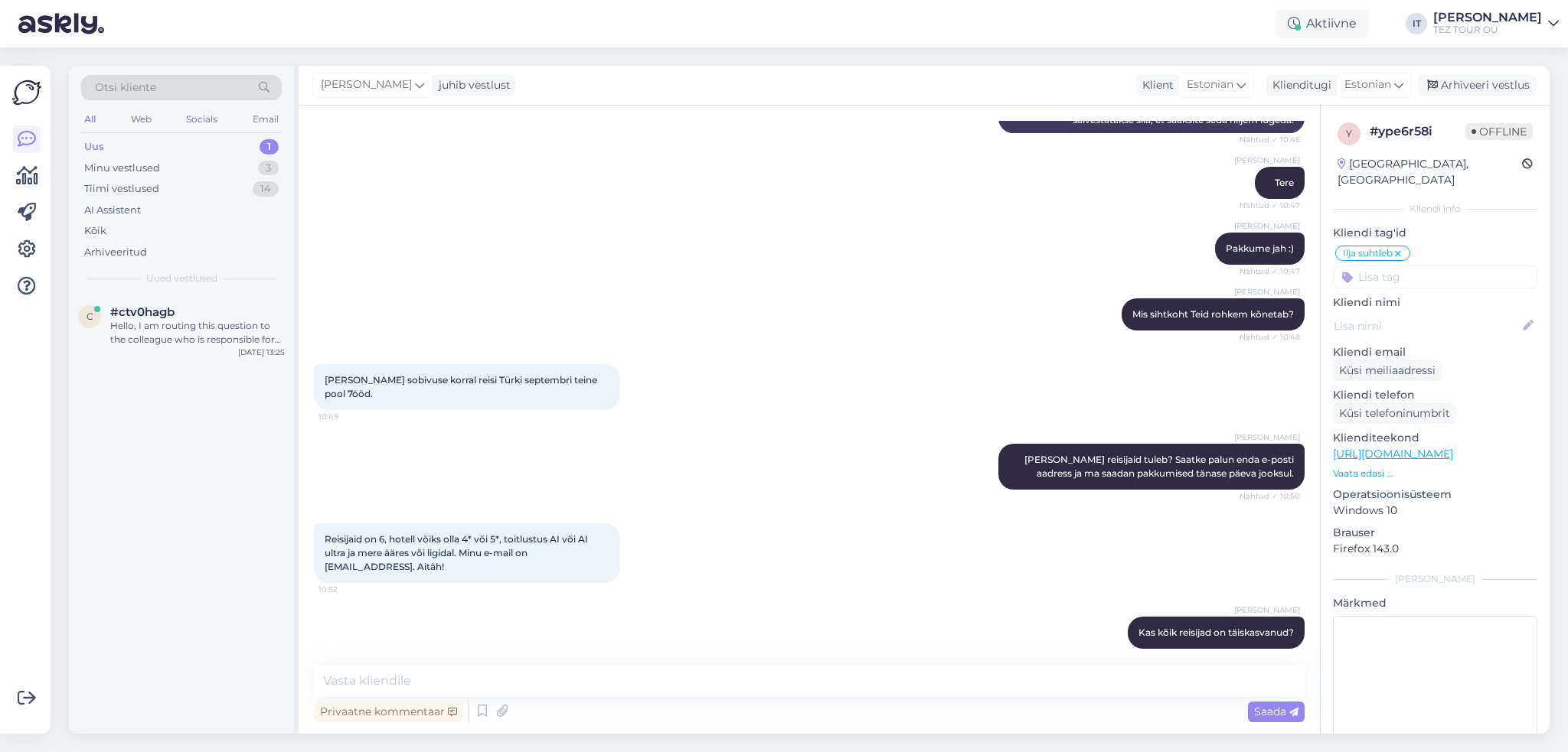
click at [209, 289] on div "Otsi kliente All Web Socials Email Uus 1 Minu vestlused 3 Tiimi vestlused 14 AI…" at bounding box center [182, 181] width 225 height 229
drag, startPoint x: 205, startPoint y: 319, endPoint x: 249, endPoint y: 329, distance: 45.1
click at [205, 320] on div "Hello, I am routing this question to the colleague who is responsible for this …" at bounding box center [196, 333] width 174 height 28
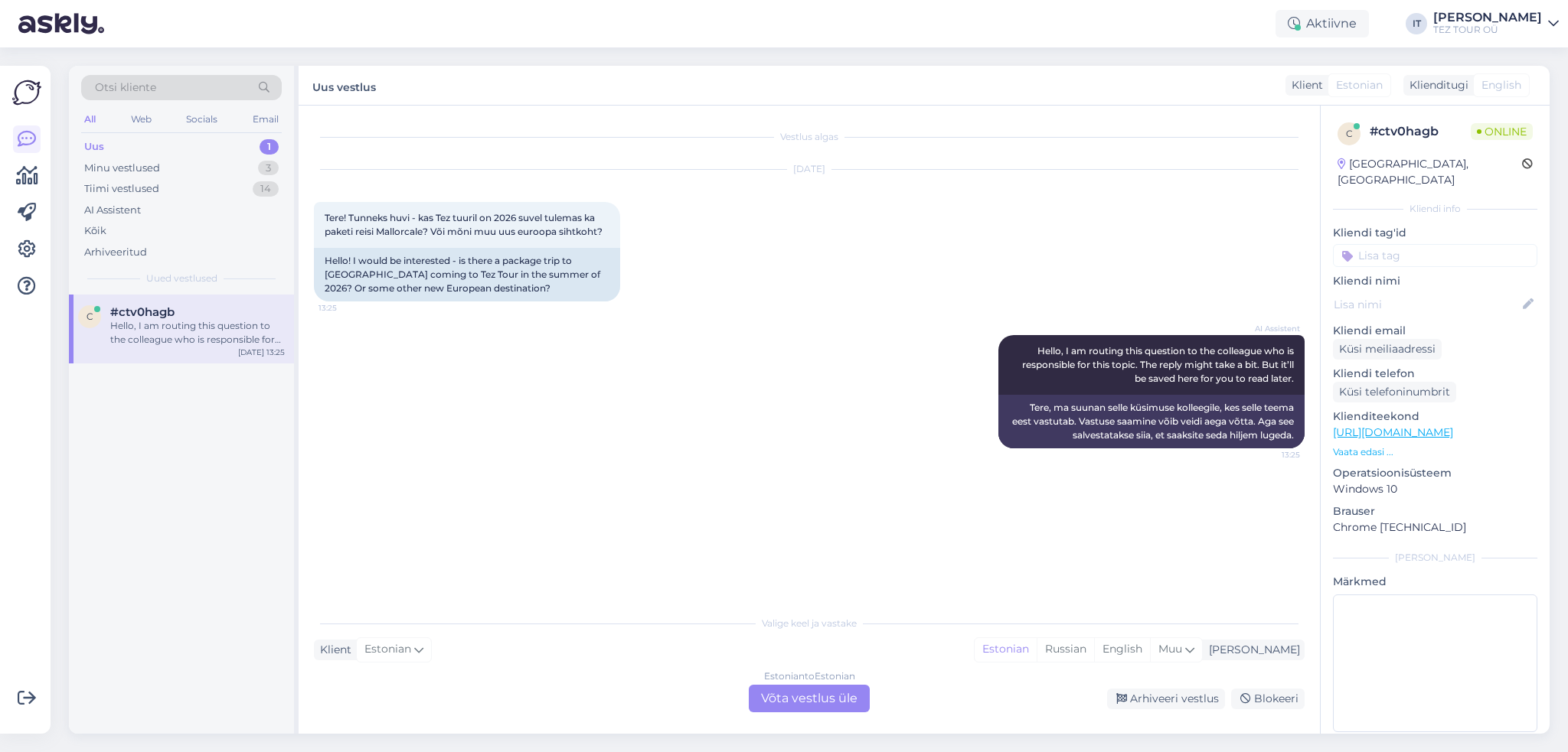
click at [828, 691] on div "Estonian to Estonian Võta vestlus üle" at bounding box center [809, 699] width 121 height 28
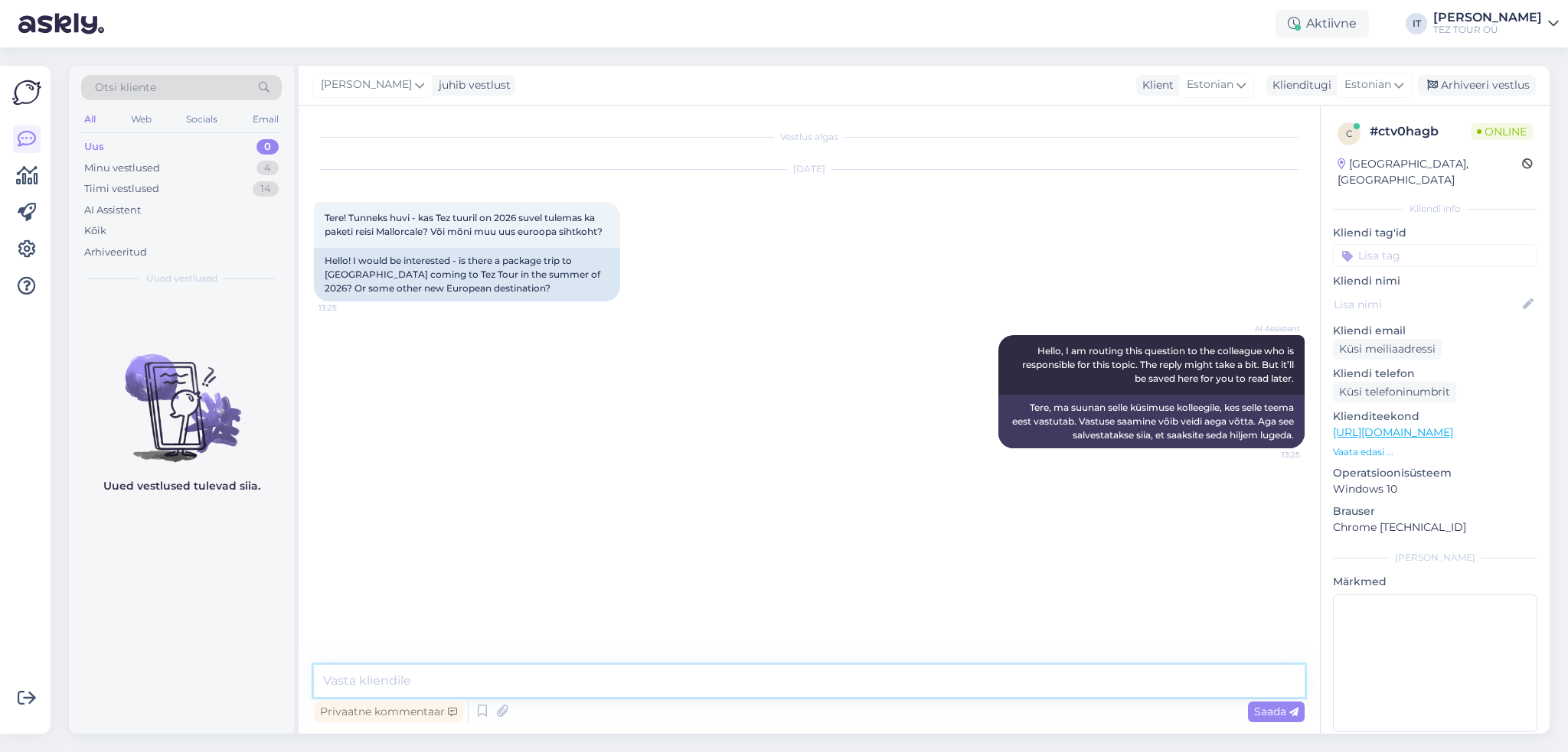
click at [570, 685] on textarea at bounding box center [809, 680] width 991 height 33
type textarea "Tere"
type textarea "Kindlasti on midagi tulemas, aga hetkel ei ole veel lennugraafik järgmiseks aas…"
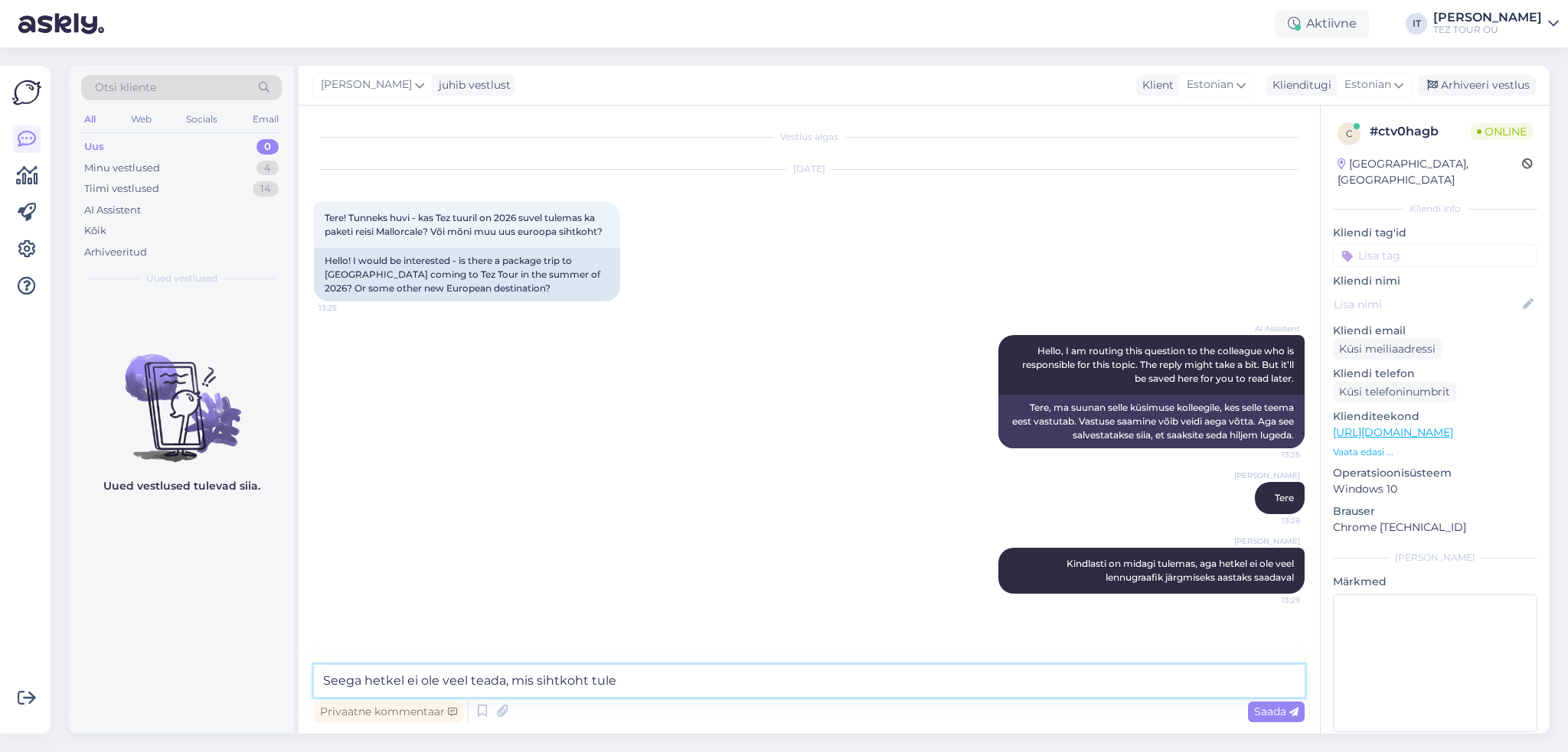
type textarea "Seega hetkel ei ole veel teada, mis sihtkoht tuleb"
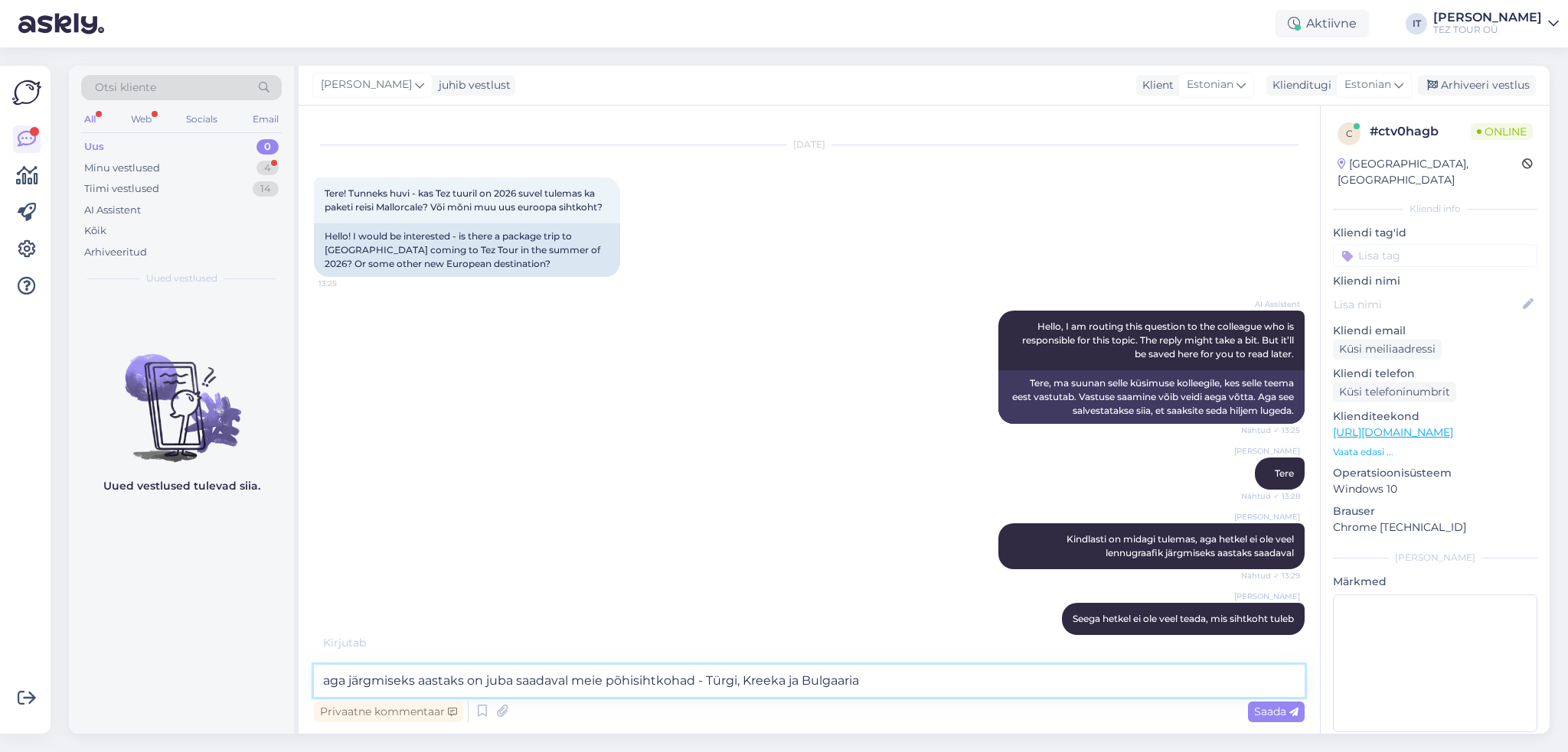
type textarea "aga järgmiseks aastaks on juba saadaval meie põhisihtkohad - Türgi, Kreeka ja B…"
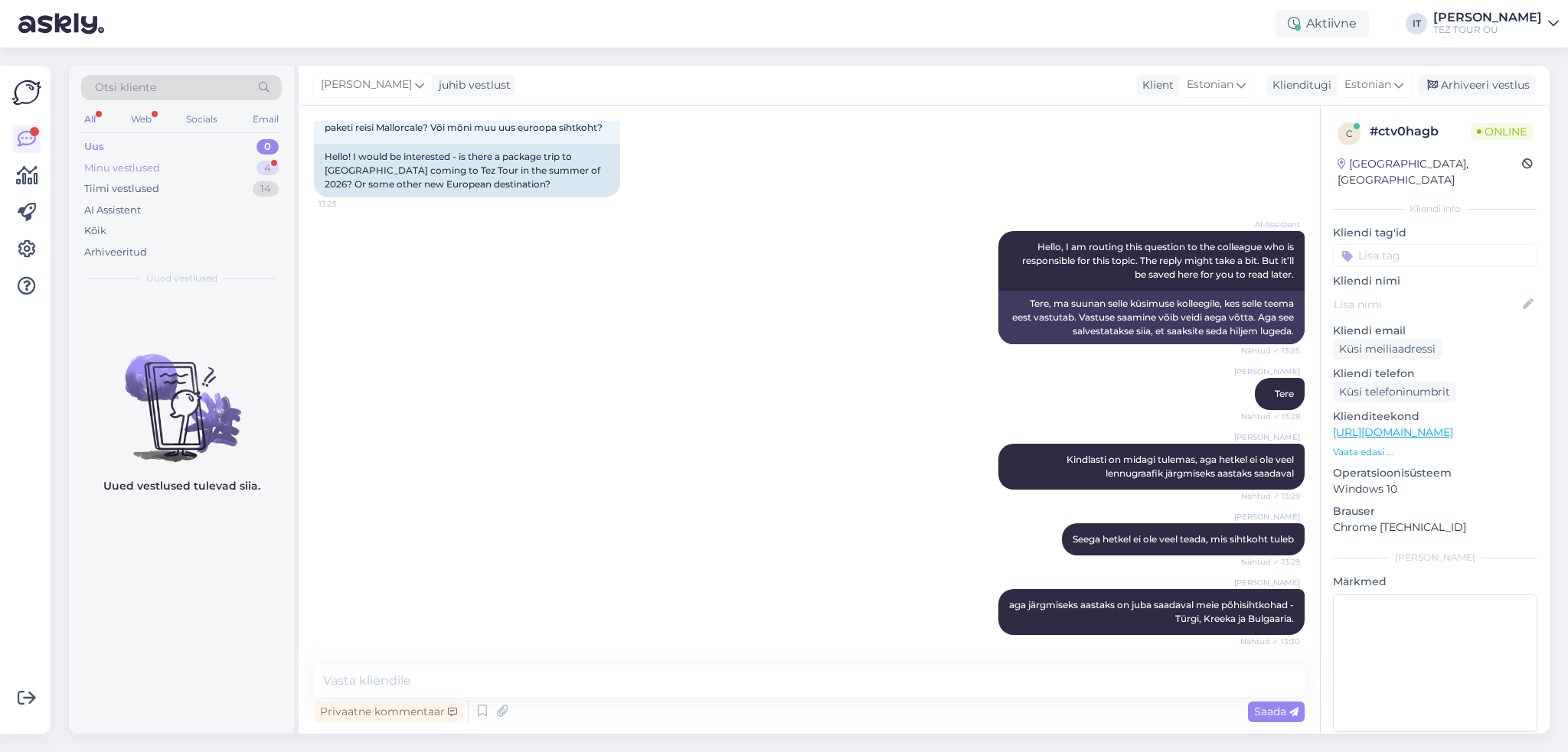
click at [190, 168] on div "Minu vestlused 4" at bounding box center [181, 168] width 200 height 21
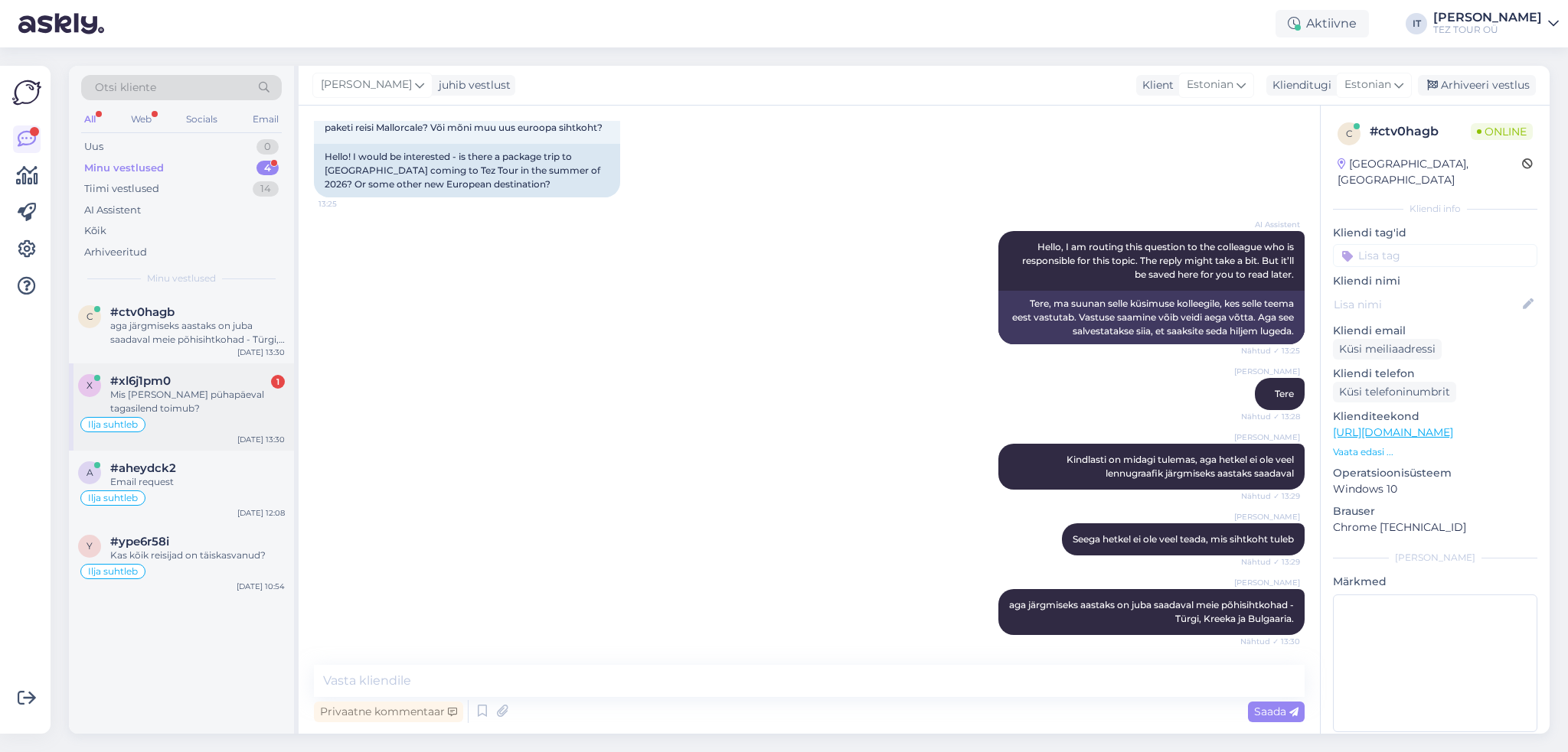
click at [164, 364] on div "x #xl6j1pm0 1 Mis [PERSON_NAME] pühapäeval tagasilend toimub? Ilja suhtleb [DAT…" at bounding box center [182, 407] width 225 height 87
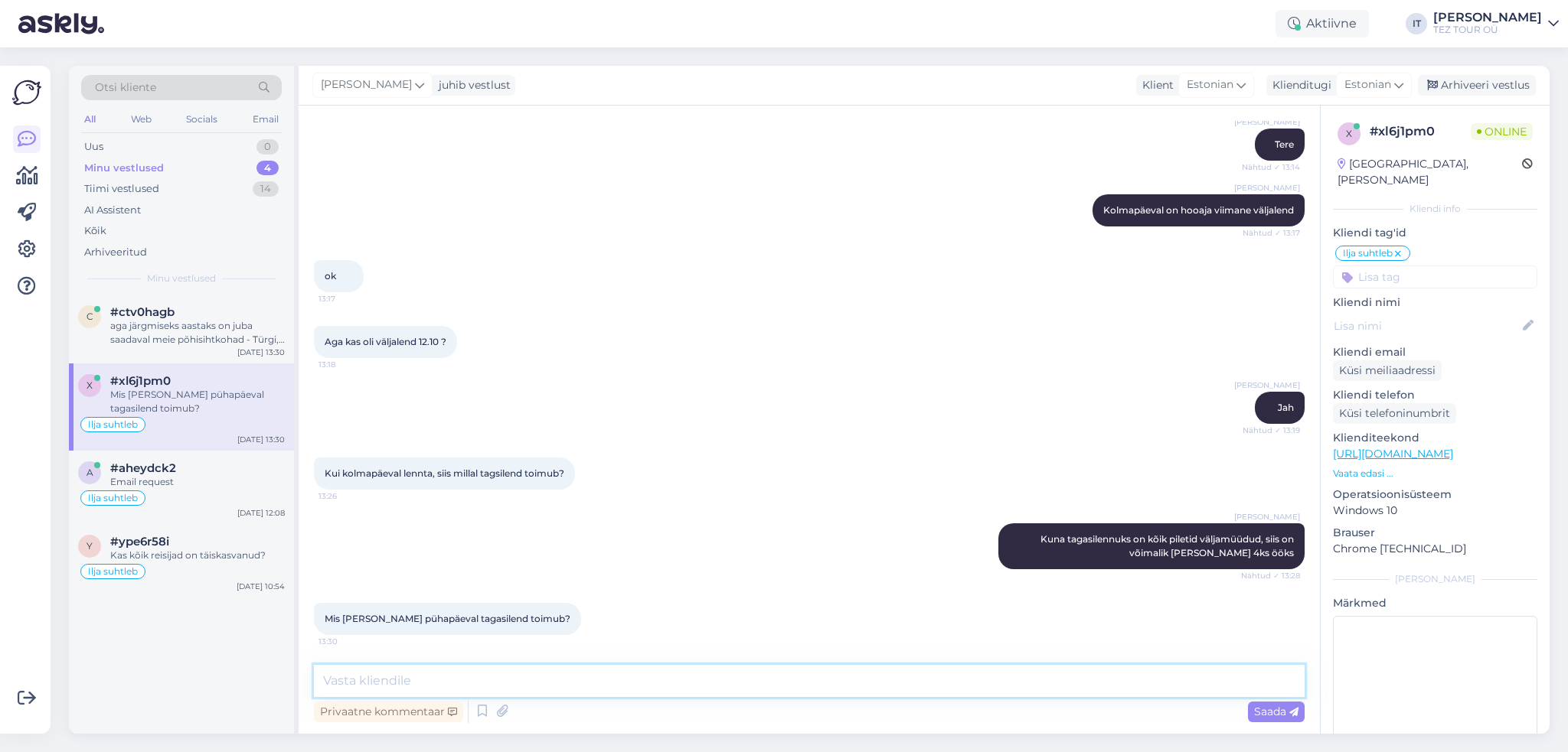
click at [554, 691] on textarea at bounding box center [809, 680] width 991 height 33
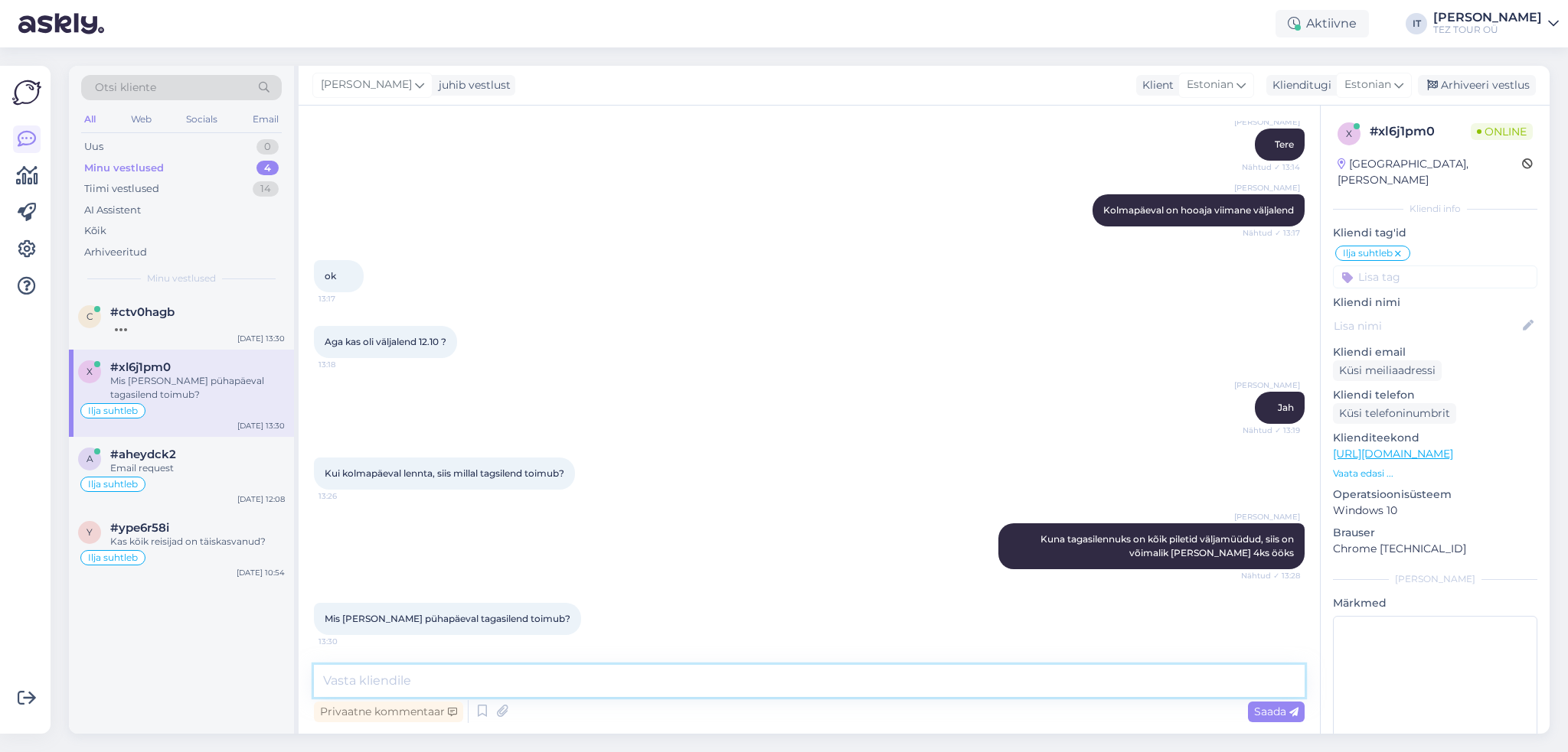
click at [607, 670] on textarea at bounding box center [809, 680] width 991 height 33
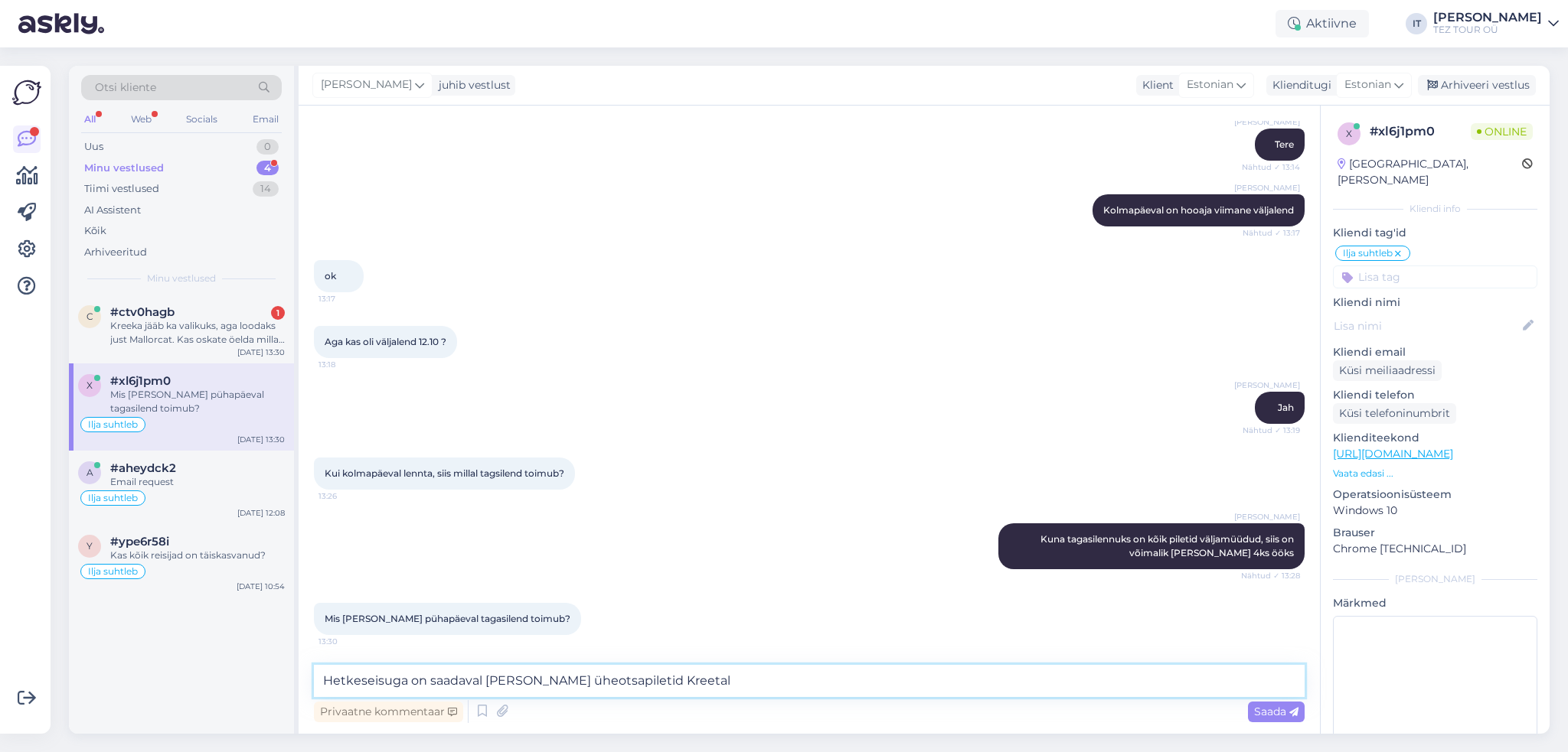
type textarea "Hetkeseisuga on saadaval [PERSON_NAME] üheotsapiletid Kreetale"
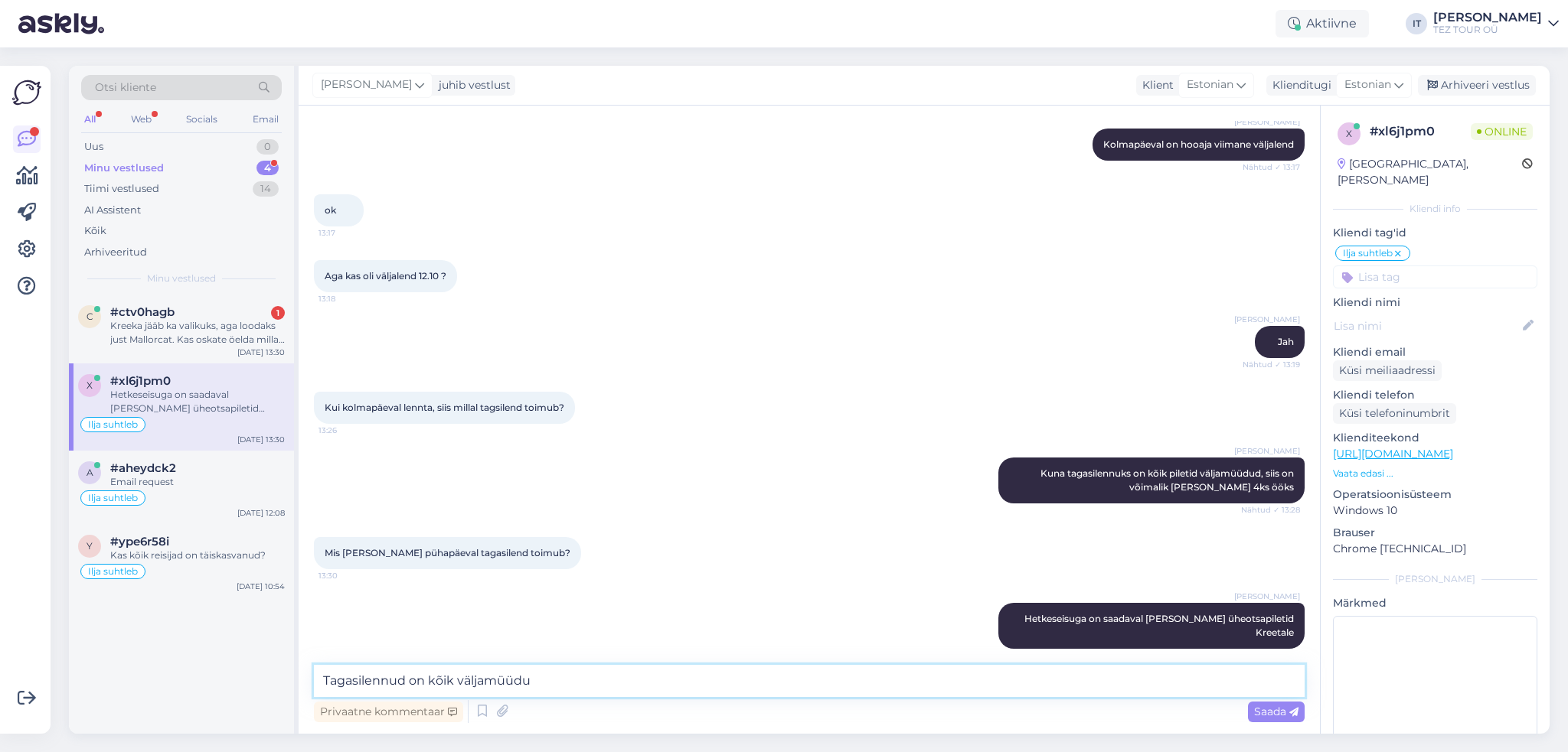
type textarea "Tagasilennud on kõik väljamüüdud"
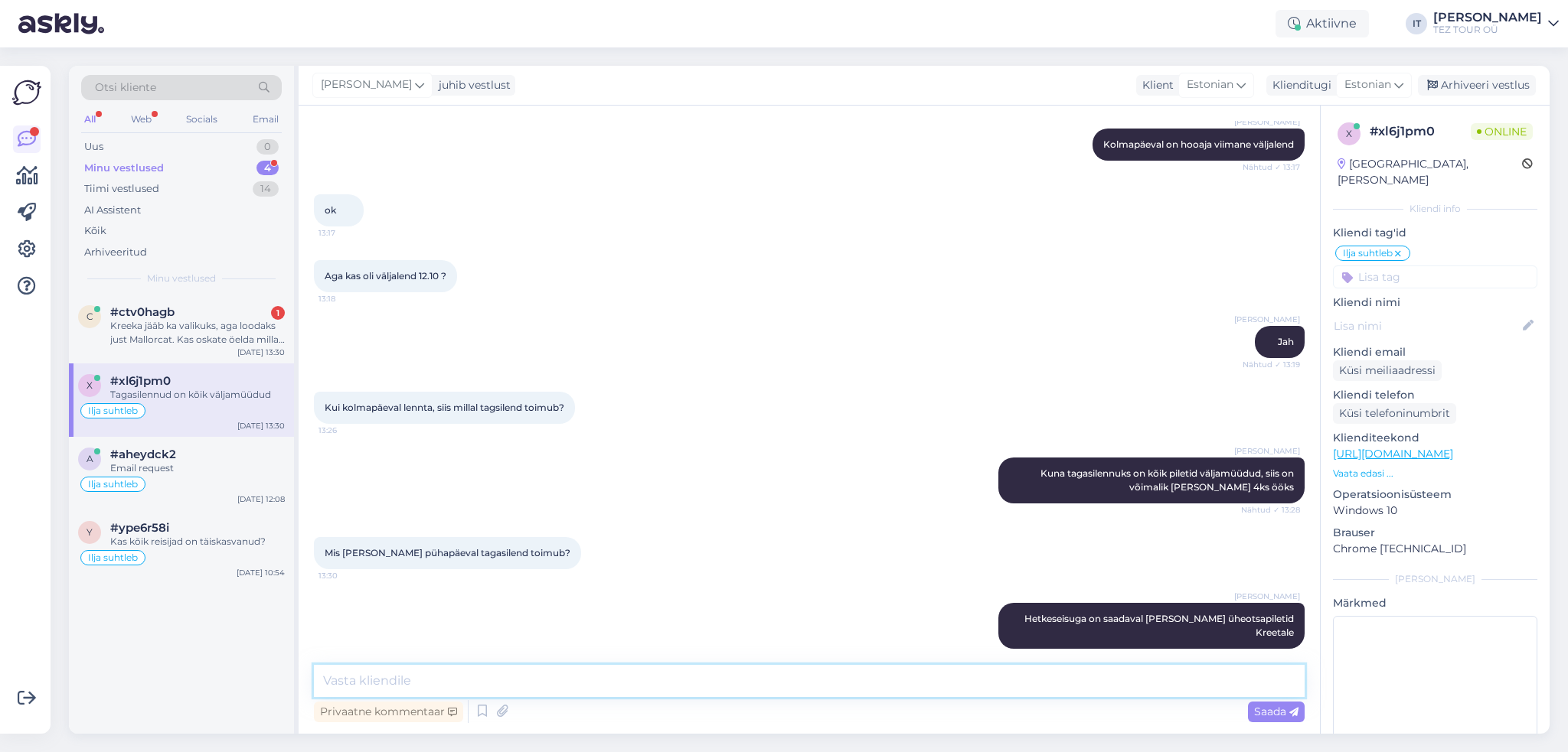
scroll to position [444, 0]
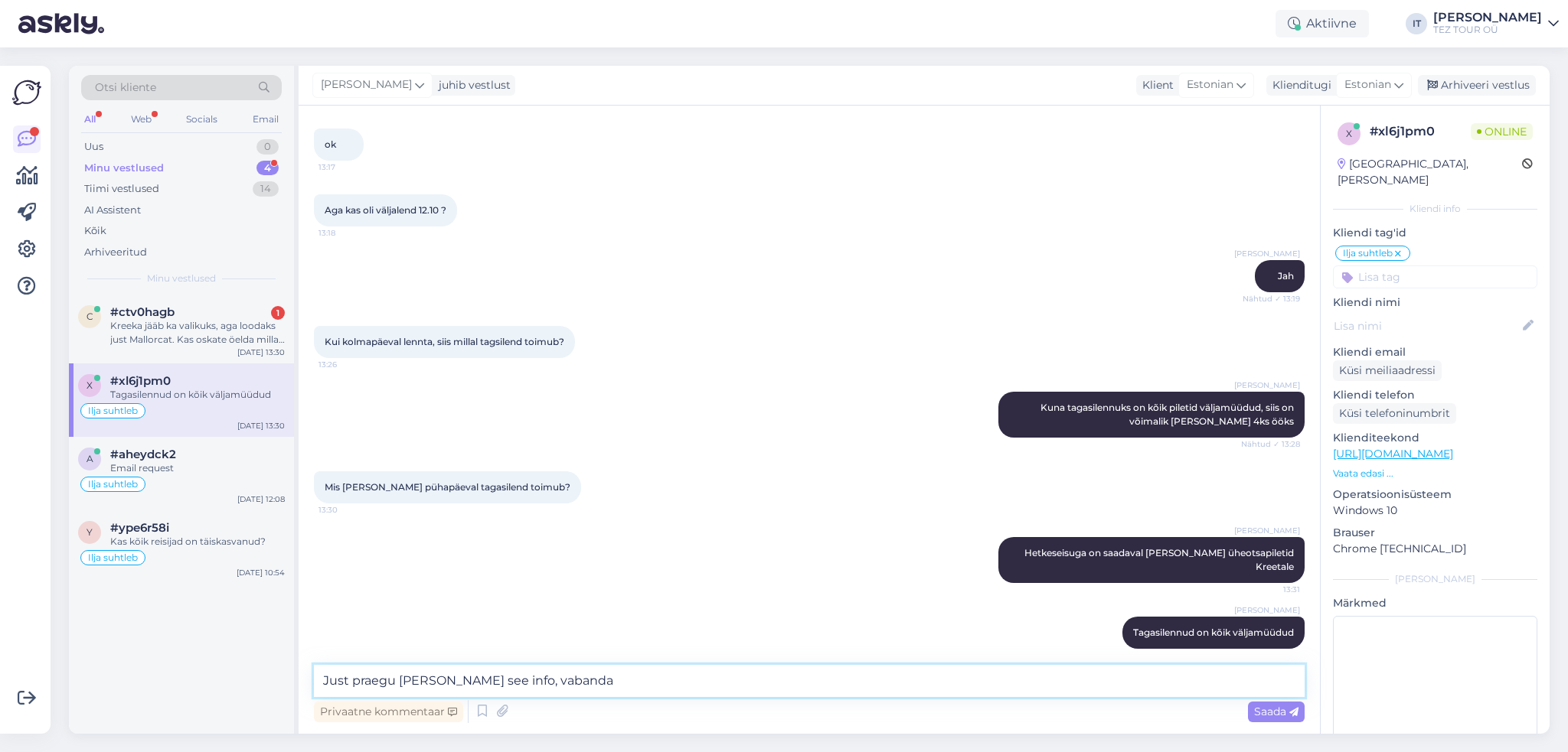
type textarea "Just praegu [PERSON_NAME] see info, vabandan"
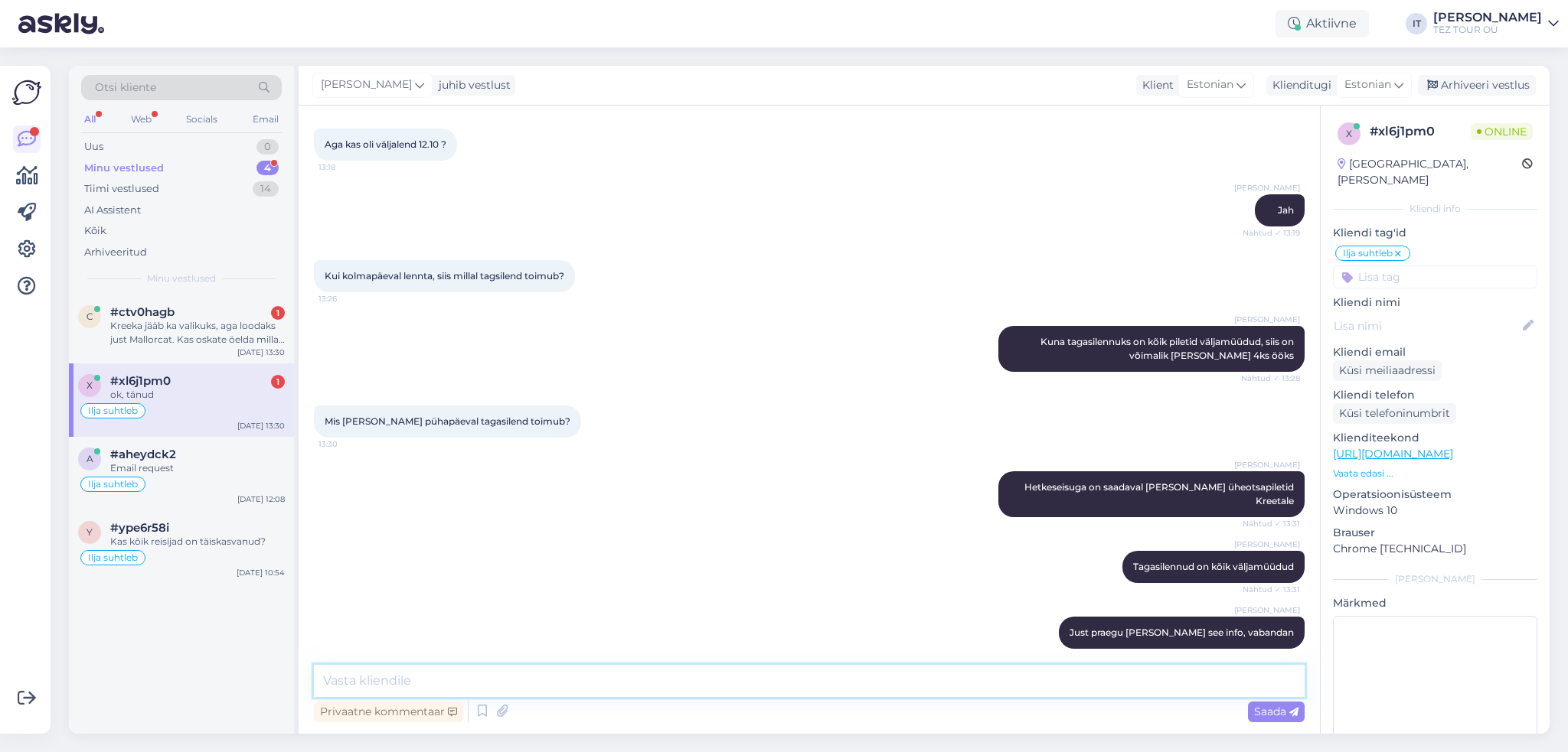
scroll to position [575, 0]
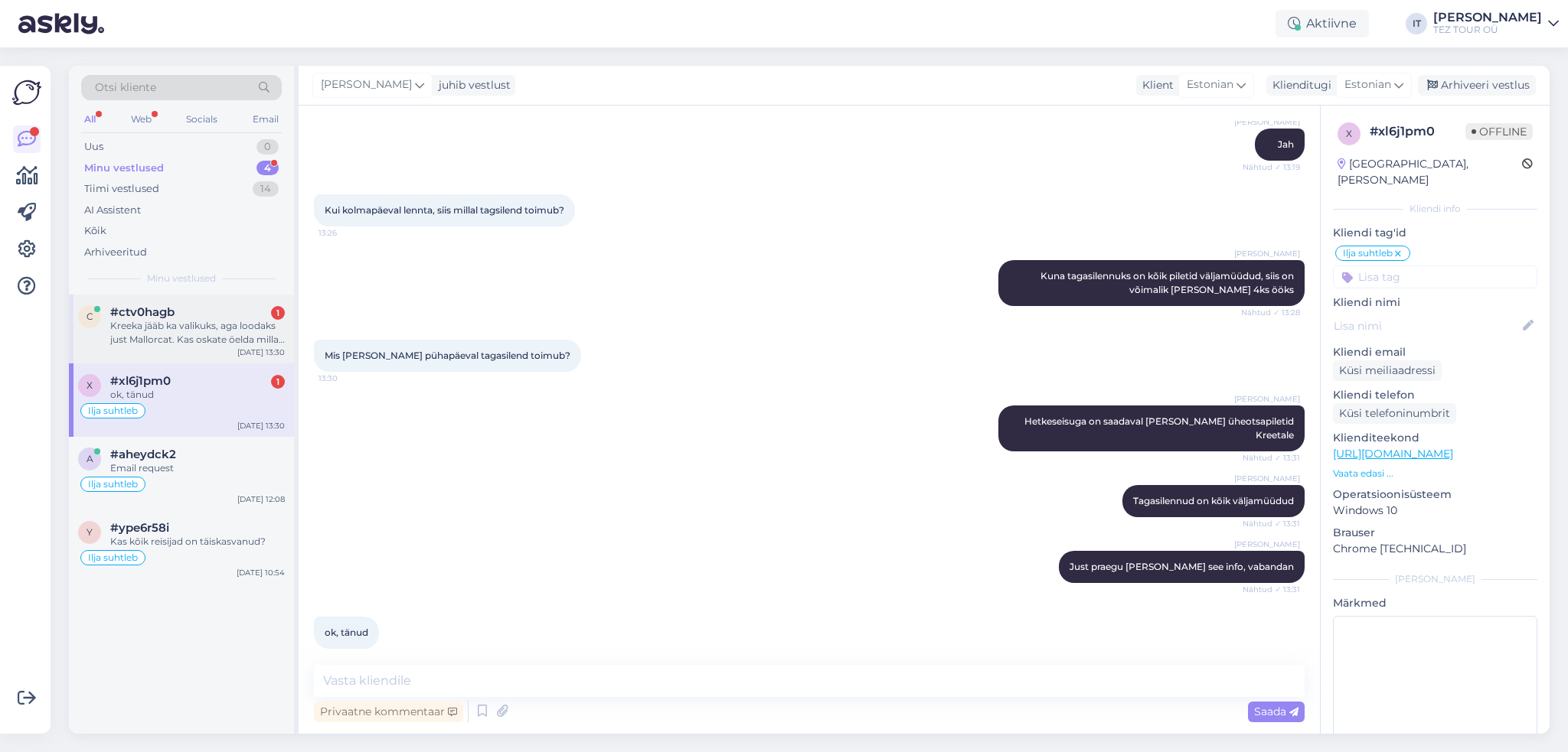
click at [210, 315] on div "#ctv0hagb 1" at bounding box center [196, 312] width 174 height 14
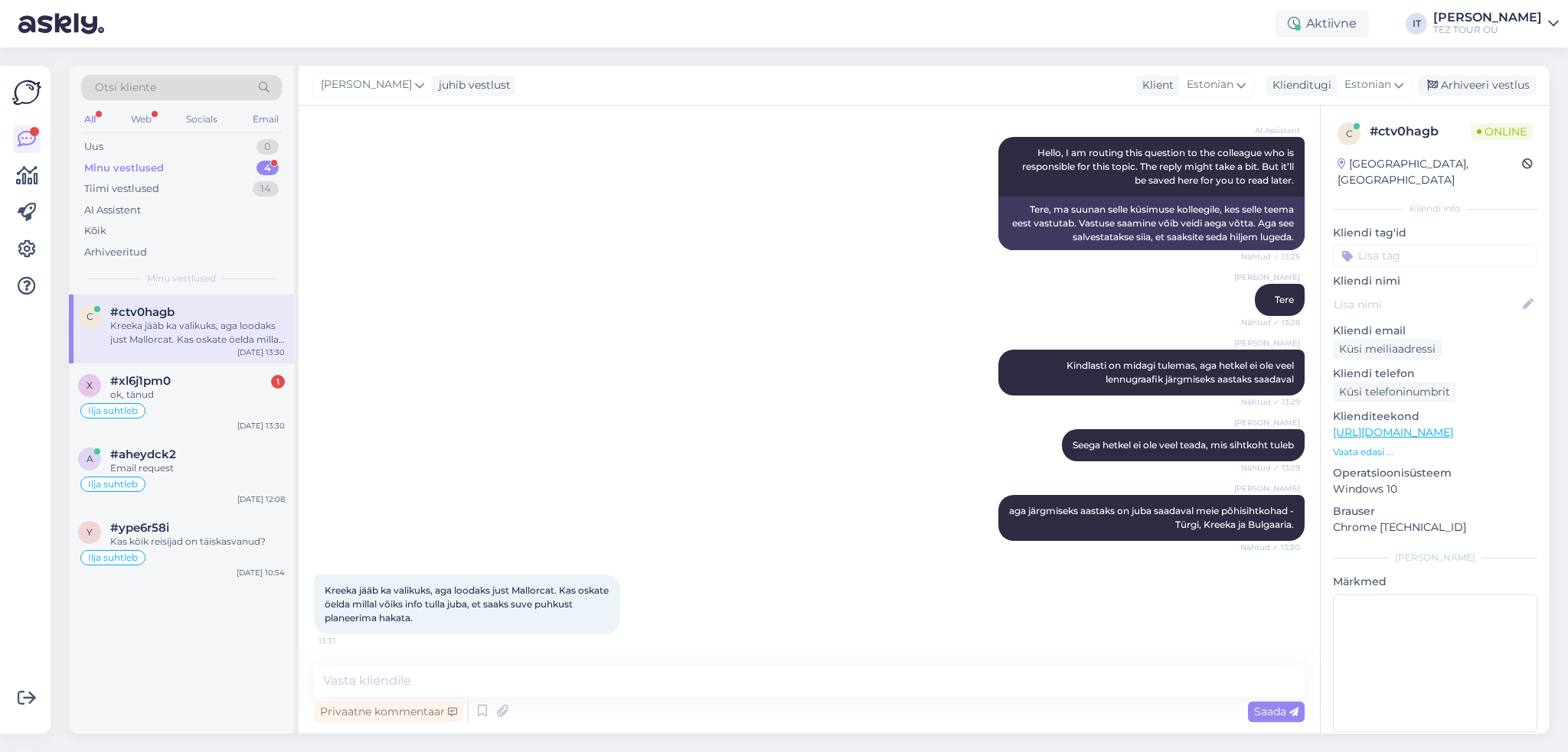
scroll to position [197, 0]
click at [621, 685] on textarea at bounding box center [809, 680] width 991 height 33
click at [1396, 339] on div "Küsi meiliaadressi" at bounding box center [1386, 349] width 109 height 20
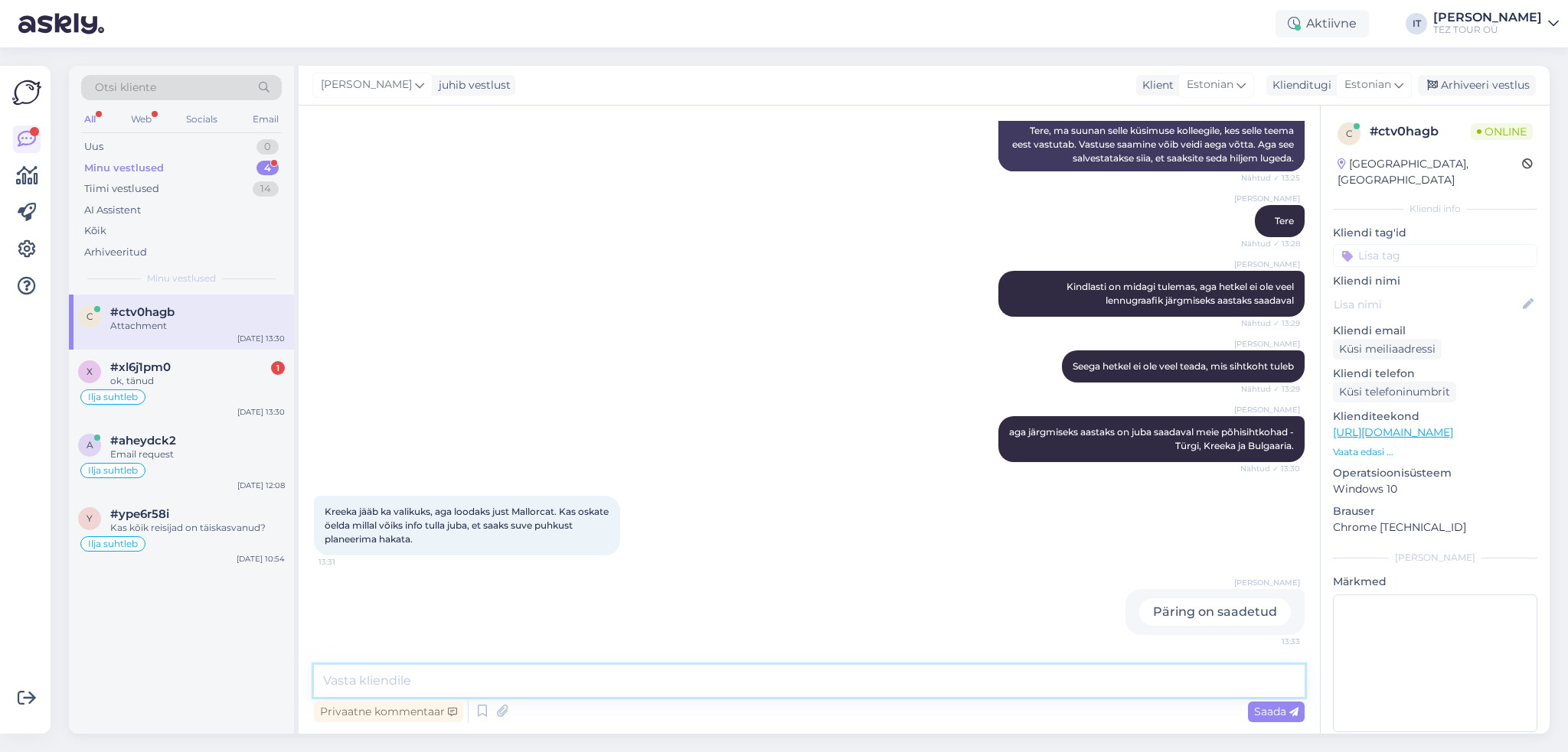
click at [636, 684] on textarea at bounding box center [809, 680] width 991 height 33
type textarea "Saadan infot kohe, kui pakkumised ilmuvad :)"
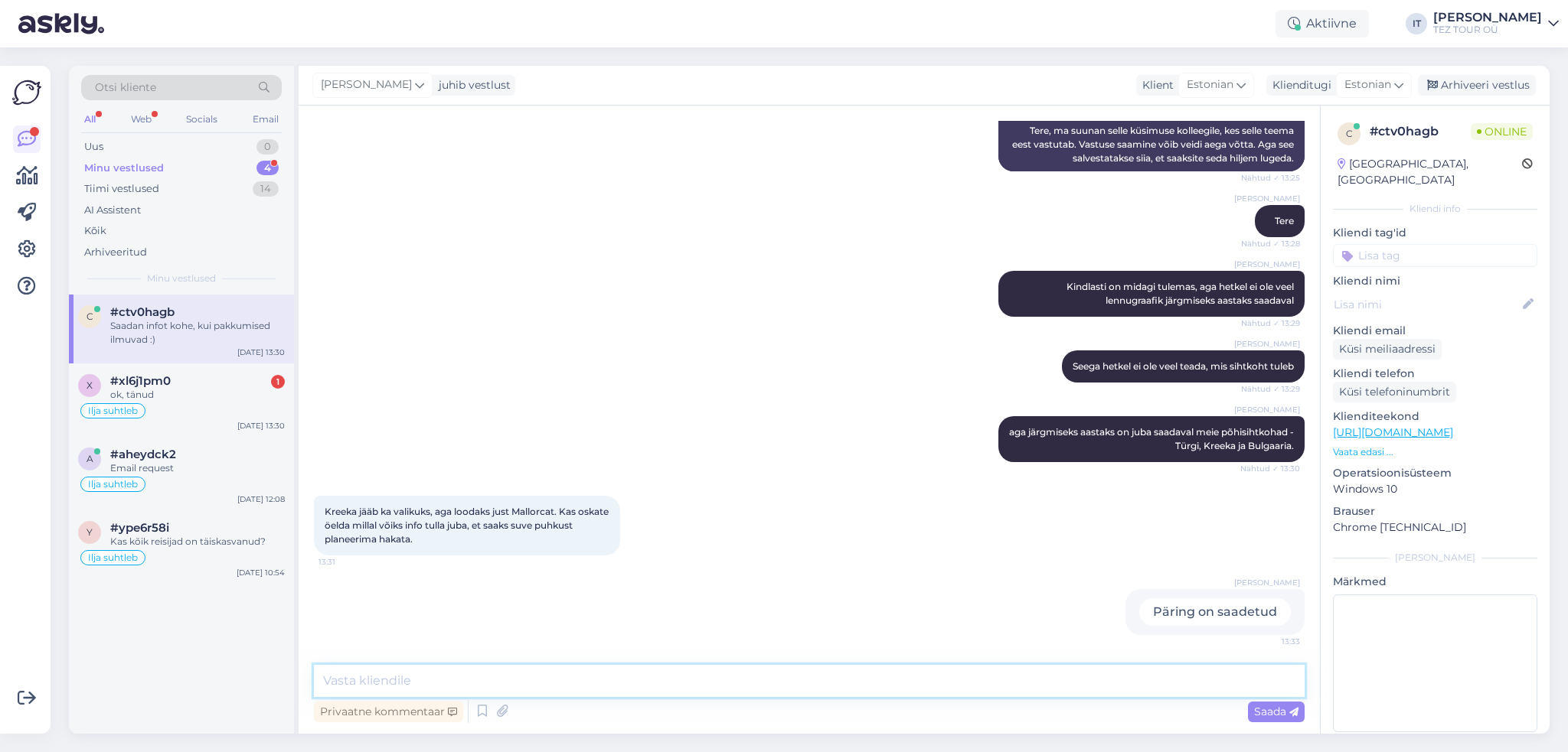
scroll to position [342, 0]
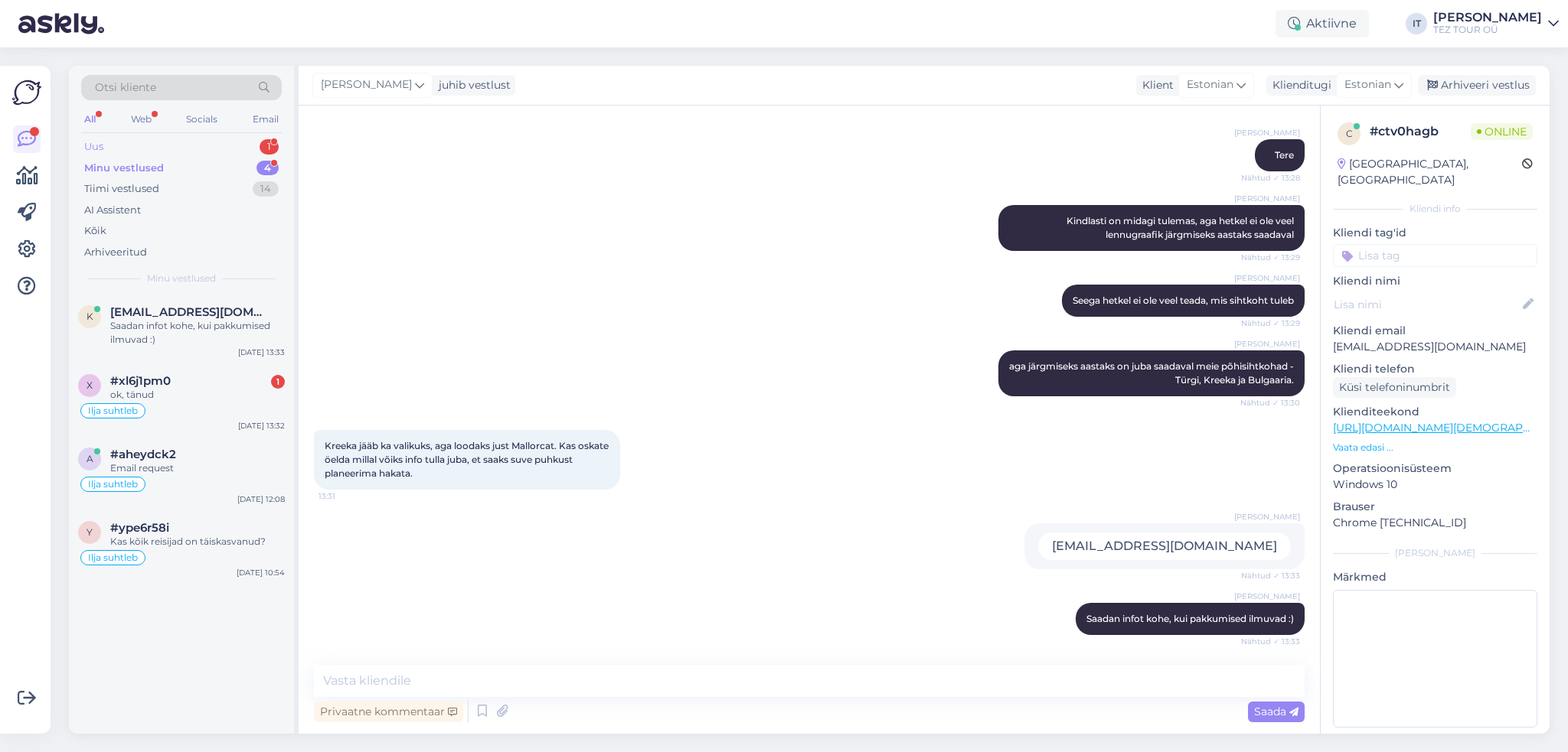
click at [214, 146] on div "Uus 1" at bounding box center [181, 146] width 200 height 21
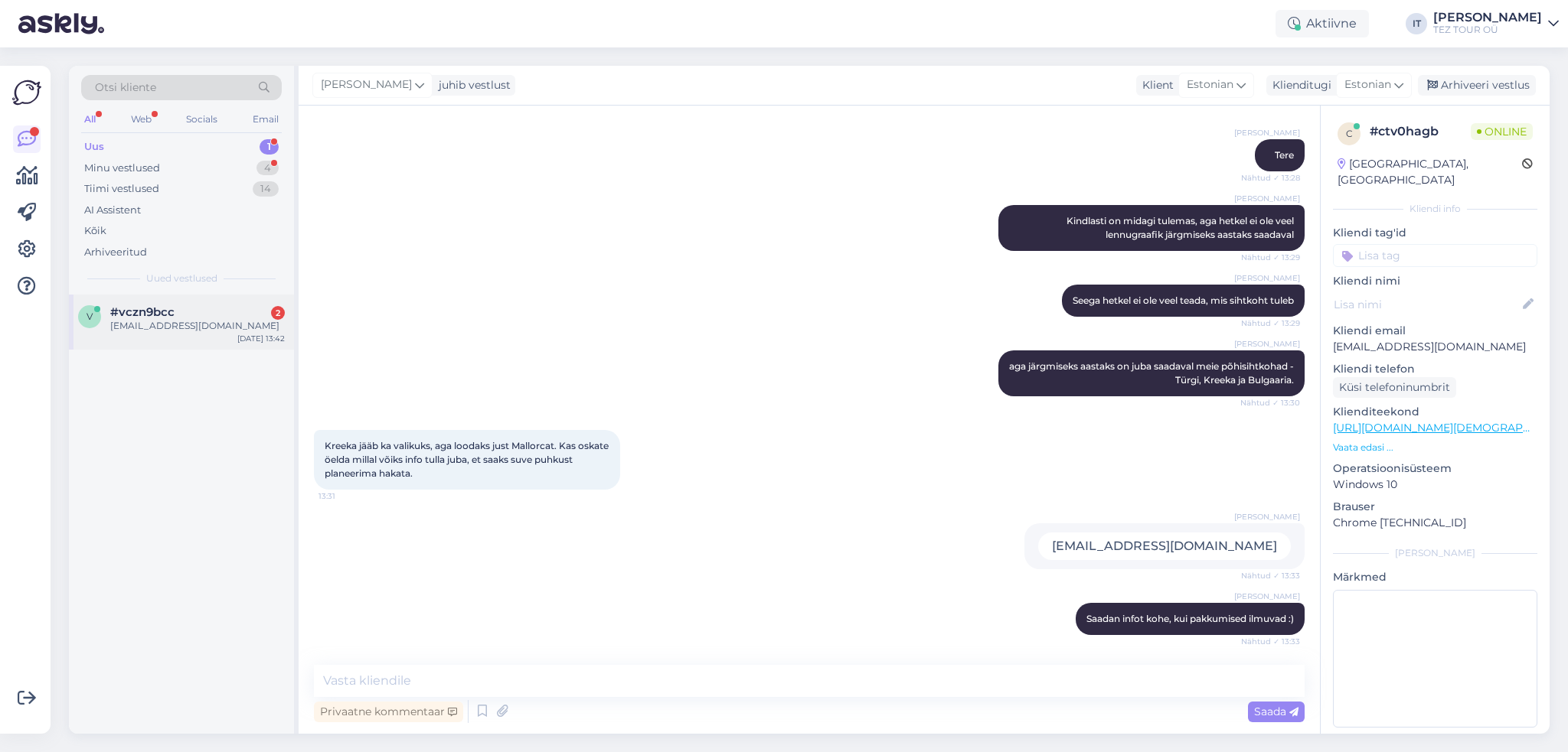
click at [211, 339] on div "v #vczn9bcc 2 [EMAIL_ADDRESS][DOMAIN_NAME] [DATE] 13:42" at bounding box center [182, 321] width 225 height 55
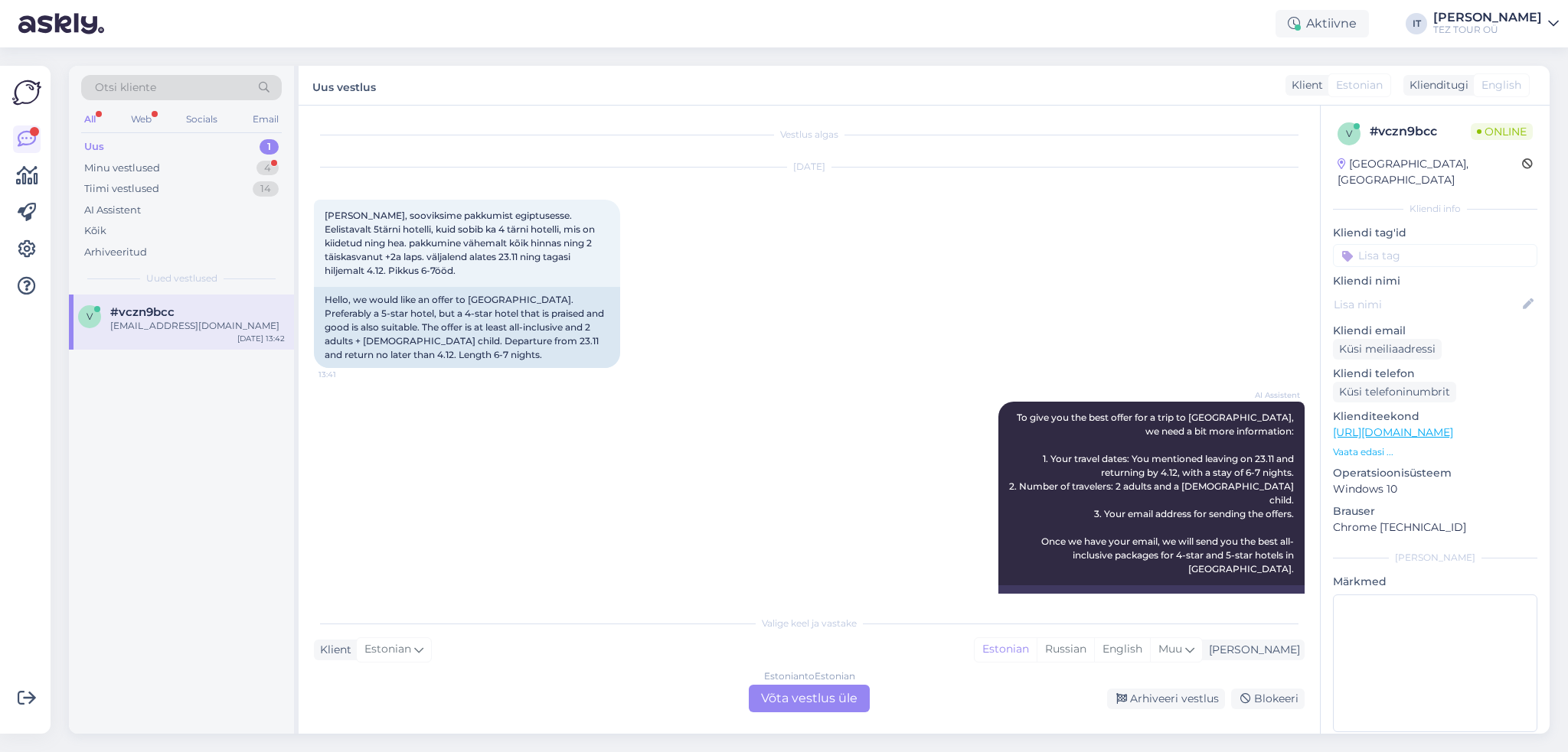
scroll to position [0, 0]
click at [821, 691] on div "Estonian to Estonian Võta vestlus üle" at bounding box center [809, 699] width 121 height 28
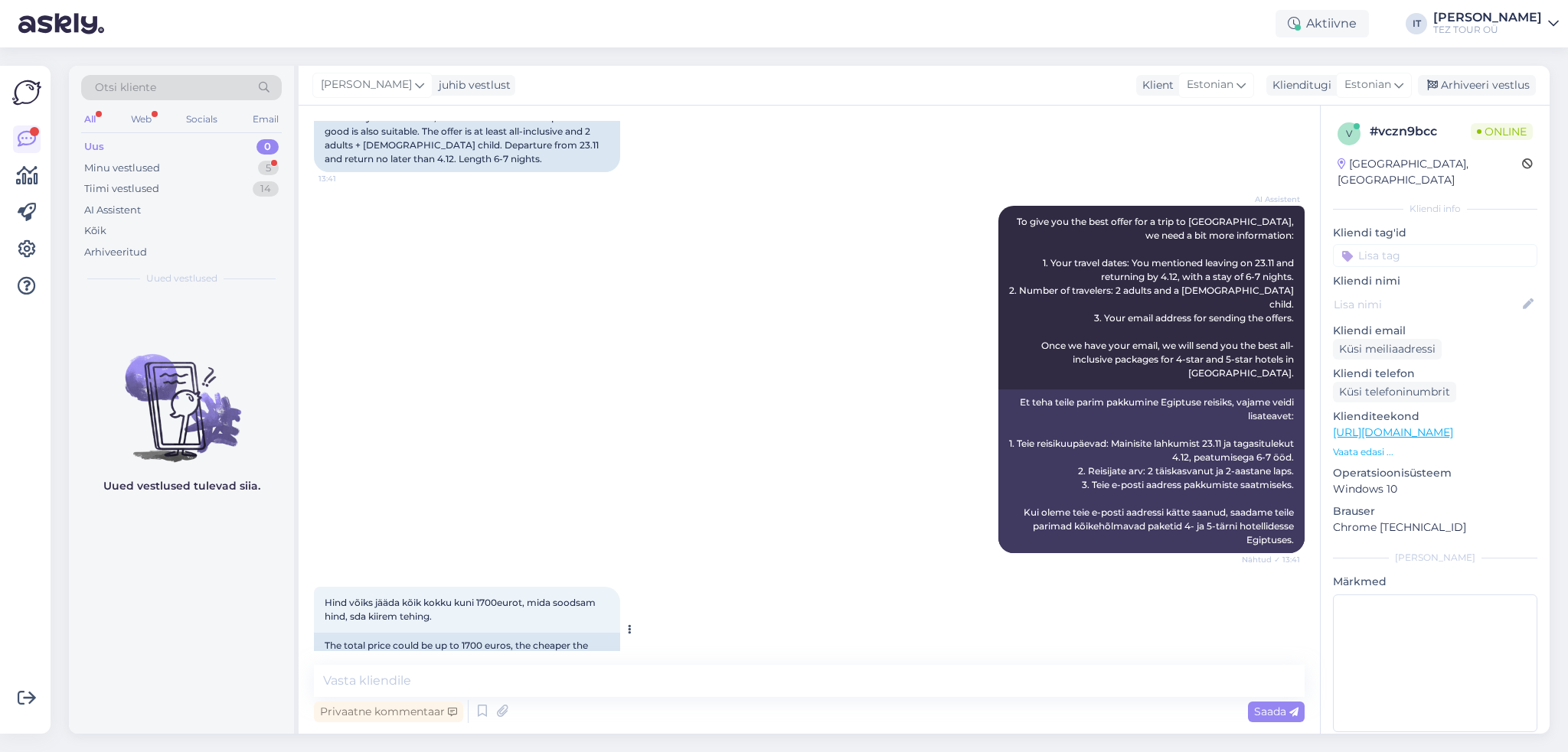
scroll to position [300, 0]
